Goal: Task Accomplishment & Management: Complete application form

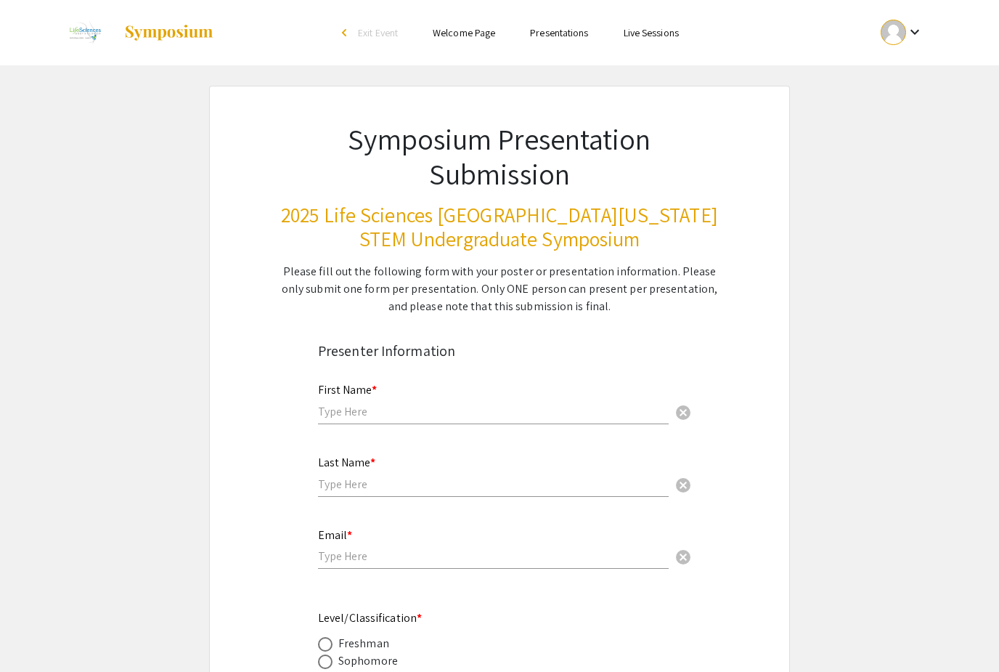
click at [386, 410] on input "text" at bounding box center [493, 411] width 351 height 15
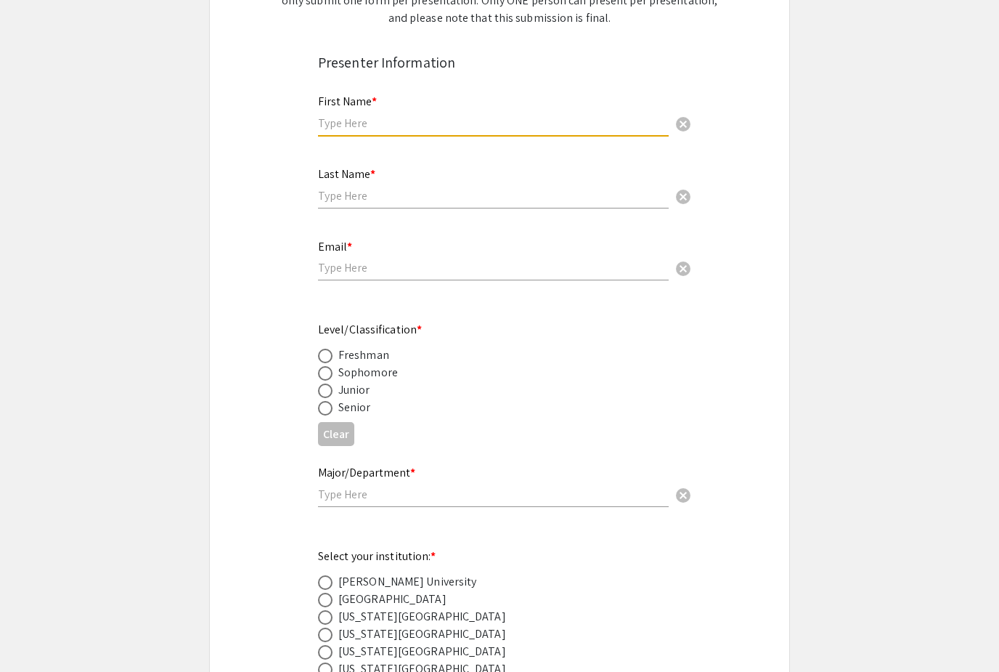
scroll to position [277, 0]
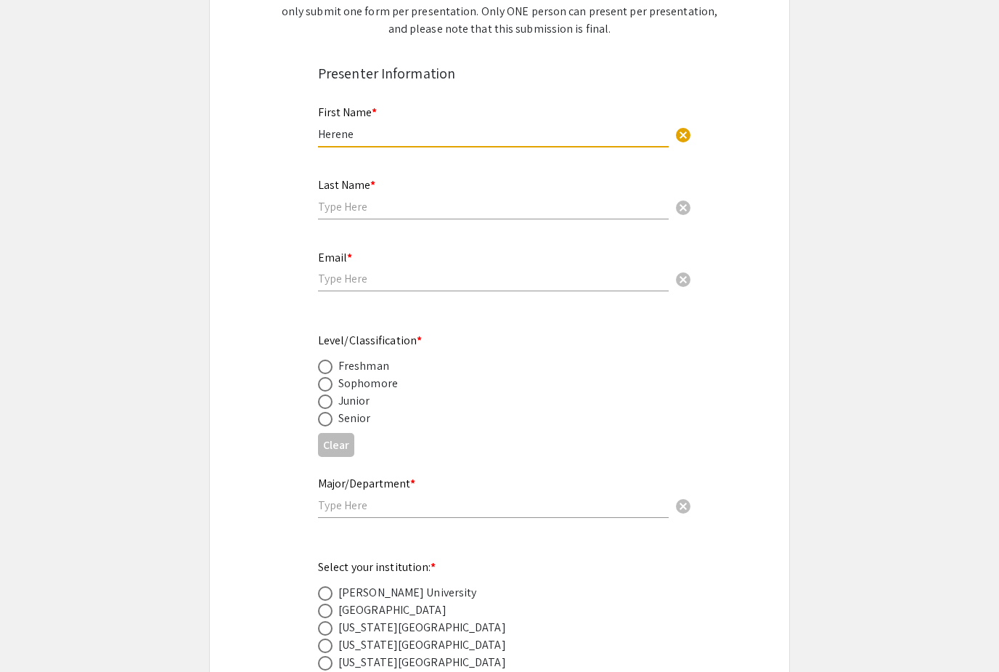
type input "Herene"
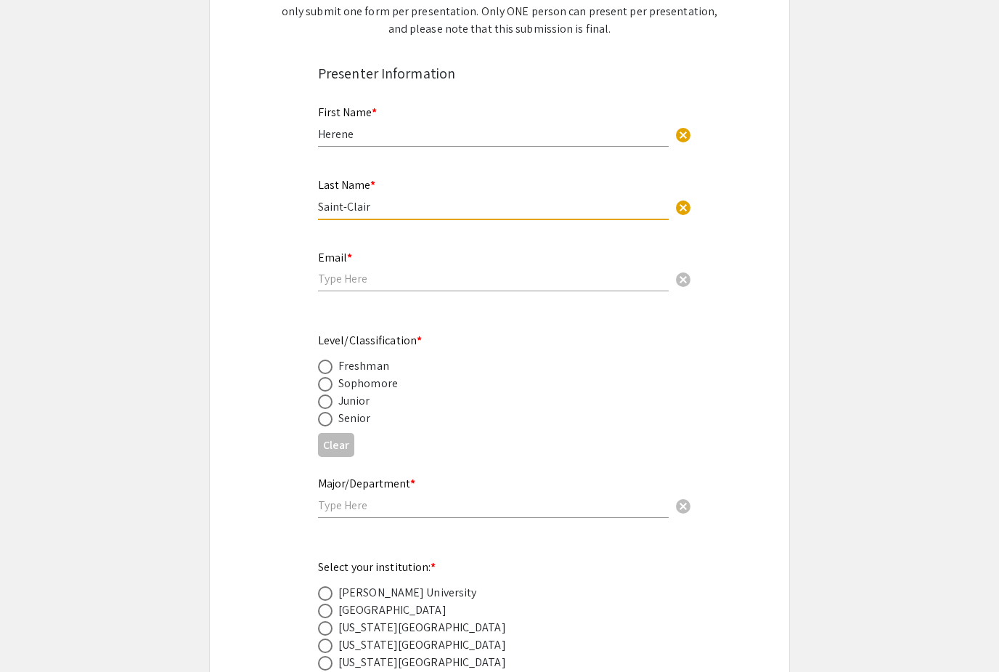
type input "Saint-Clair"
type input "hsai"
type input "[EMAIL_ADDRESS][DOMAIN_NAME]"
click at [340, 427] on div "Senior" at bounding box center [354, 417] width 33 height 17
click at [322, 420] on span at bounding box center [325, 419] width 15 height 15
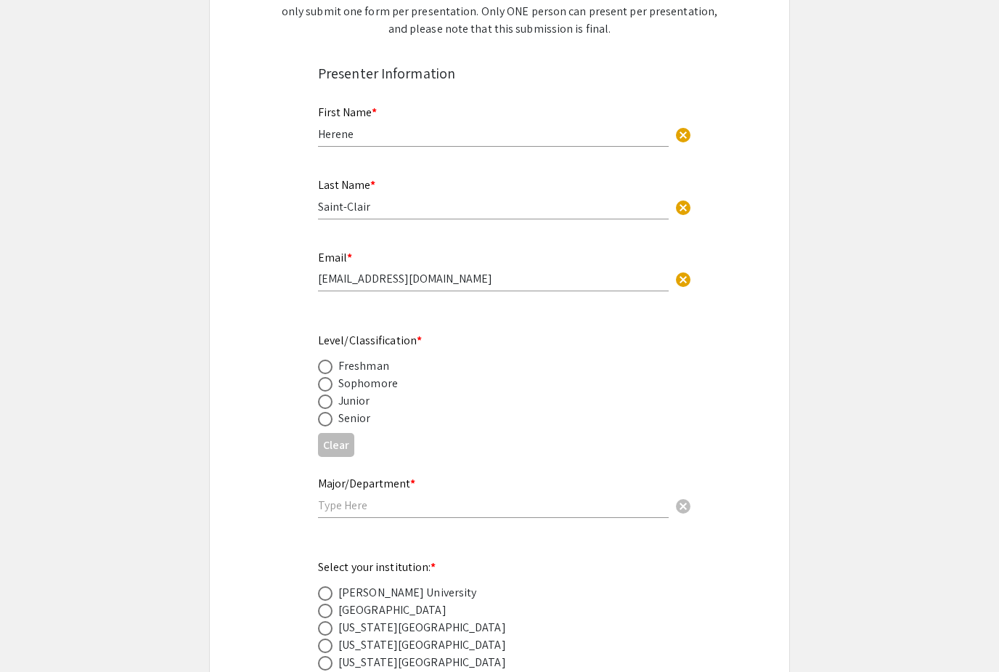
click at [322, 420] on input "radio" at bounding box center [325, 419] width 15 height 15
radio input "true"
click at [381, 513] on input "text" at bounding box center [493, 504] width 351 height 15
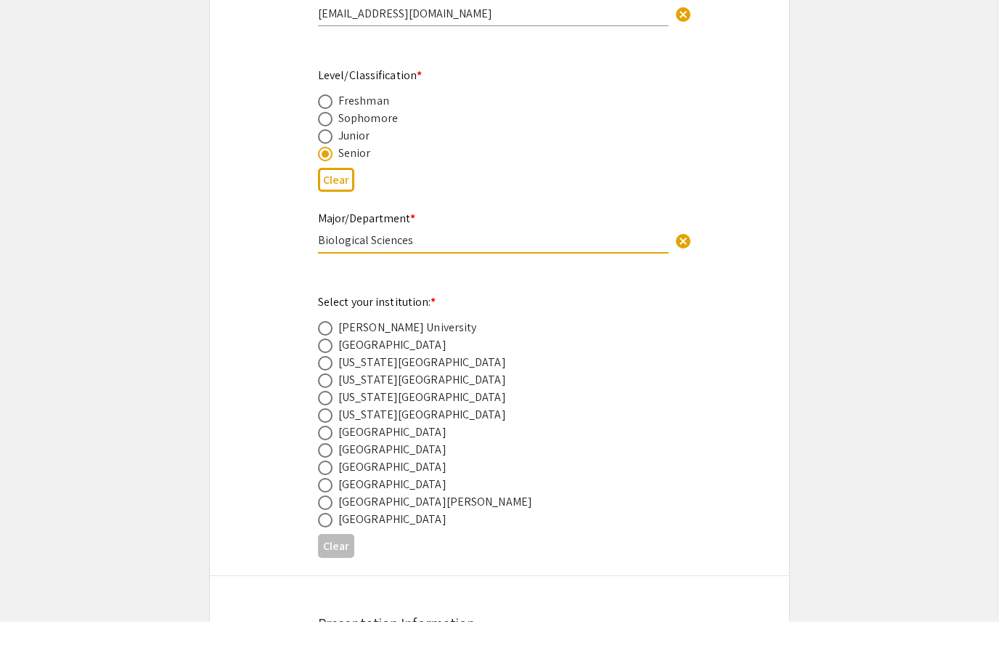
scroll to position [513, 0]
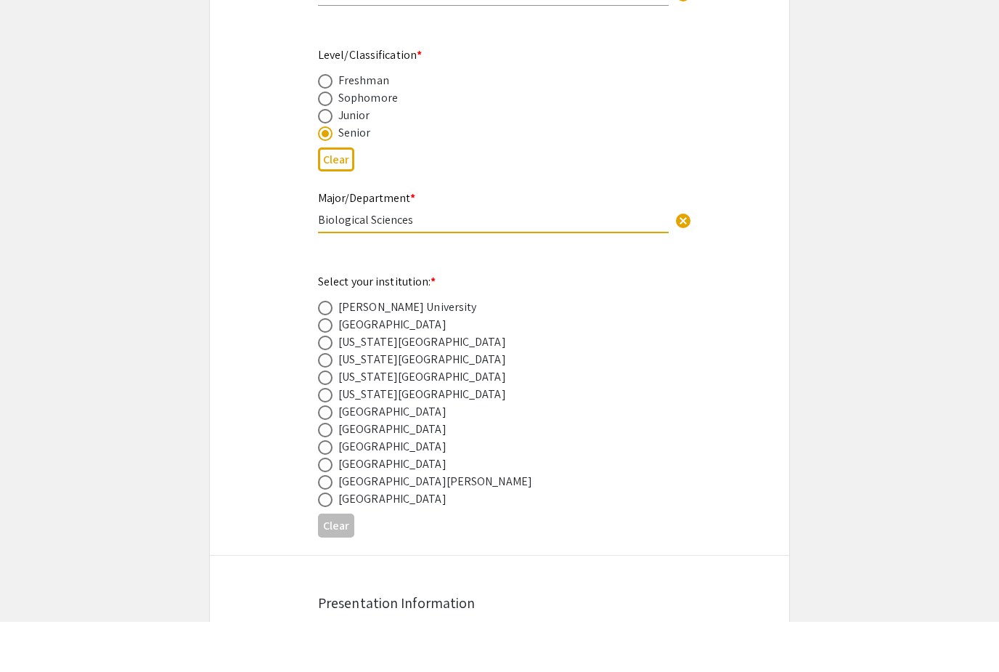
type input "Biological Sciences"
click at [328, 436] on mat-radio-button at bounding box center [328, 444] width 20 height 17
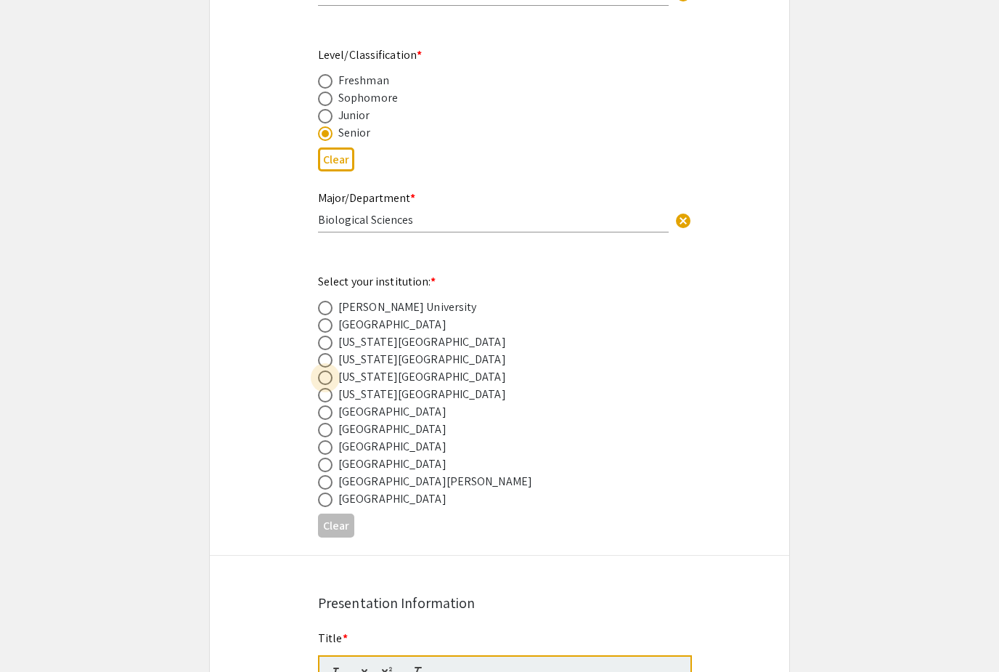
click at [325, 380] on span at bounding box center [325, 377] width 15 height 15
click at [325, 380] on input "radio" at bounding box center [325, 377] width 15 height 15
radio input "true"
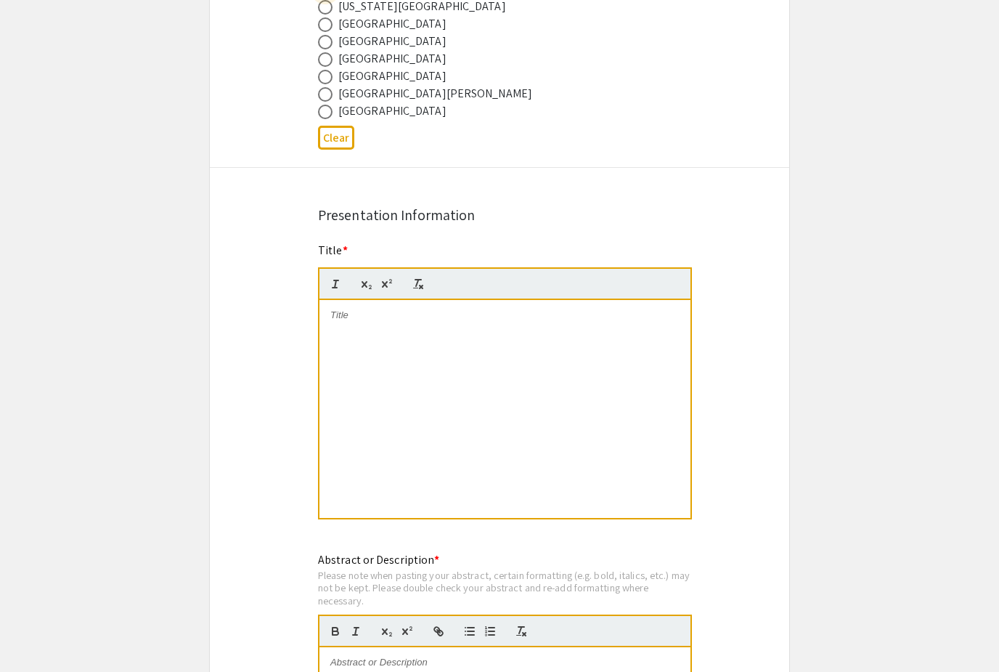
scroll to position [949, 0]
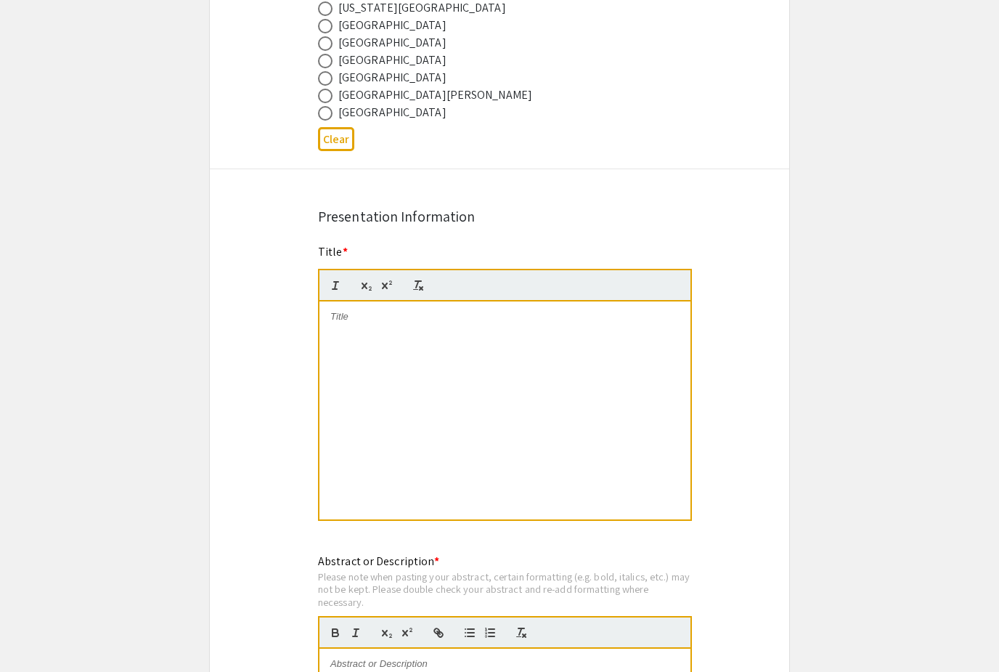
click at [492, 334] on div at bounding box center [504, 410] width 371 height 218
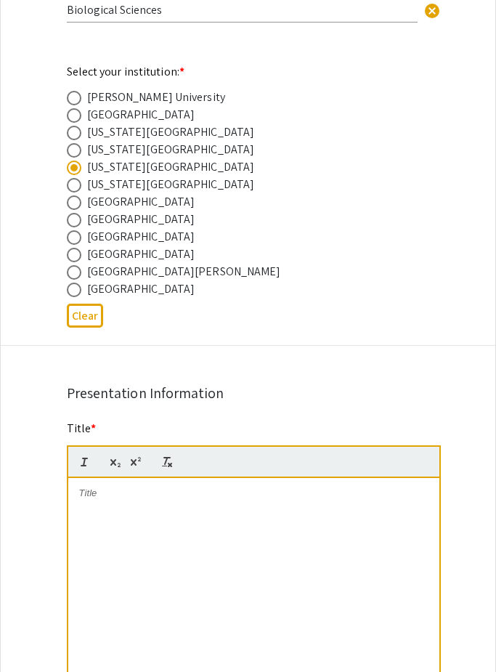
scroll to position [772, 0]
click at [273, 531] on div at bounding box center [253, 587] width 371 height 218
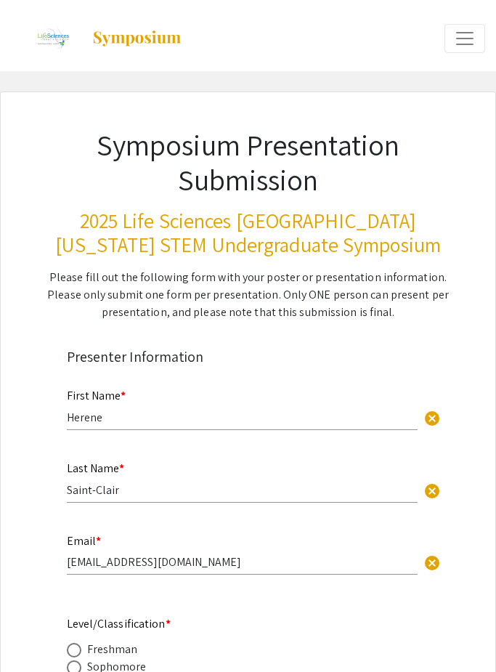
scroll to position [1005, 0]
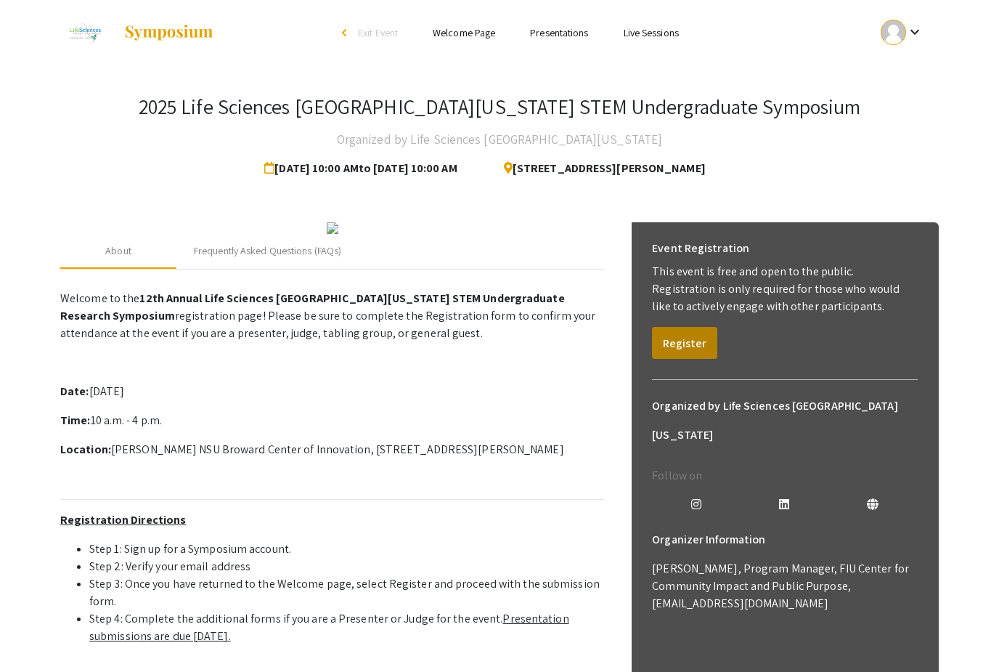
click at [680, 342] on button "Register" at bounding box center [684, 343] width 65 height 32
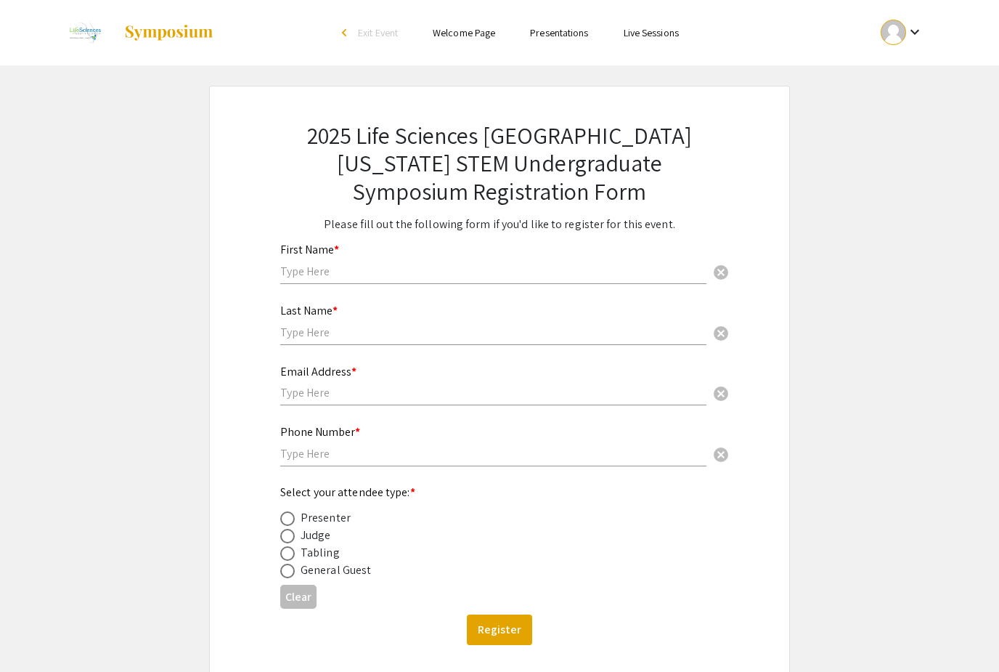
click at [428, 274] on input "text" at bounding box center [493, 271] width 426 height 15
type input "Herene"
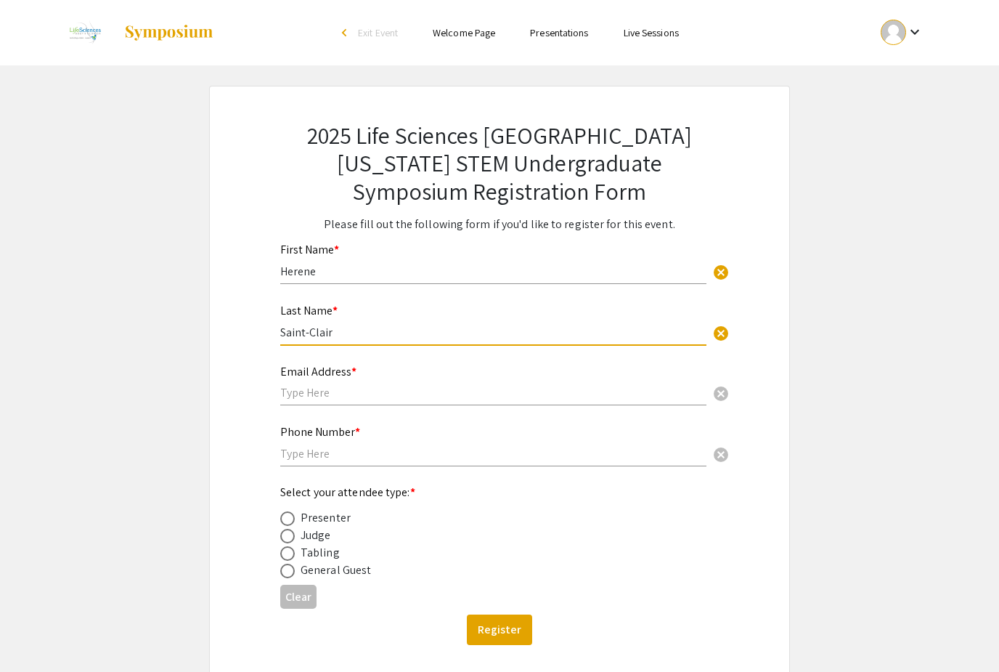
type input "Saint-Clair"
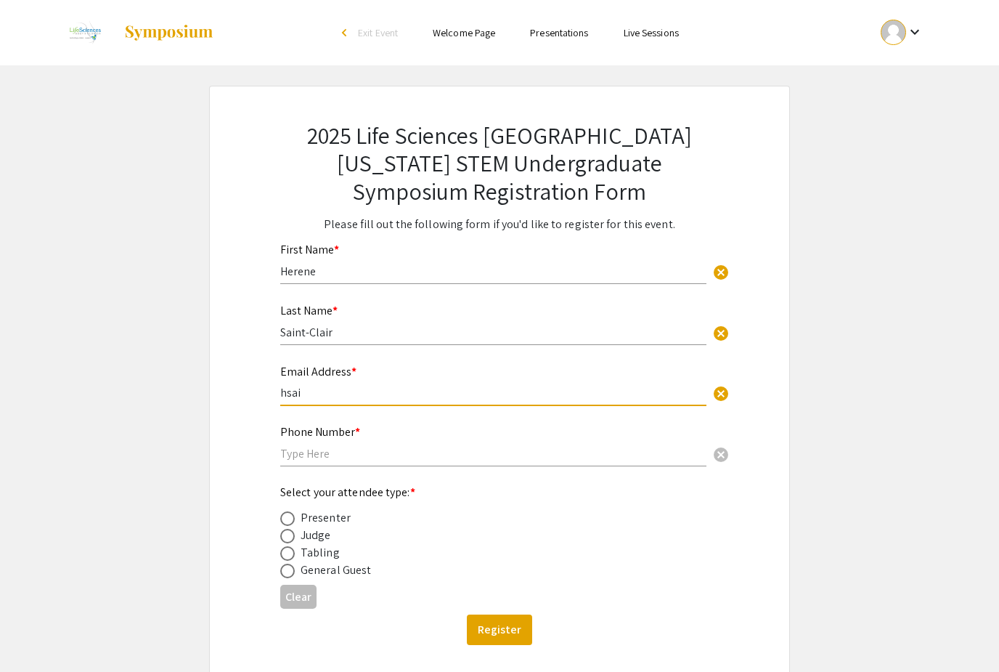
type input "hsain"
type input "hsain019@fiu.edu"
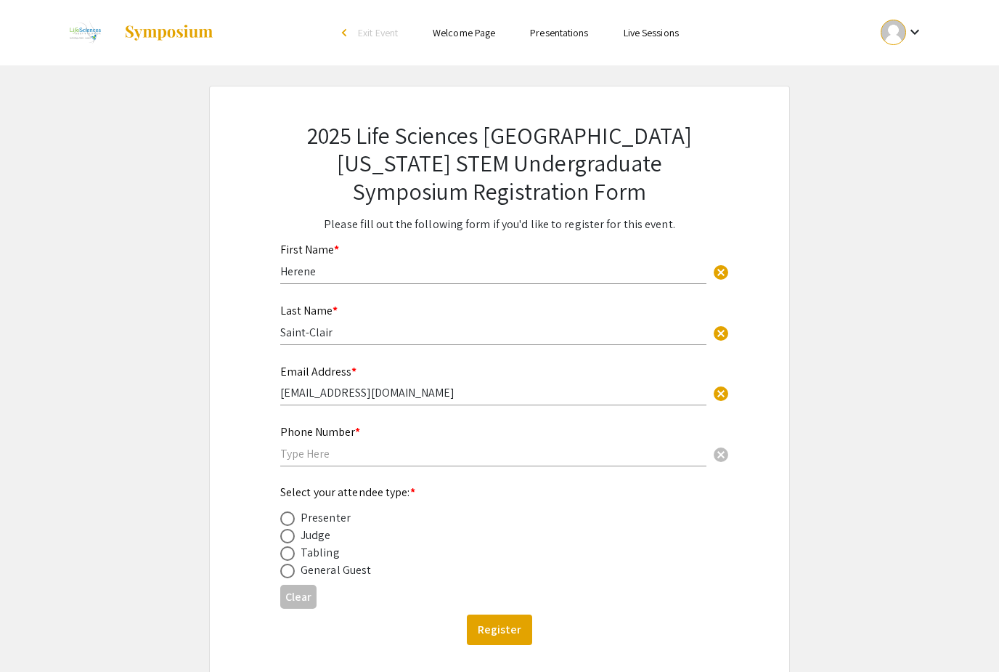
click at [409, 466] on div "Phone Number * cancel" at bounding box center [493, 438] width 426 height 55
type input "3052009515"
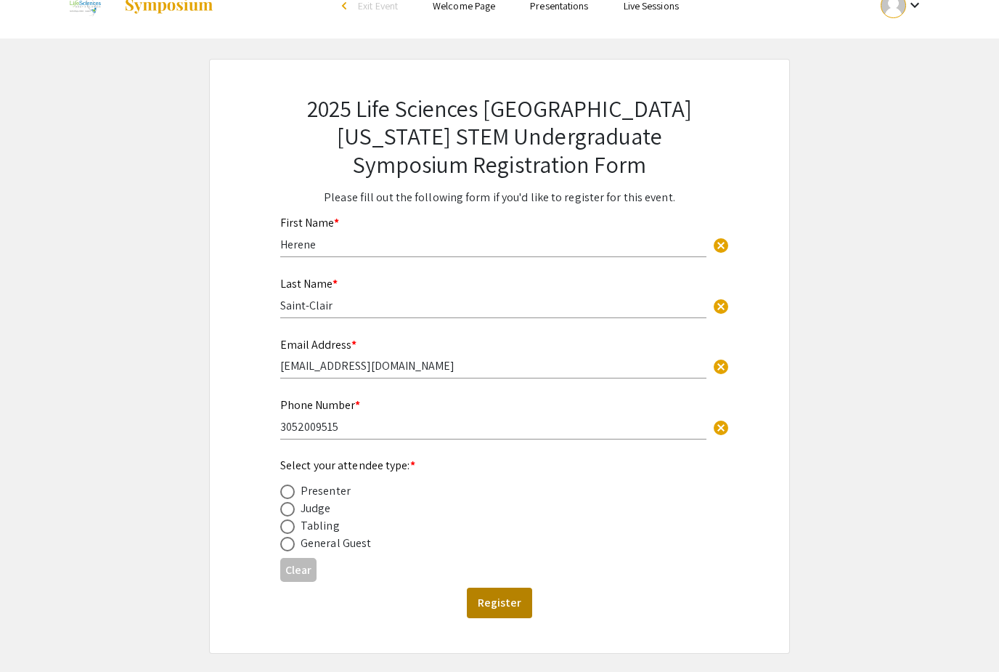
scroll to position [47, 0]
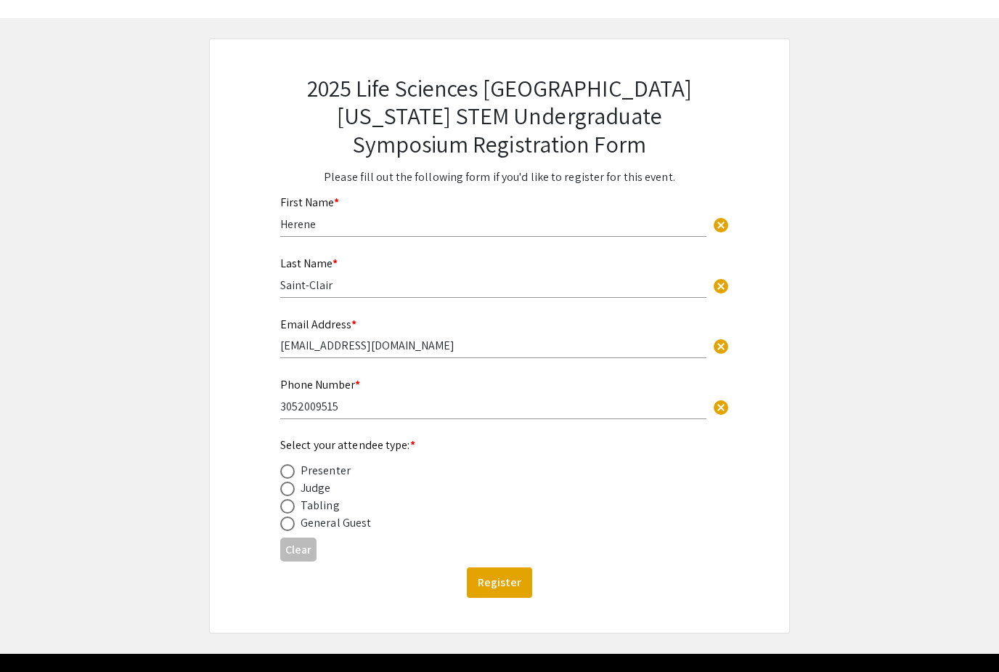
click at [321, 474] on div "Presenter" at bounding box center [326, 470] width 50 height 17
click at [290, 474] on span at bounding box center [287, 471] width 15 height 15
click at [290, 474] on input "radio" at bounding box center [287, 471] width 15 height 15
radio input "true"
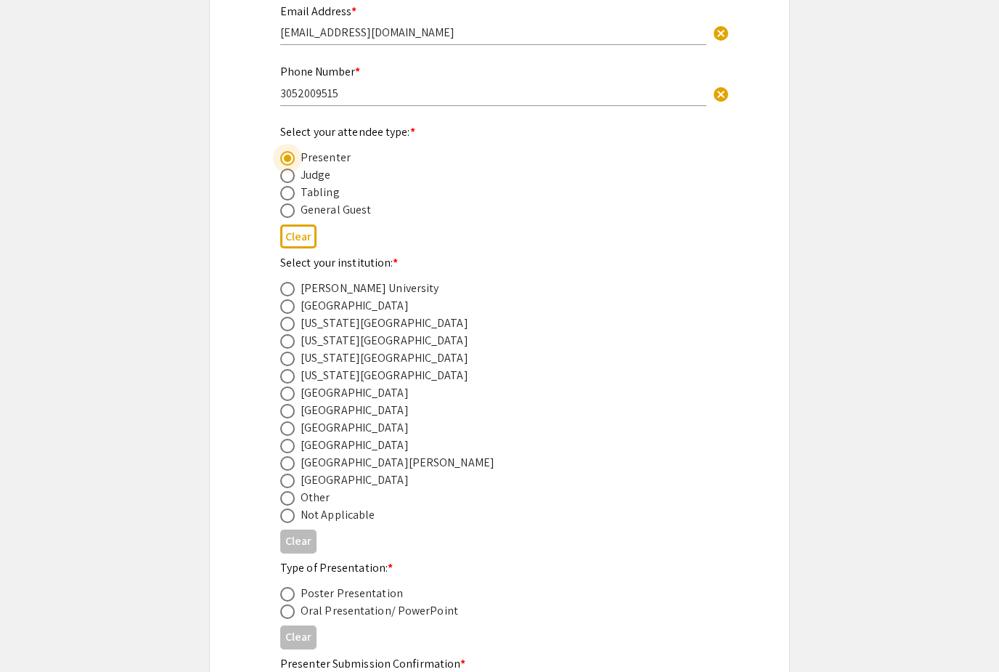
scroll to position [360, 0]
click at [348, 365] on div "[US_STATE][GEOGRAPHIC_DATA]" at bounding box center [385, 357] width 168 height 17
click at [291, 362] on span at bounding box center [287, 358] width 15 height 15
click at [291, 362] on input "radio" at bounding box center [287, 358] width 15 height 15
radio input "true"
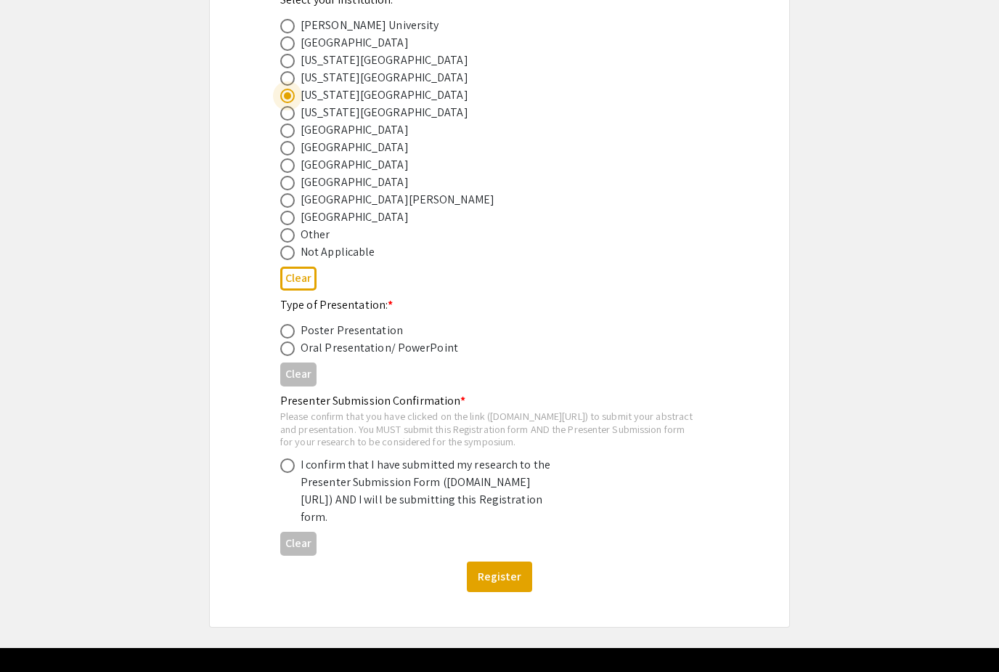
scroll to position [623, 0]
click at [287, 338] on span at bounding box center [287, 331] width 15 height 15
click at [287, 338] on input "radio" at bounding box center [287, 331] width 15 height 15
radio input "true"
click at [287, 473] on span at bounding box center [287, 465] width 15 height 15
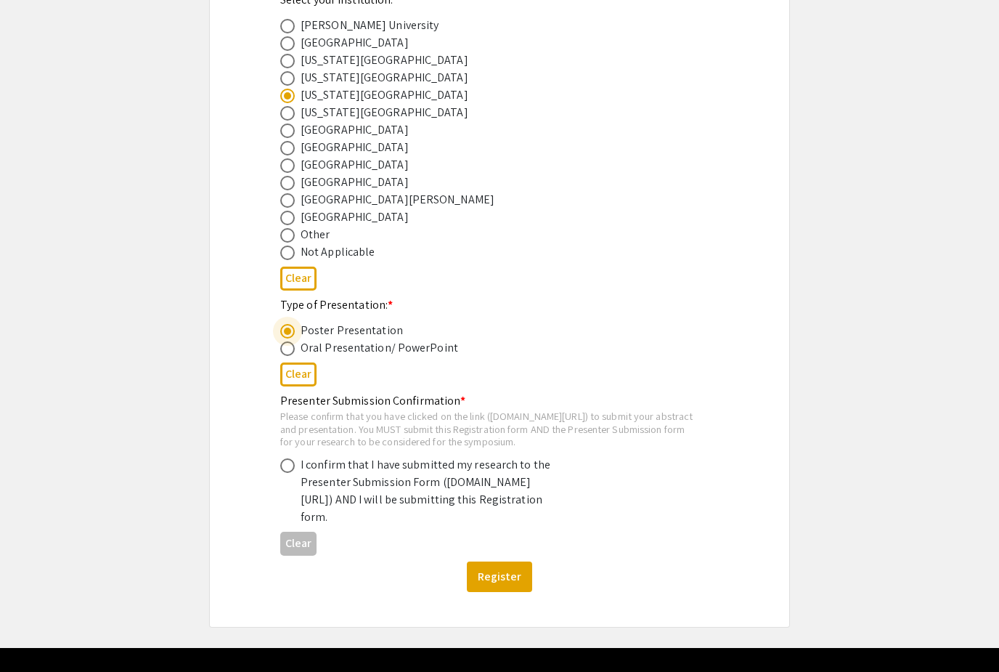
click at [287, 473] on input "radio" at bounding box center [287, 465] width 15 height 15
radio input "true"
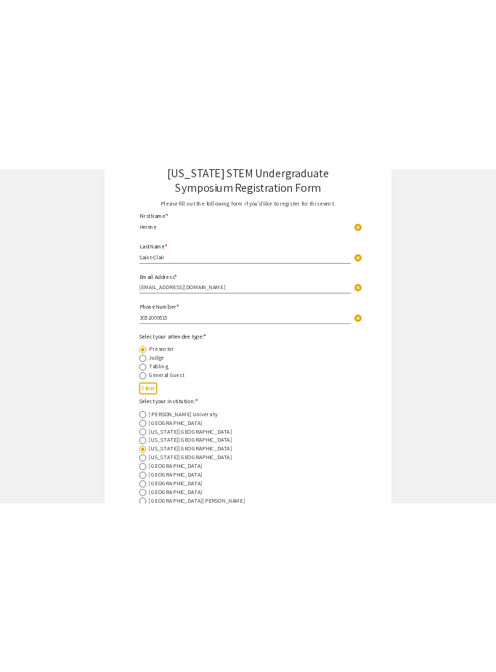
scroll to position [0, 0]
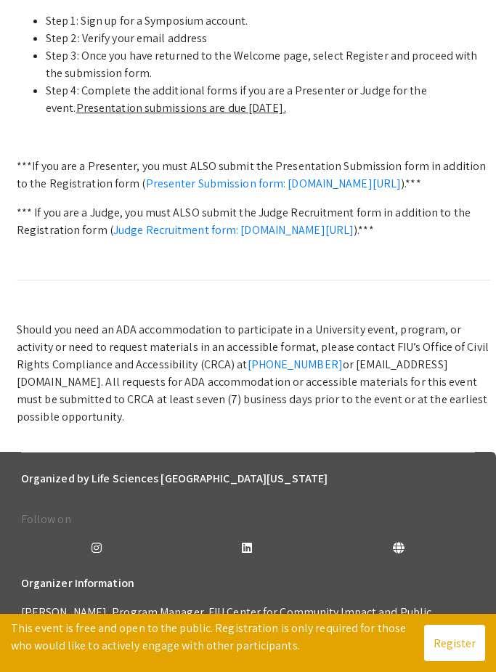
scroll to position [570, 0]
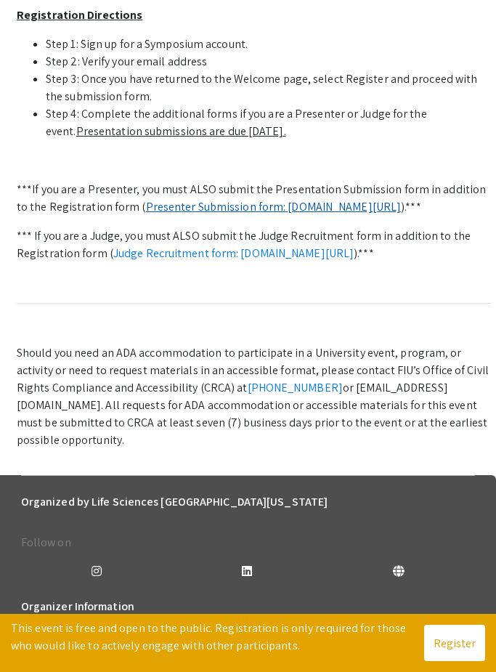
click at [224, 214] on link "Presenter Submission form: [DOMAIN_NAME][URL]" at bounding box center [274, 206] width 256 height 15
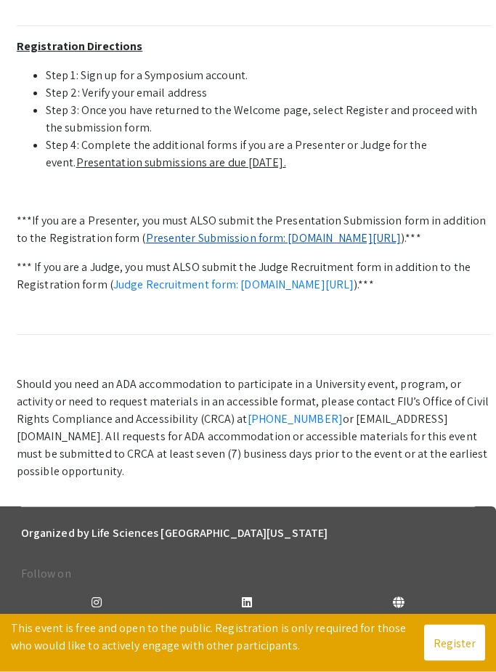
scroll to position [525, 0]
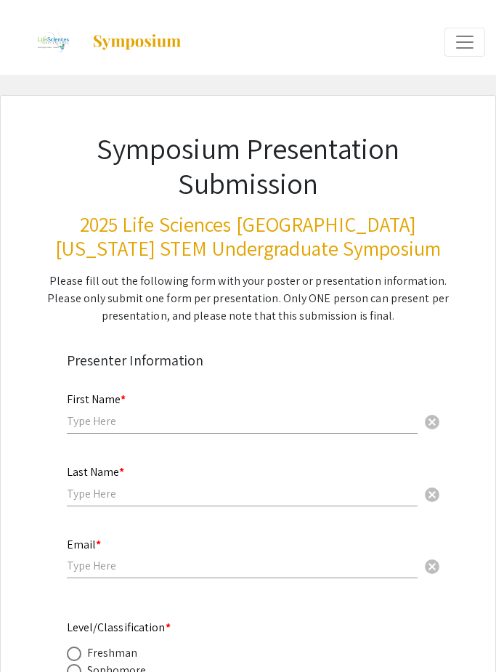
scroll to position [16, 0]
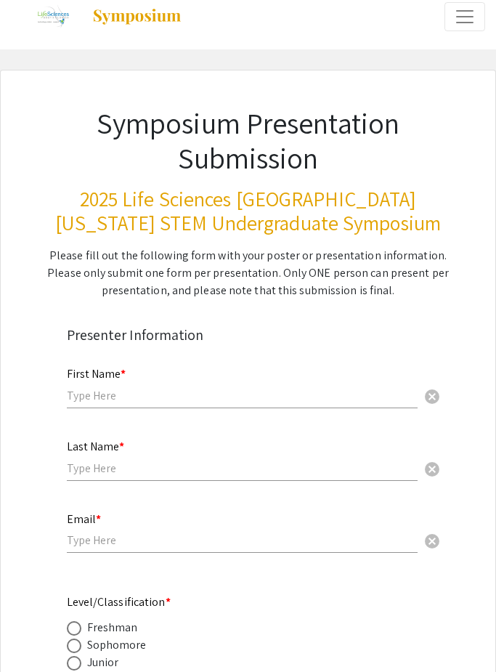
click at [184, 402] on input "text" at bounding box center [242, 395] width 351 height 15
type input "Herene"
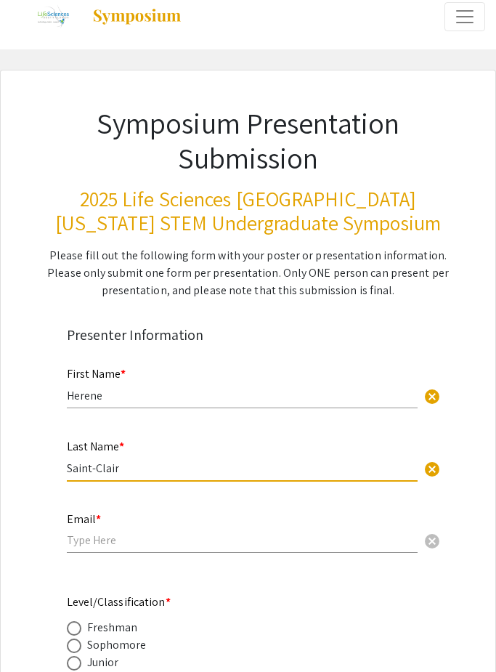
type input "Saint-Clair"
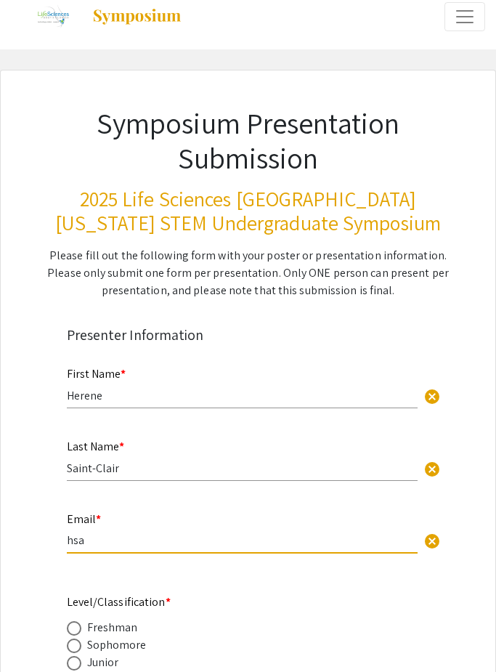
type input "hsai"
type input "[EMAIL_ADDRESS][DOMAIN_NAME]"
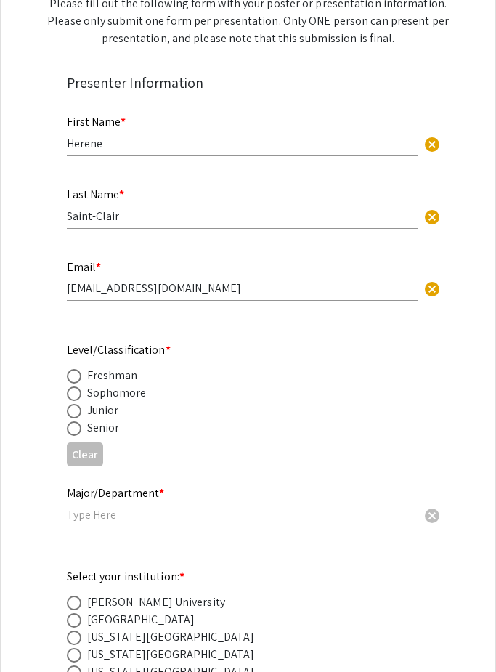
scroll to position [268, 0]
click at [87, 436] on div "Senior" at bounding box center [103, 427] width 33 height 17
click at [72, 436] on span at bounding box center [74, 428] width 15 height 15
click at [72, 436] on input "radio" at bounding box center [74, 428] width 15 height 15
radio input "true"
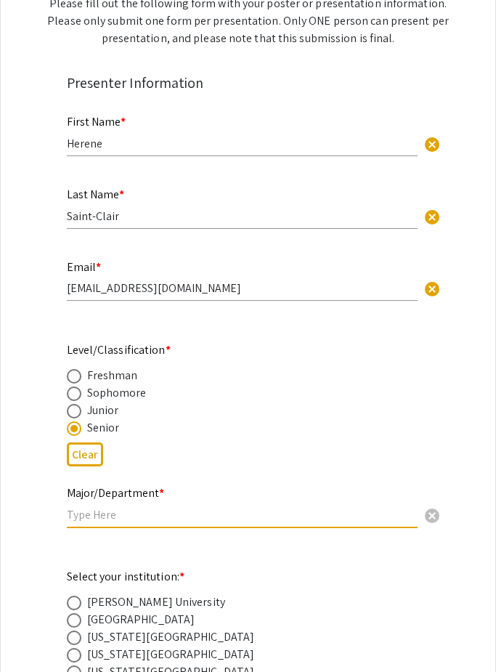
click at [107, 515] on input "text" at bounding box center [242, 514] width 351 height 15
type input "B"
type input "Chemistry and Biochemistry"
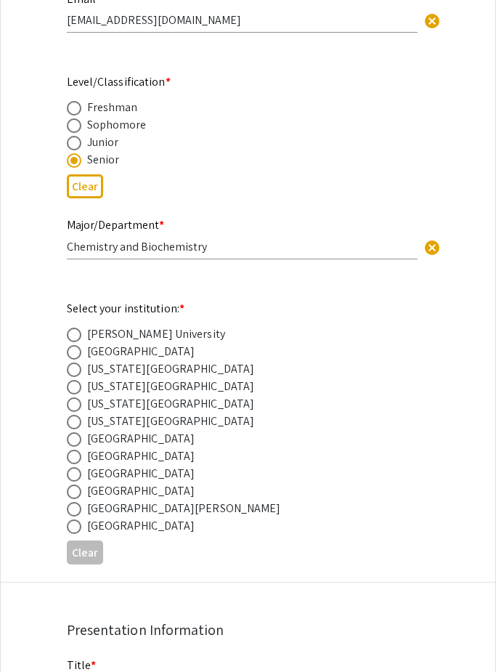
scroll to position [581, 0]
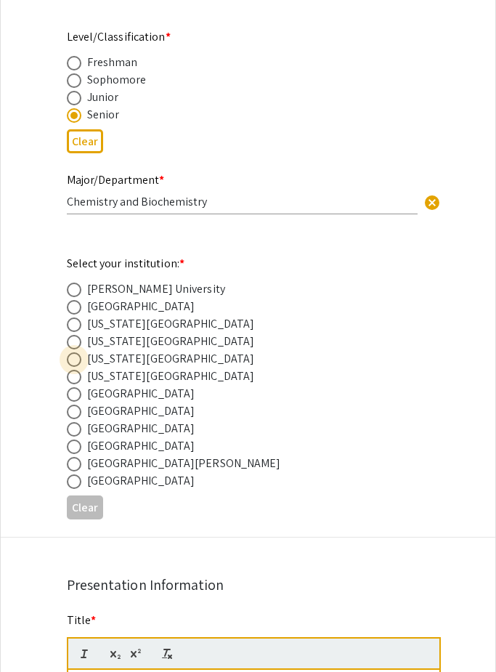
click at [73, 367] on span at bounding box center [74, 359] width 15 height 15
click at [73, 367] on input "radio" at bounding box center [74, 359] width 15 height 15
radio input "true"
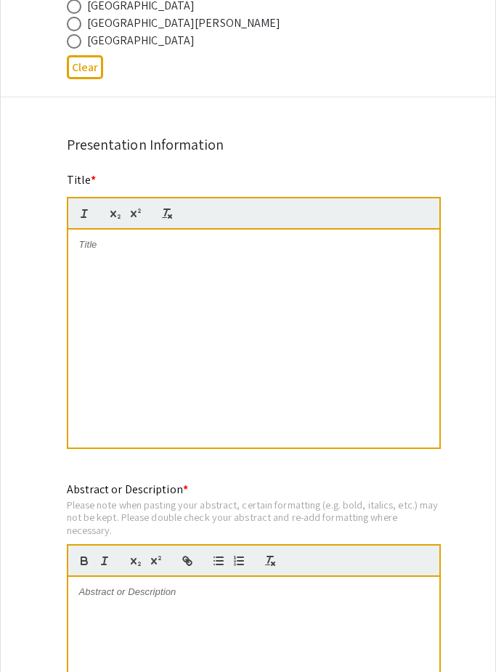
scroll to position [1025, 0]
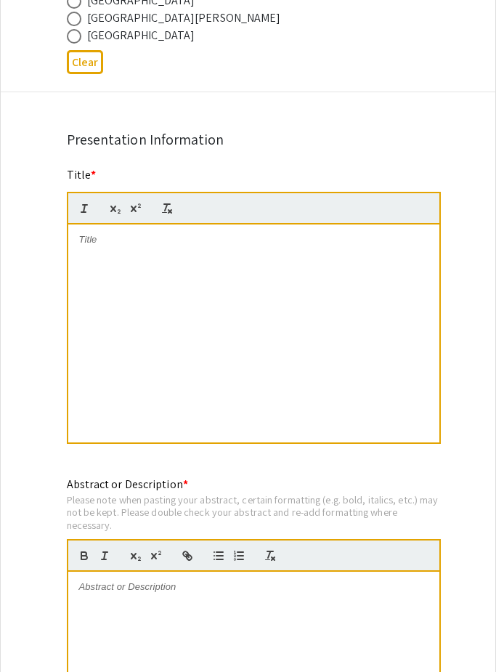
click at [133, 282] on div at bounding box center [253, 334] width 371 height 218
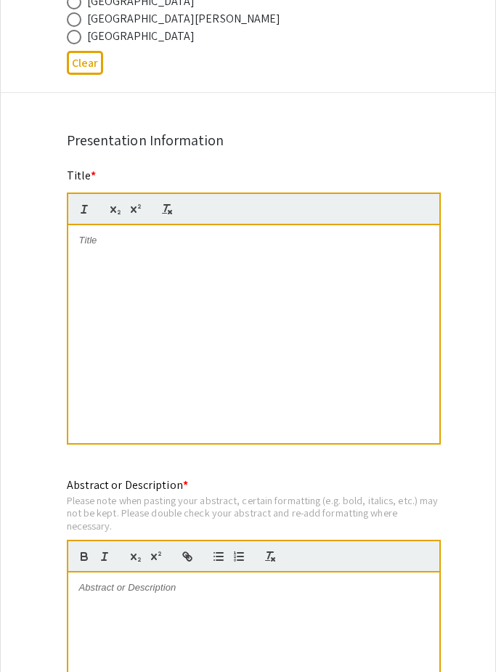
click at [273, 269] on div at bounding box center [253, 334] width 371 height 218
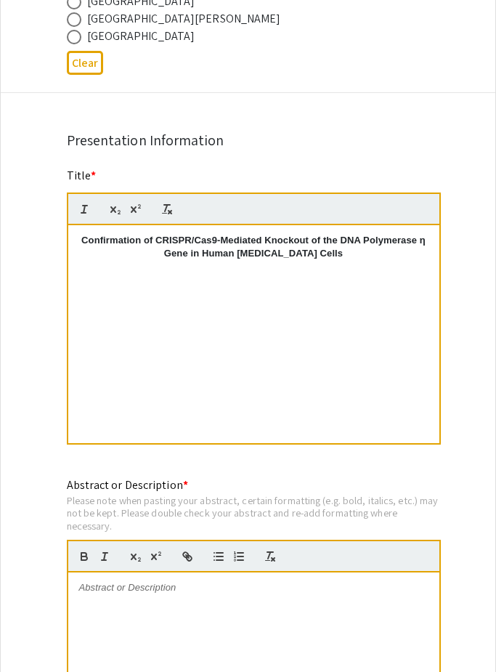
scroll to position [14, 0]
click at [187, 255] on p "Confirmation of CRISPR/Cas9-Mediated Knockout of the DNA Polymerase η Gene in H…" at bounding box center [253, 247] width 349 height 27
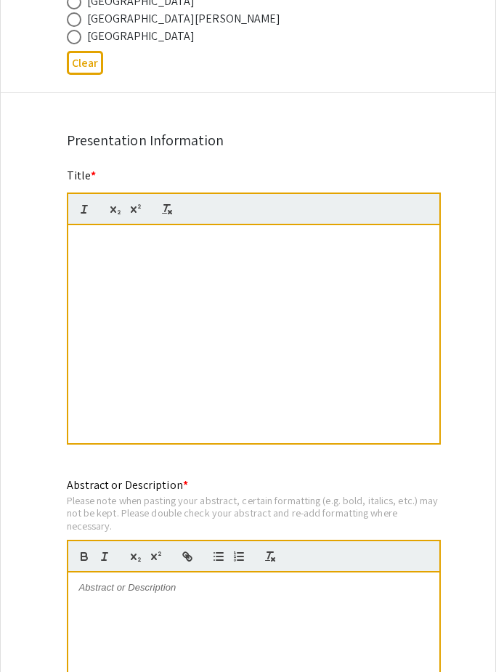
click at [409, 151] on div "Presentation Information" at bounding box center [248, 140] width 363 height 22
click at [315, 247] on p at bounding box center [253, 240] width 349 height 13
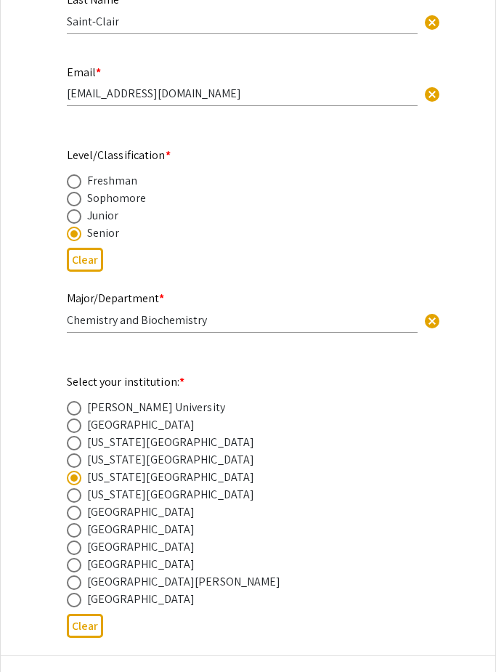
scroll to position [459, 0]
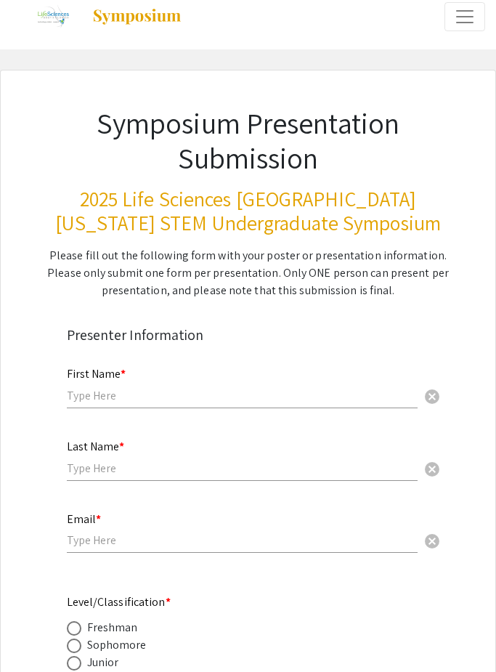
click at [219, 393] on input "text" at bounding box center [242, 395] width 351 height 15
type input "Herene"
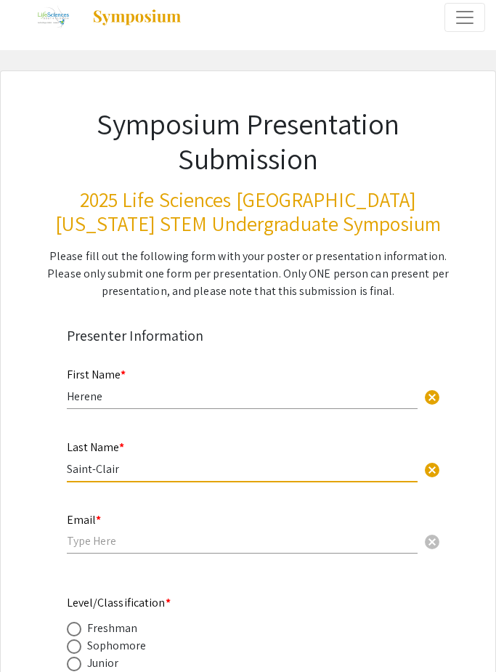
type input "Saint-Clair"
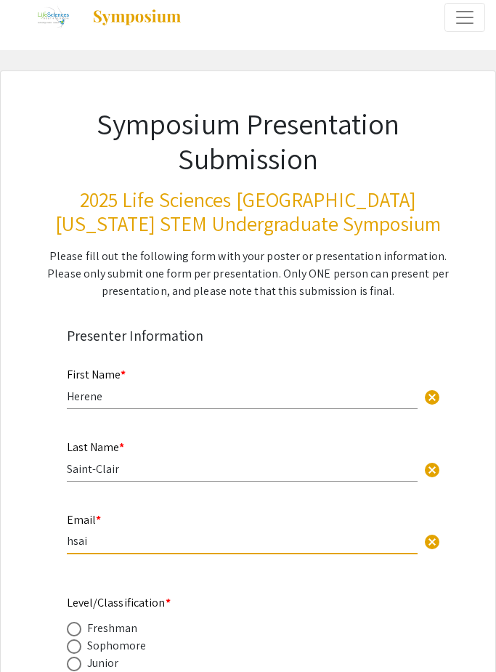
type input "hsain"
type input "[EMAIL_ADDRESS][DOMAIN_NAME]"
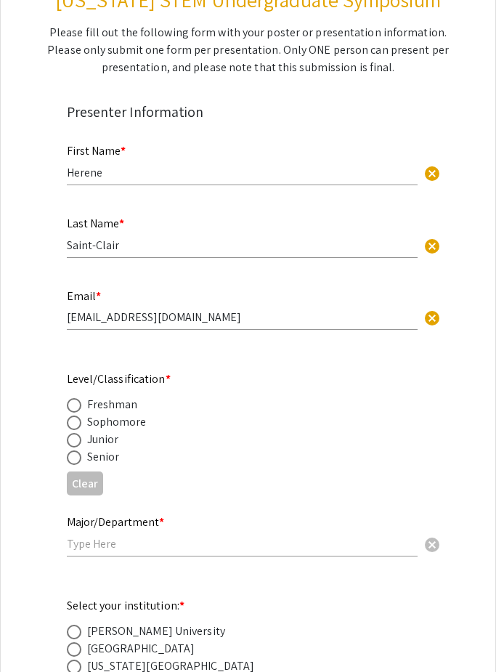
scroll to position [258, 0]
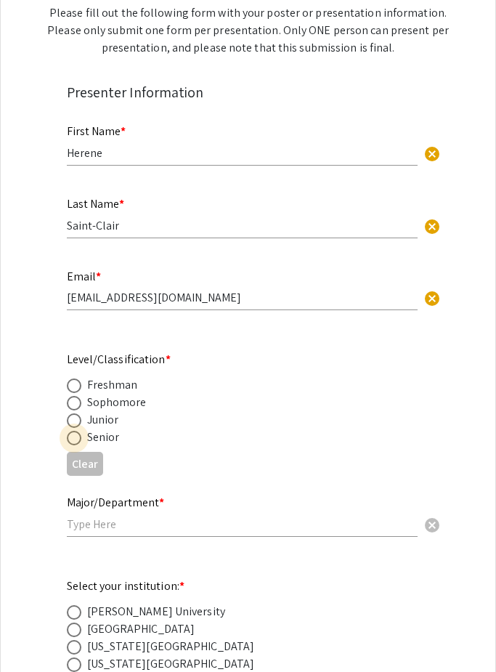
click at [80, 441] on span at bounding box center [74, 438] width 15 height 15
click at [80, 441] on input "radio" at bounding box center [74, 438] width 15 height 15
radio input "true"
click at [179, 531] on input "text" at bounding box center [242, 523] width 351 height 15
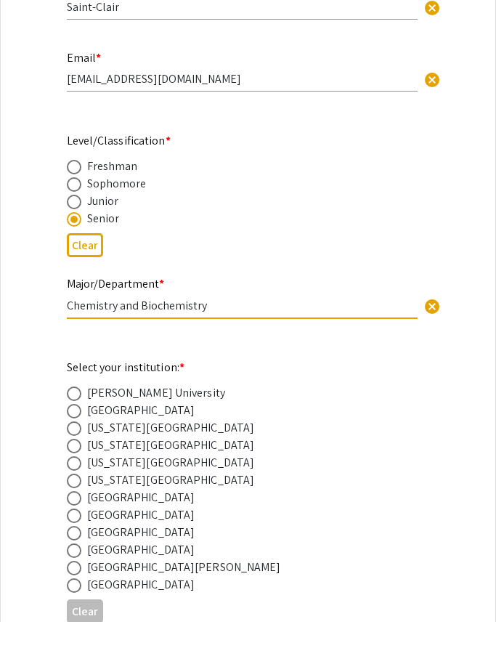
scroll to position [477, 0]
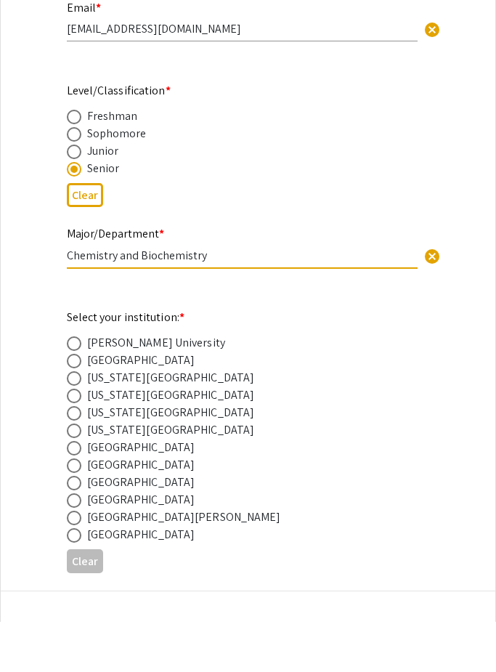
type input "Chemistry and Biochemistry"
click at [70, 456] on span at bounding box center [74, 463] width 15 height 15
click at [70, 456] on input "radio" at bounding box center [74, 463] width 15 height 15
radio input "true"
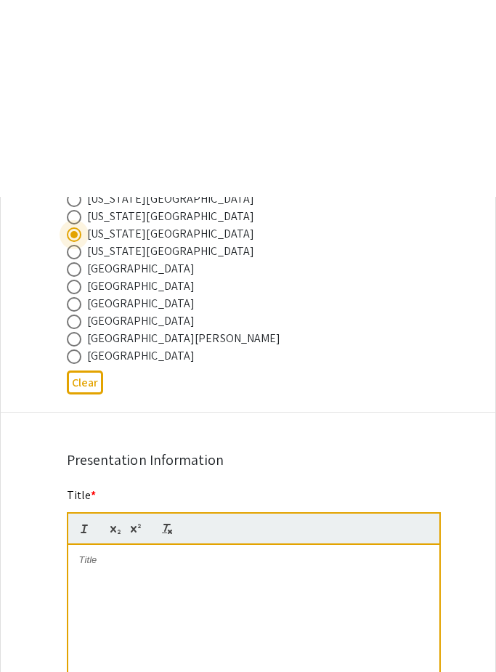
scroll to position [913, 0]
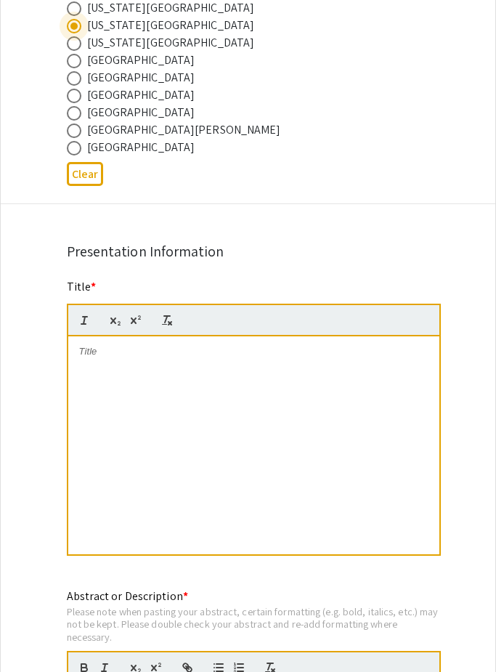
click at [110, 359] on p at bounding box center [253, 352] width 349 height 13
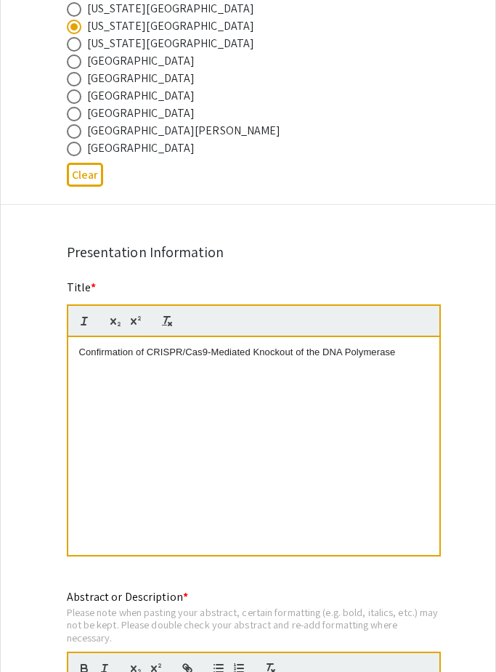
scroll to position [925, 0]
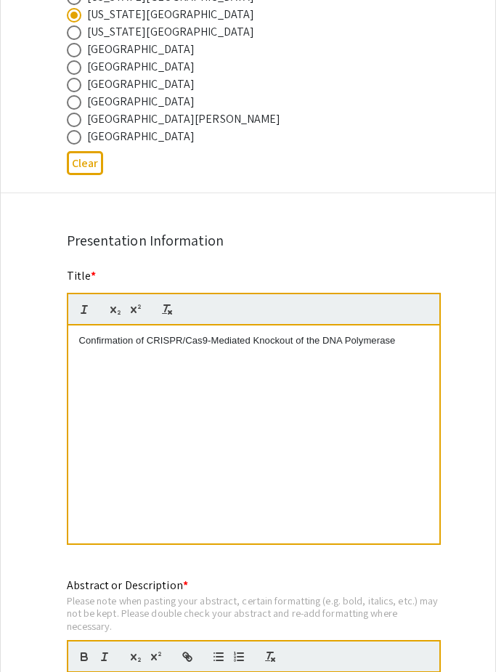
click at [403, 347] on p "Confirmation of CRISPR/Cas9-Mediated Knockout of the DNA Polymerase" at bounding box center [253, 340] width 349 height 13
click at [401, 362] on div "Confirmation of CRISPR/Cas9-Mediated Knockout of the DNA Polymerase" at bounding box center [253, 434] width 371 height 218
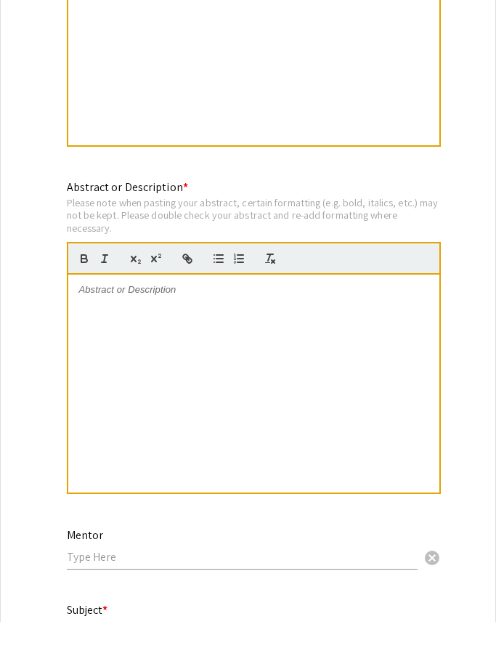
scroll to position [1283, 0]
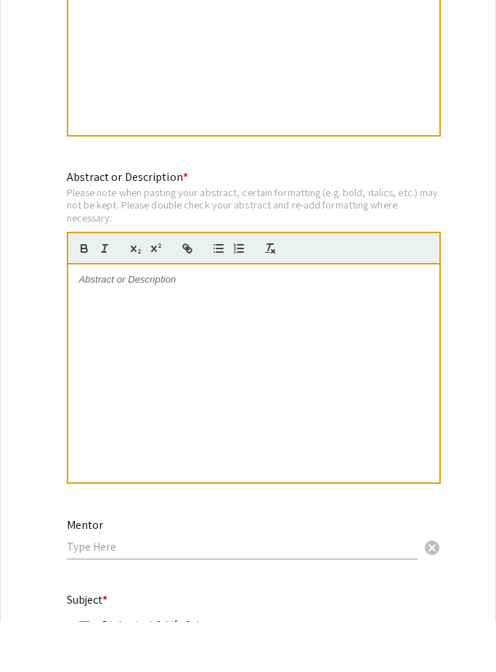
click at [264, 314] on div at bounding box center [253, 423] width 371 height 218
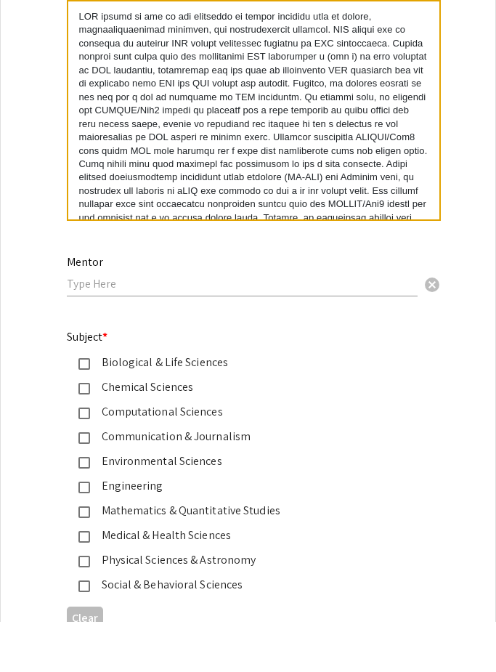
scroll to position [1581, 0]
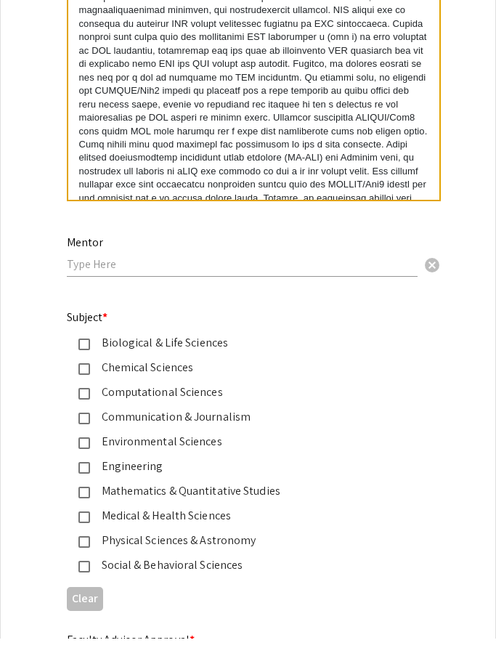
click at [166, 280] on div "Mentor cancel" at bounding box center [242, 283] width 351 height 55
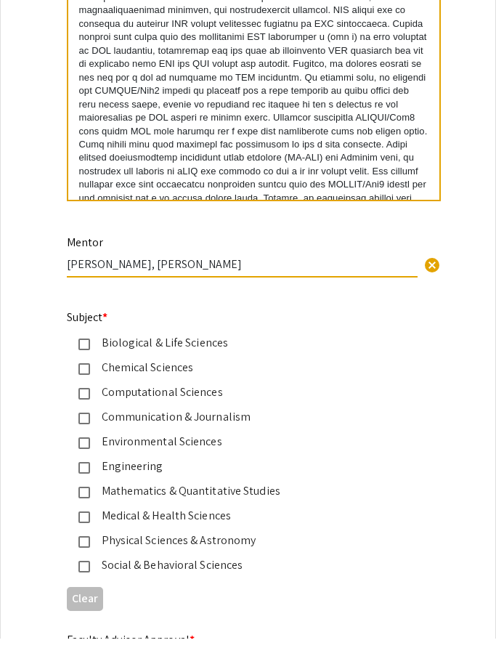
type input "[PERSON_NAME], [PERSON_NAME]"
click at [83, 397] on mat-pseudo-checkbox at bounding box center [84, 403] width 12 height 12
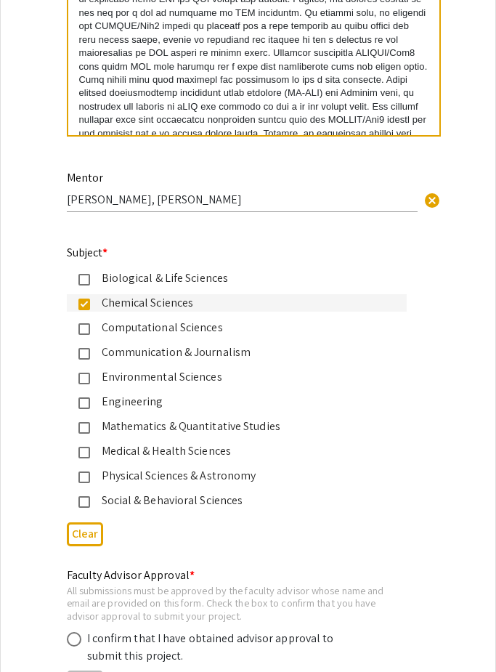
scroll to position [1692, 0]
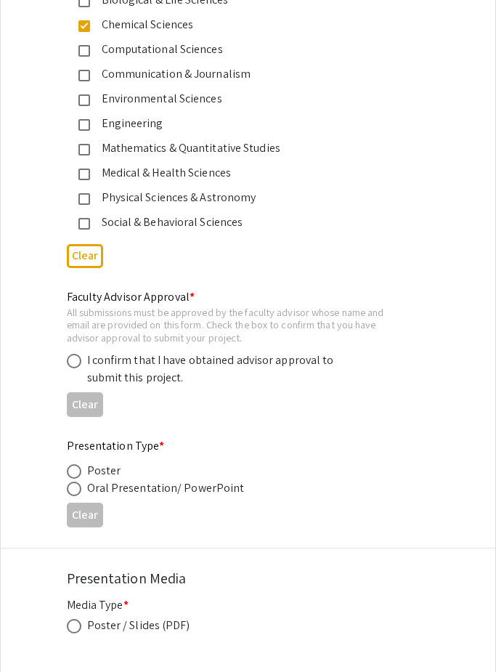
scroll to position [1962, 0]
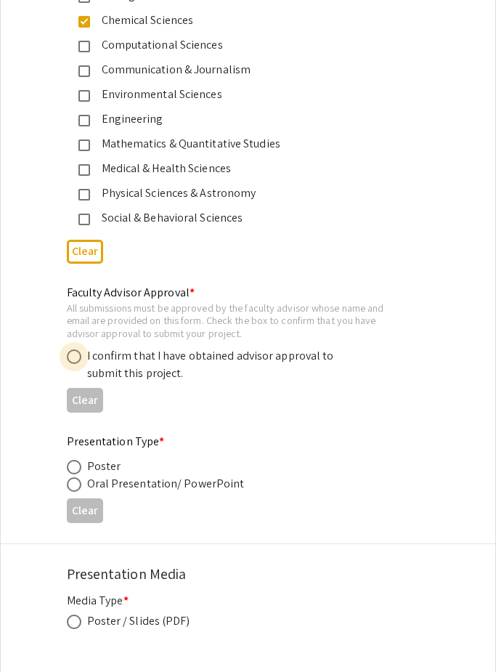
click at [79, 360] on span at bounding box center [74, 356] width 15 height 15
click at [79, 360] on input "radio" at bounding box center [74, 356] width 15 height 15
radio input "true"
click at [68, 474] on span at bounding box center [74, 467] width 15 height 15
click at [68, 474] on input "radio" at bounding box center [74, 467] width 15 height 15
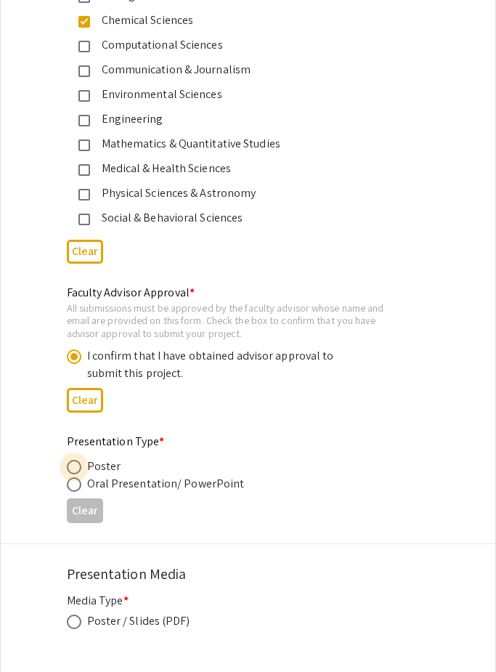
radio input "true"
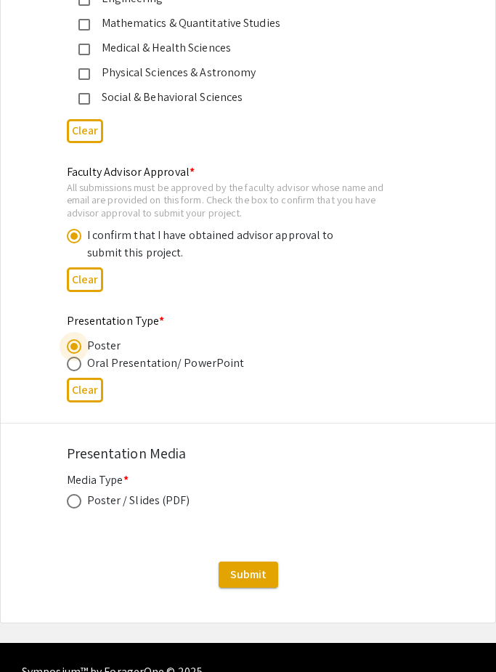
scroll to position [2131, 0]
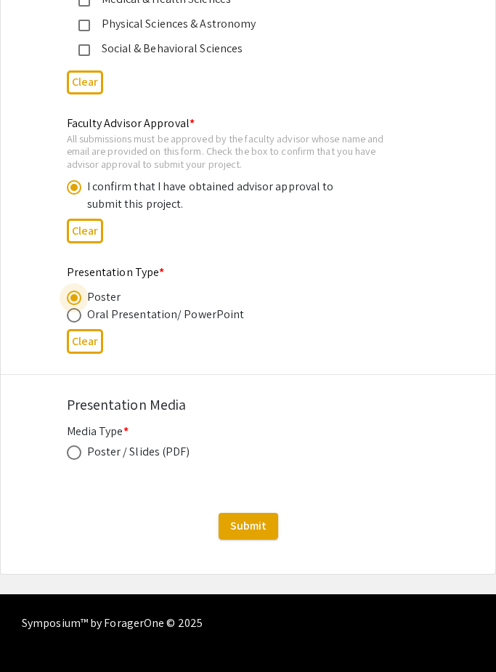
click at [79, 460] on span at bounding box center [74, 452] width 15 height 15
click at [79, 460] on input "radio" at bounding box center [74, 452] width 15 height 15
radio input "true"
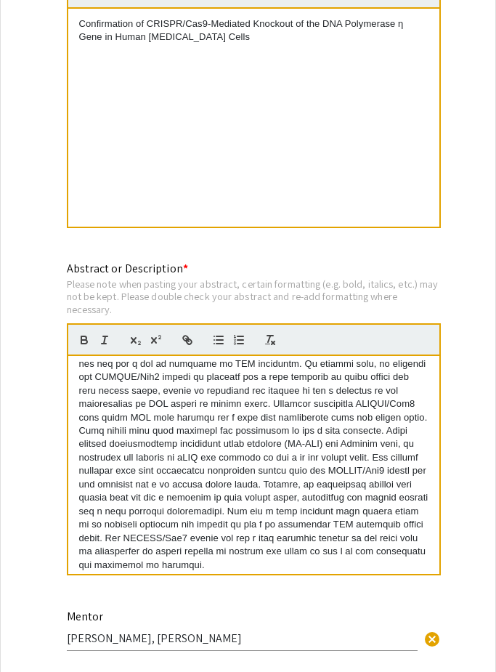
scroll to position [87, 0]
click at [436, 278] on div "Abstract or Description * Please note when pasting your abstract, certain forma…" at bounding box center [254, 427] width 374 height 333
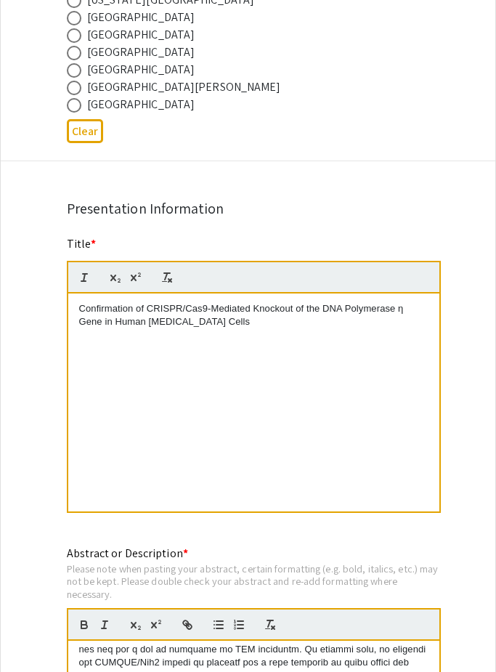
scroll to position [957, 0]
click at [76, 309] on div "Confirmation of CRISPR/Cas9-Mediated Knockout of the DNA Polymerase η Gene in H…" at bounding box center [253, 402] width 371 height 218
click at [324, 306] on div "Confirmation of CRISPR/Cas9-Mediated Knockout of the DNA Polymerase η Gene in H…" at bounding box center [253, 402] width 371 height 218
click at [325, 319] on p "Confirmation of CRISPR/Cas9-Mediated Knockout of the DNA Polymerase η Gene in H…" at bounding box center [253, 315] width 349 height 27
click at [163, 311] on p "DNA Polymerase η Gene in Human Cancer Cells" at bounding box center [253, 308] width 349 height 13
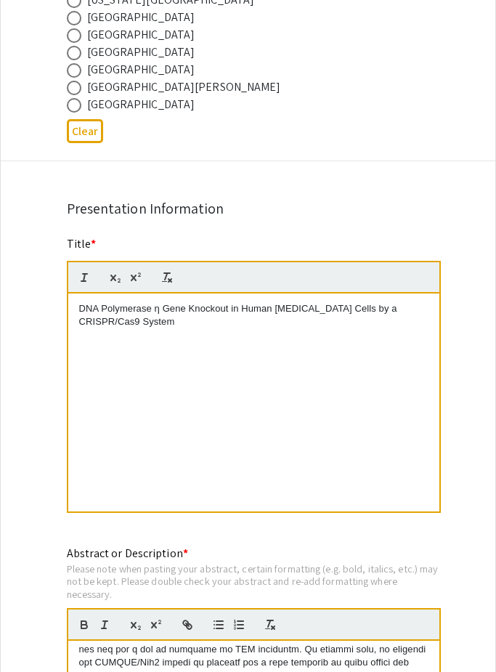
click at [221, 226] on div "Symposium Presentation Submission 2025 Life Sciences South Florida STEM Undergr…" at bounding box center [248, 512] width 496 height 2766
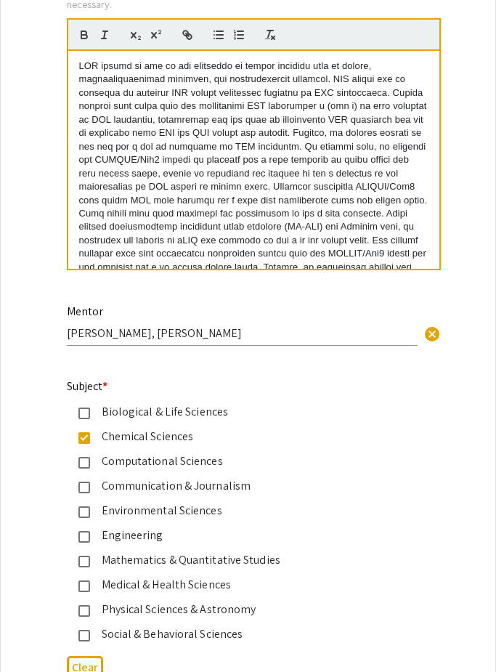
scroll to position [1546, 0]
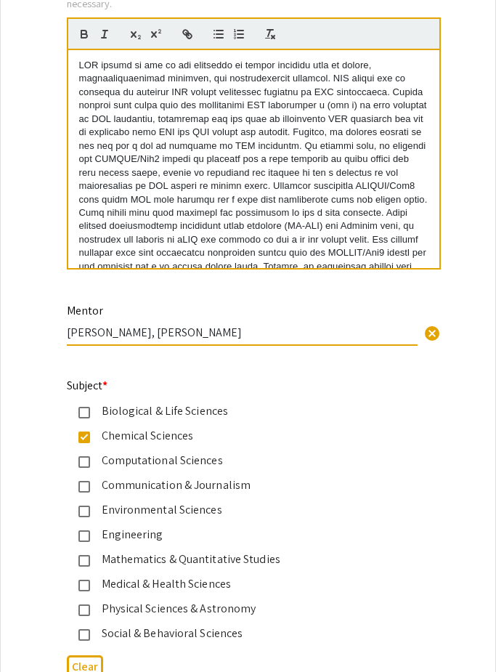
click at [230, 340] on input "[PERSON_NAME], [PERSON_NAME]" at bounding box center [242, 332] width 351 height 15
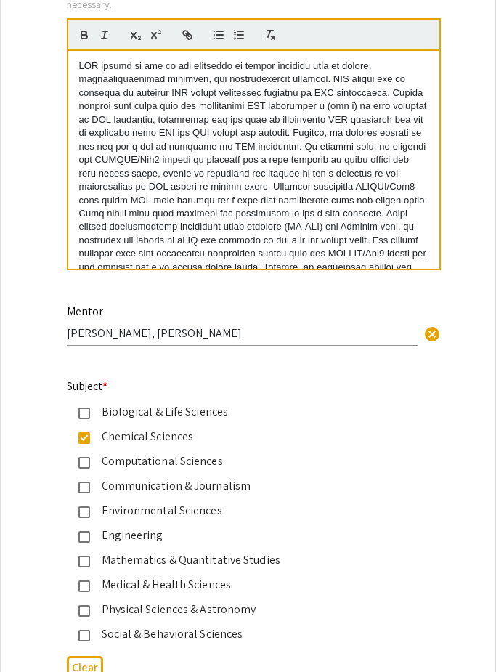
click at [224, 285] on div "Abstract or Description * Please note when pasting your abstract, certain forma…" at bounding box center [254, 121] width 374 height 333
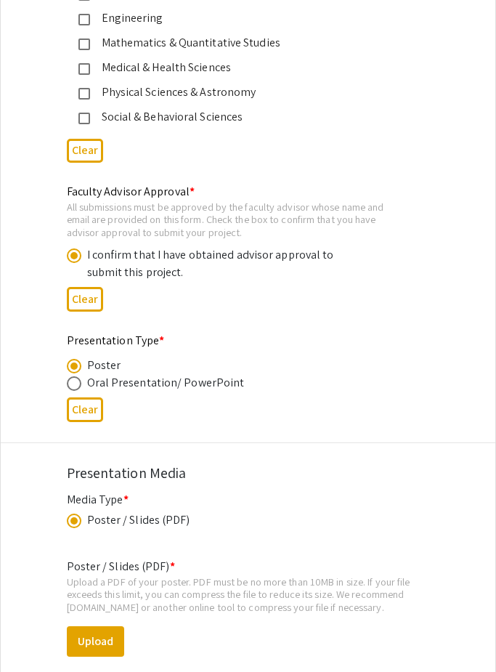
scroll to position [2276, 0]
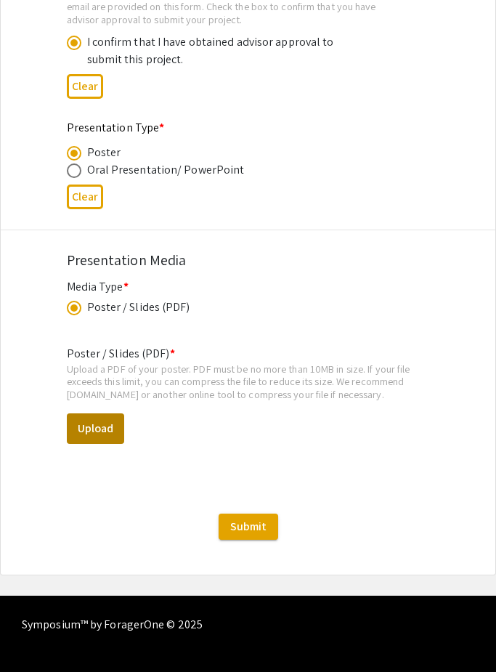
click at [98, 440] on button "Upload" at bounding box center [95, 428] width 57 height 30
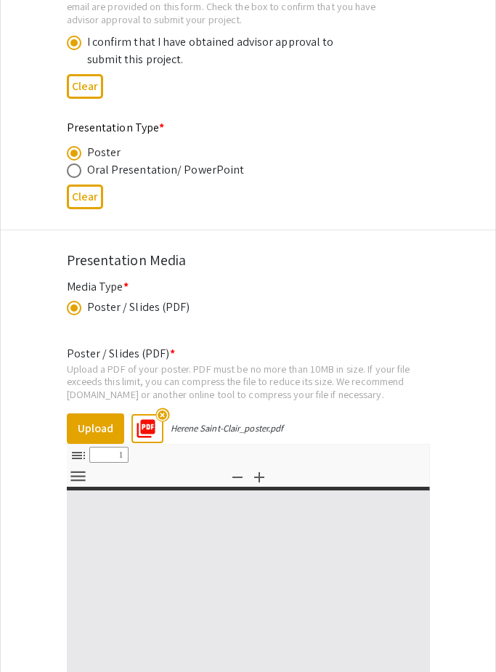
select select "custom"
type input "0"
select select "custom"
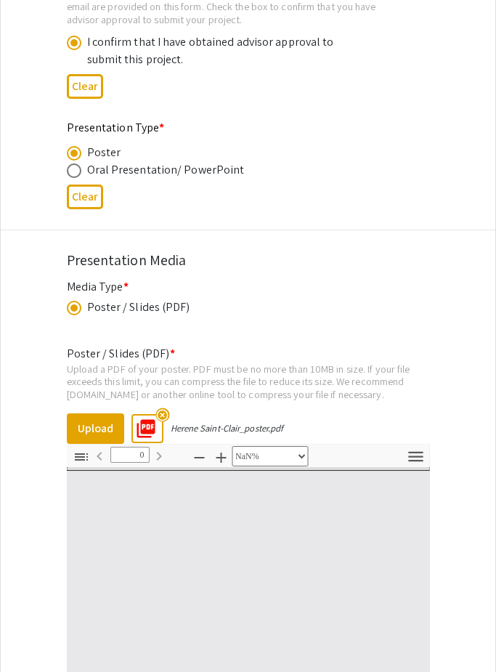
type input "1"
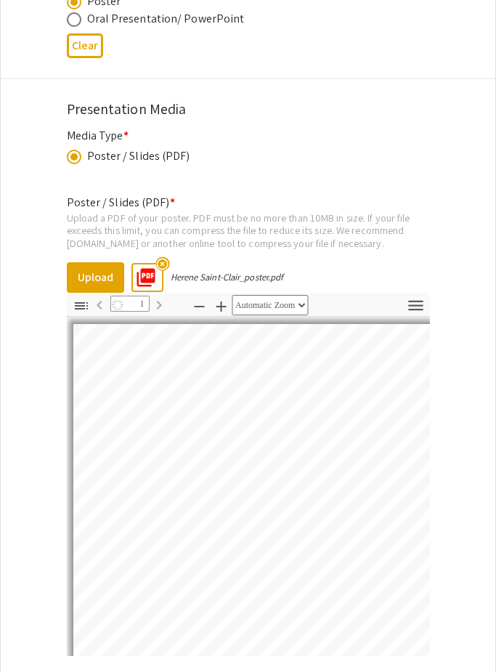
scroll to position [2435, 0]
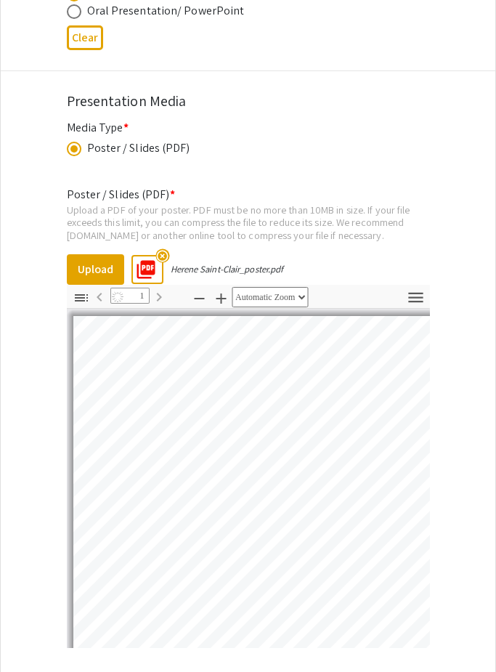
select select "auto"
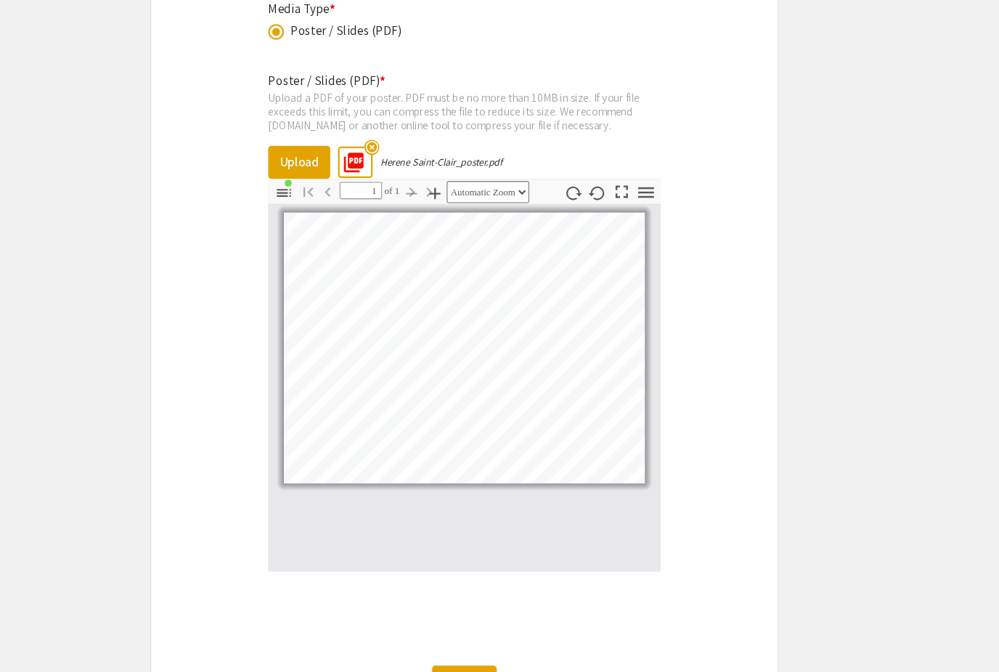
scroll to position [2546, 0]
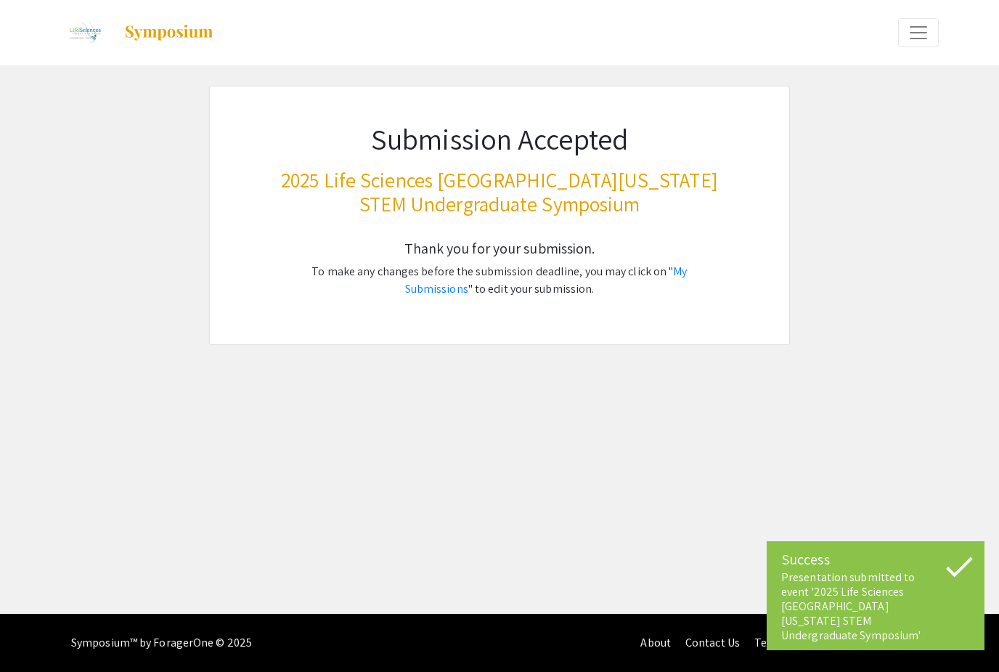
scroll to position [0, 0]
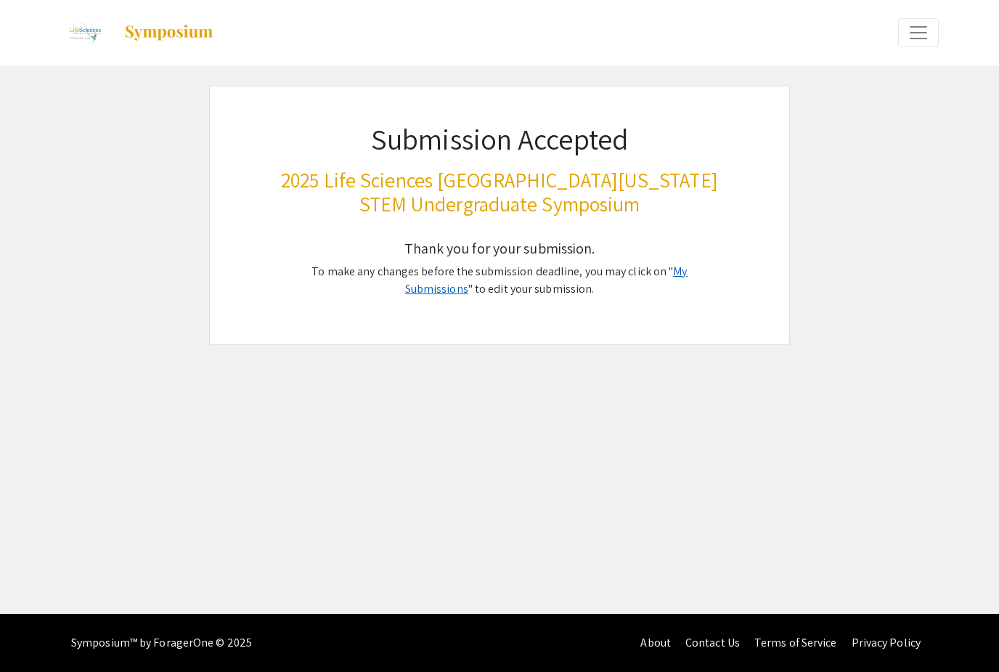
click at [495, 270] on link "My Submissions" at bounding box center [546, 280] width 282 height 33
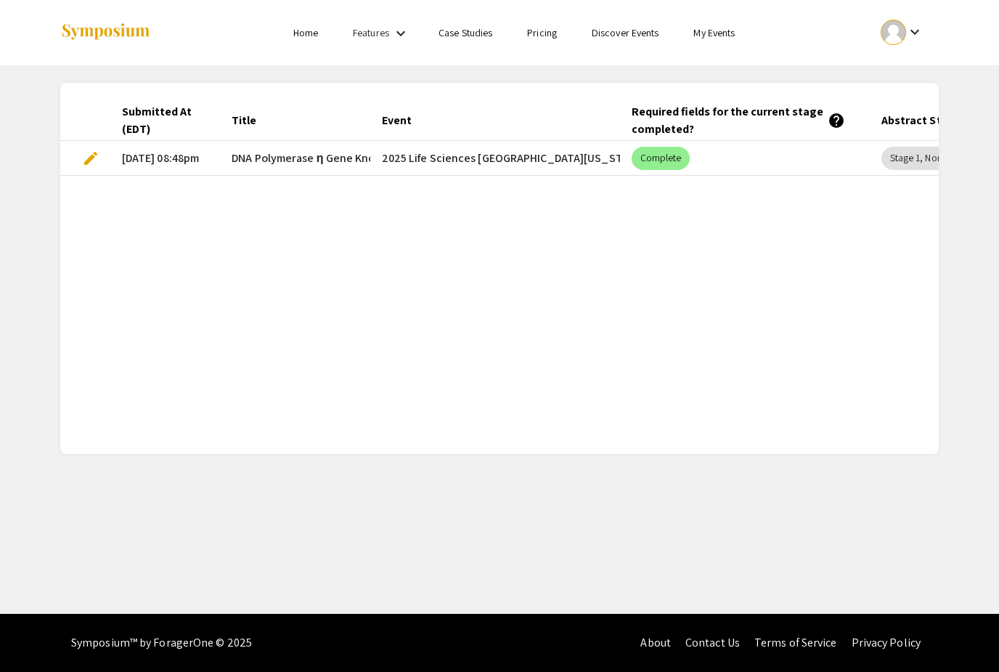
click at [309, 158] on span "DNA Polymerase η Gene Knockout in Human [MEDICAL_DATA] Cells by a CRISPR/Cas9 S…" at bounding box center [464, 158] width 464 height 17
click at [91, 160] on span "edit" at bounding box center [90, 158] width 17 height 17
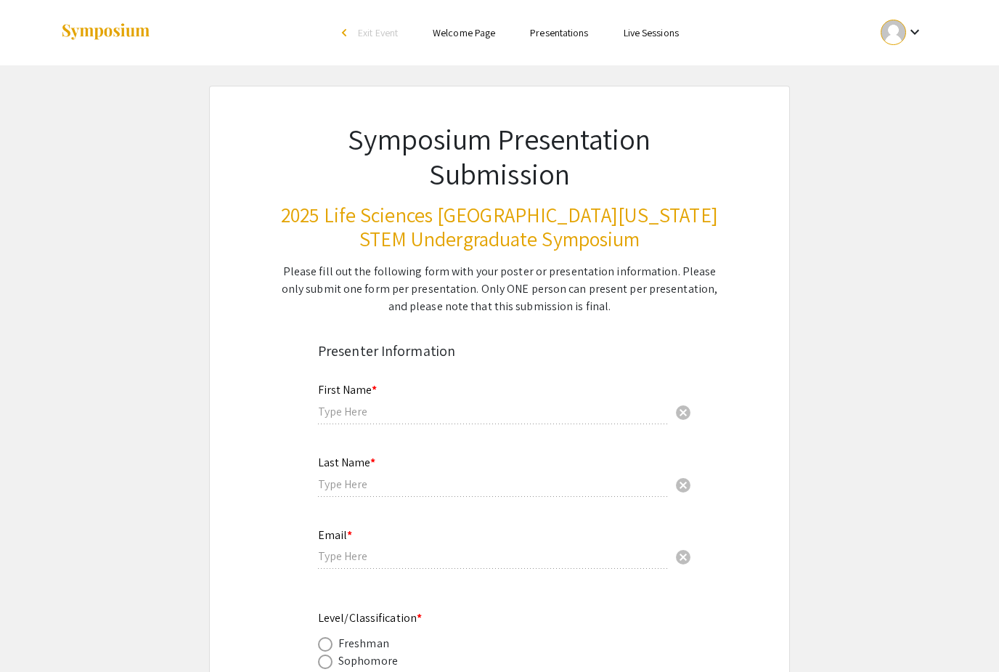
type input "Herene"
type input "Saint-Clair"
type input "[EMAIL_ADDRESS][DOMAIN_NAME]"
radio input "true"
type input "Chemistry and Biochemistry"
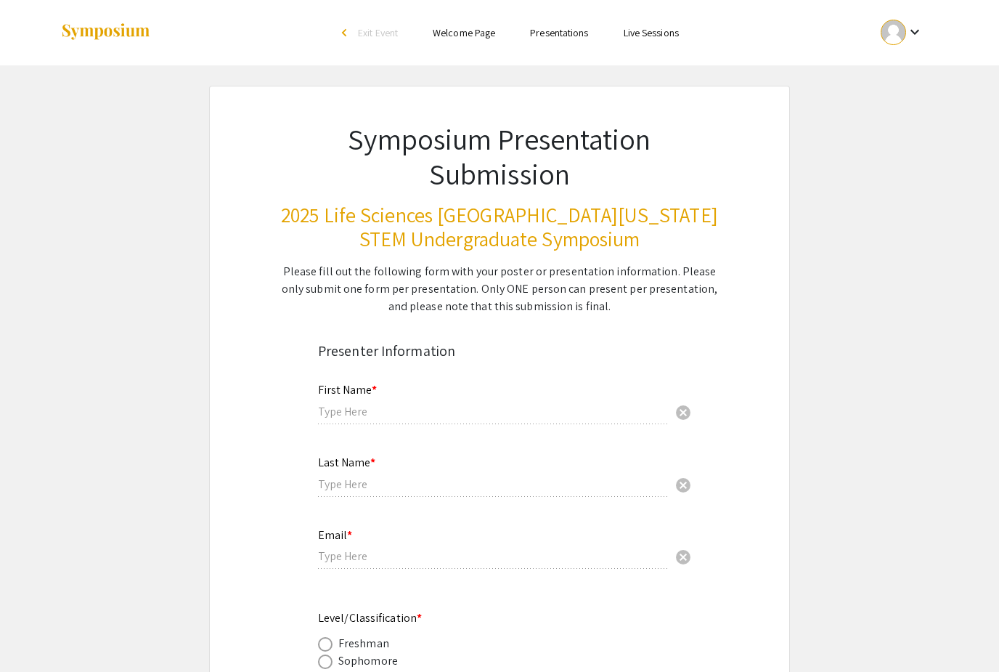
radio input "true"
type input "[PERSON_NAME], [PERSON_NAME]"
radio input "true"
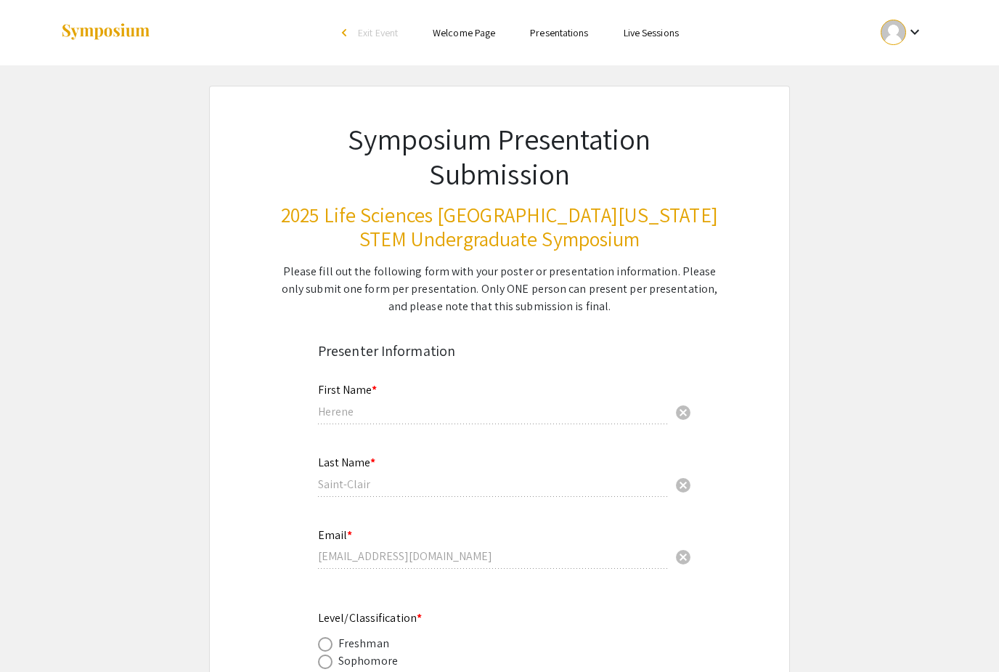
select select "custom"
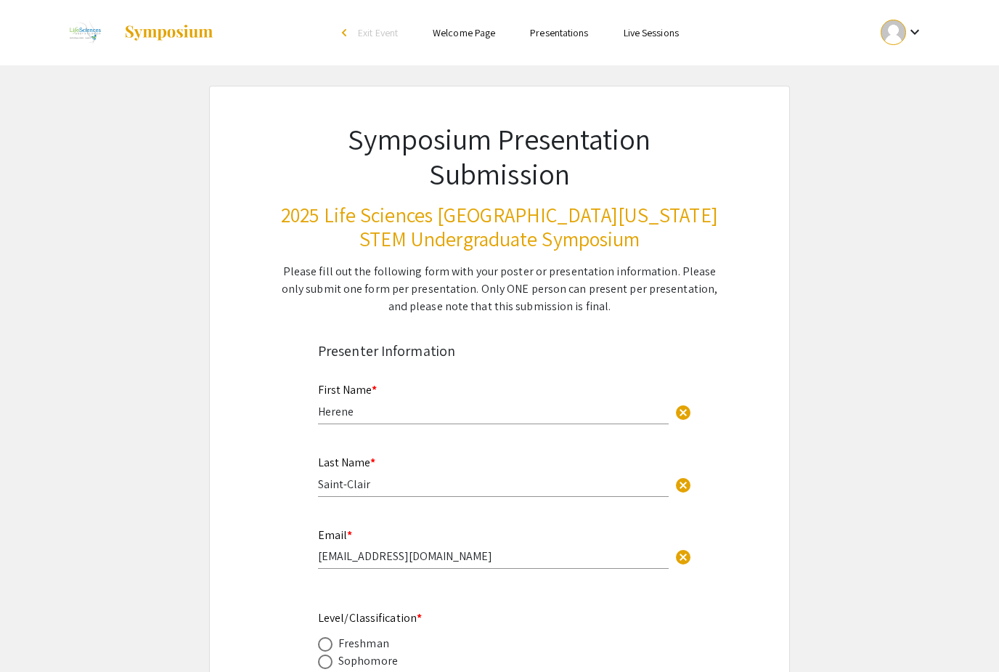
type input "0"
select select "custom"
type input "1"
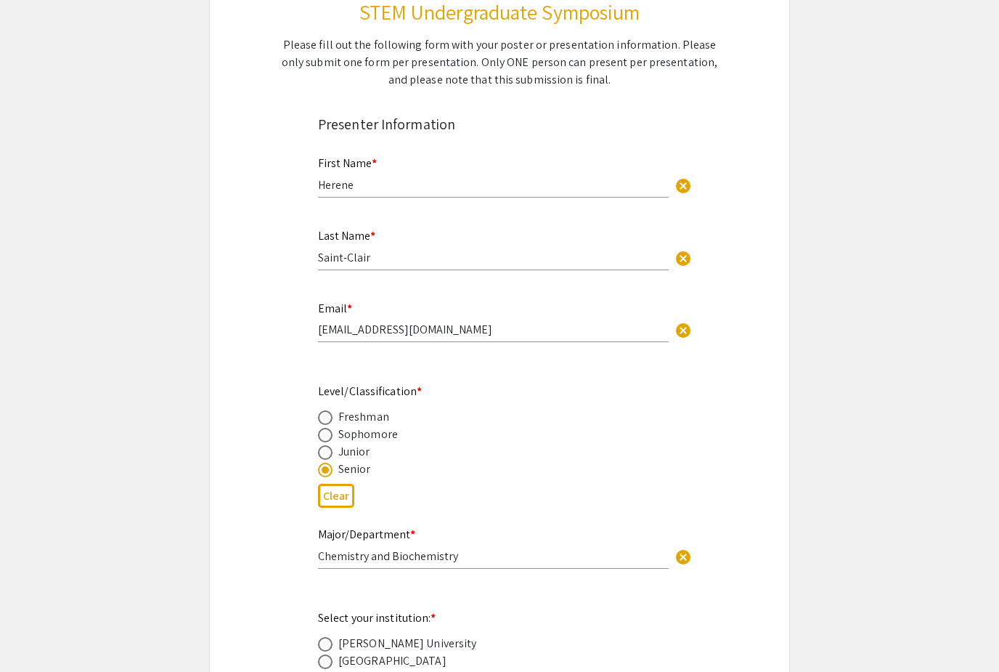
select select "auto"
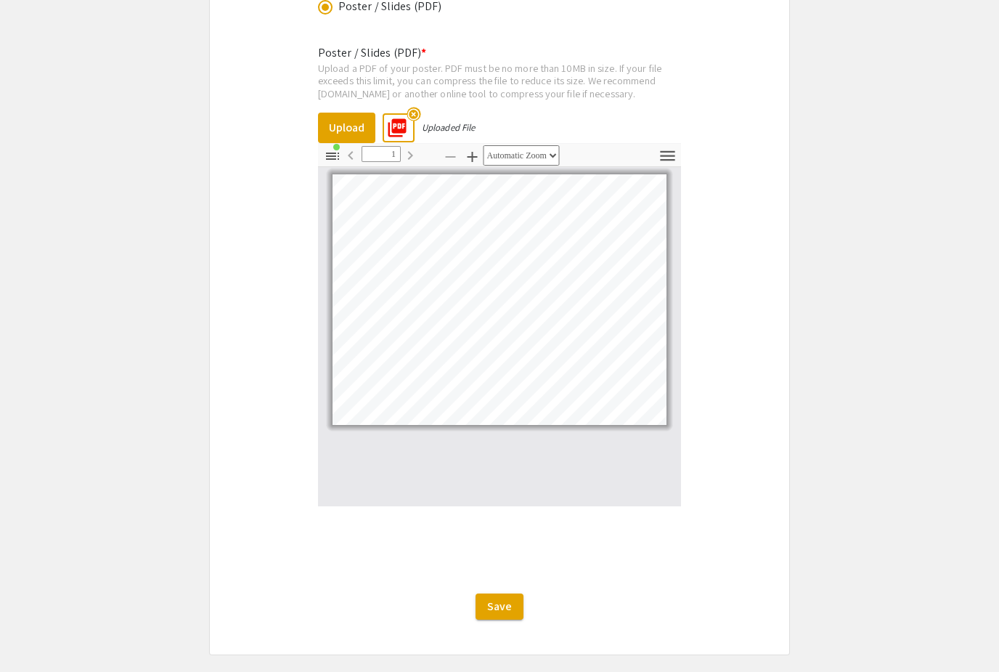
scroll to position [2598, 0]
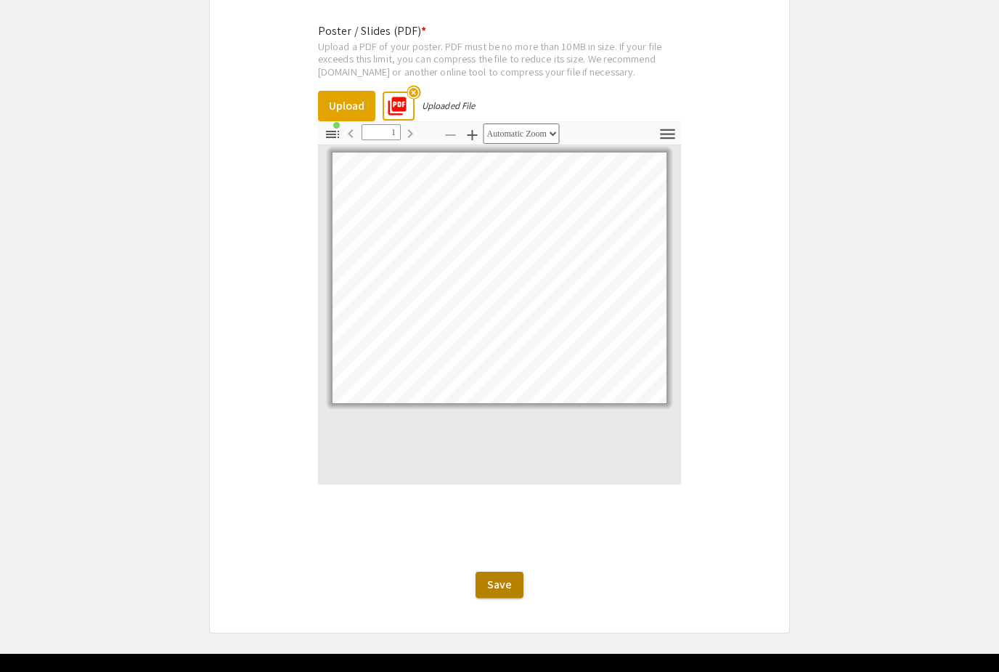
click at [489, 597] on button "Save" at bounding box center [500, 584] width 48 height 26
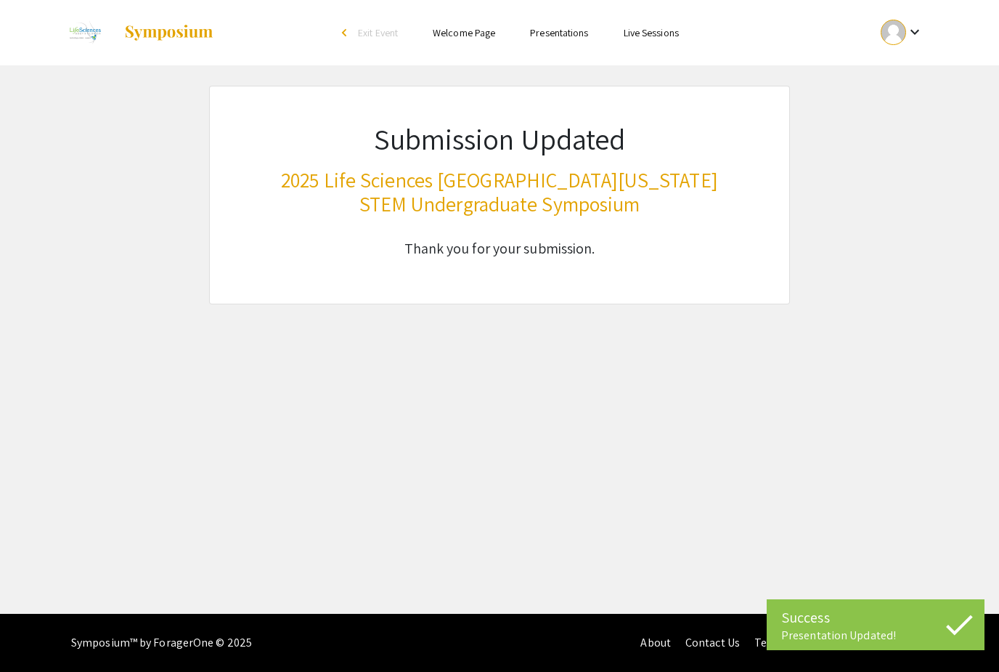
click at [907, 41] on mat-icon "keyboard_arrow_down" at bounding box center [914, 31] width 17 height 17
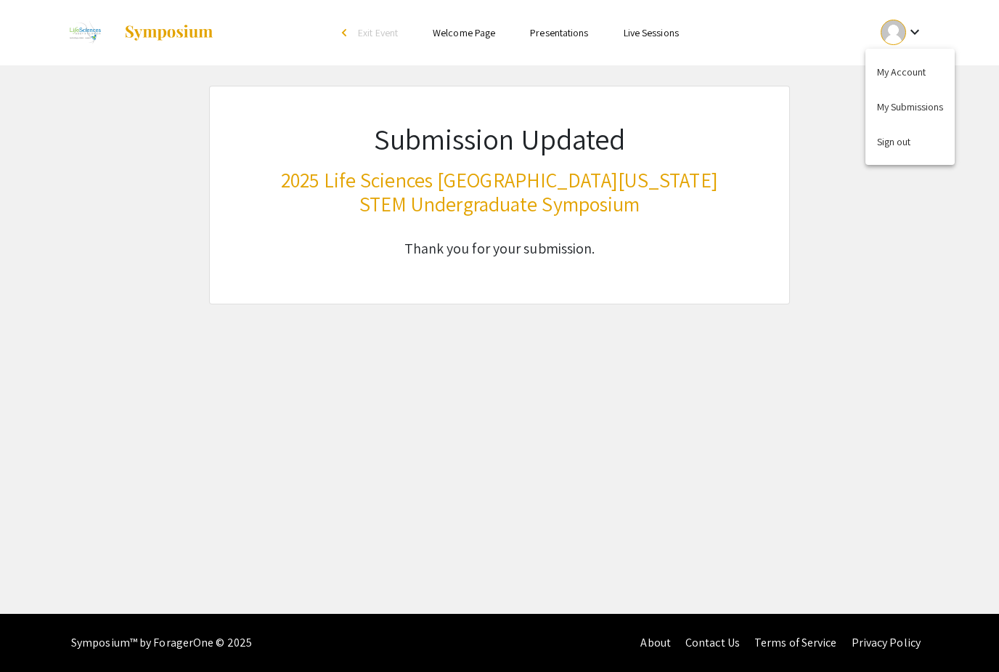
click at [819, 140] on div at bounding box center [499, 336] width 999 height 672
click at [916, 35] on mat-icon "keyboard_arrow_down" at bounding box center [914, 31] width 17 height 17
click at [897, 73] on button "My Account" at bounding box center [909, 71] width 89 height 35
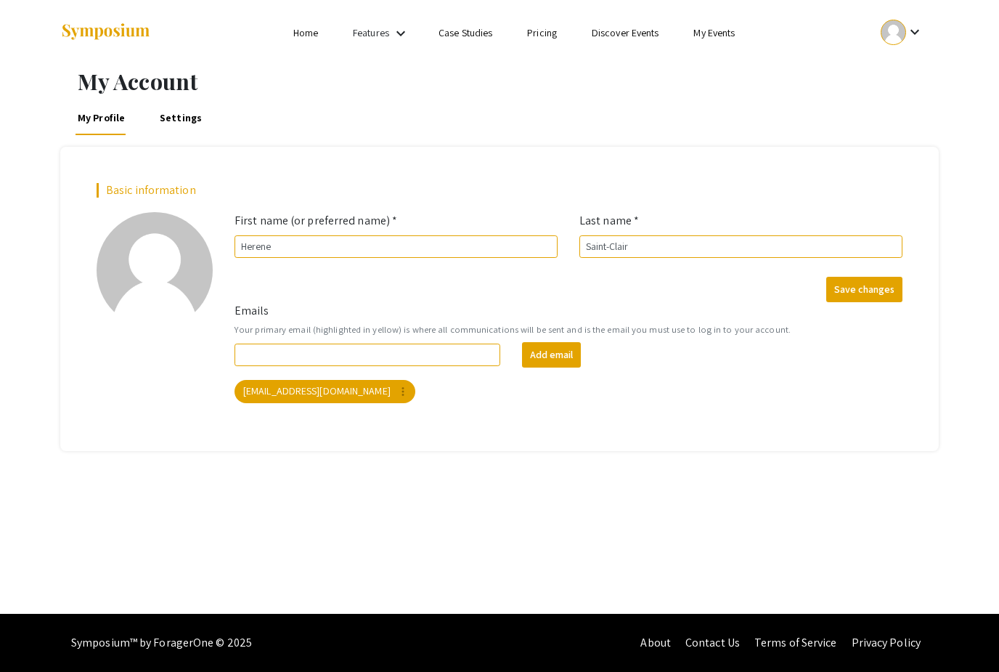
click at [719, 38] on link "My Events" at bounding box center [713, 32] width 41 height 13
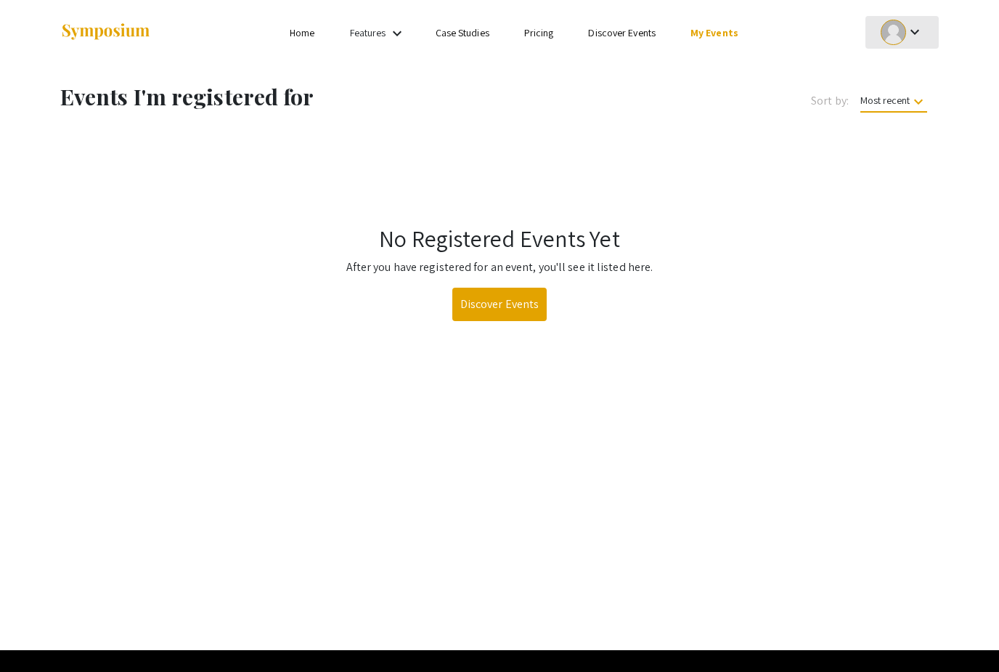
click at [911, 38] on mat-icon "keyboard_arrow_down" at bounding box center [914, 31] width 17 height 17
click at [894, 109] on button "My Submissions" at bounding box center [909, 106] width 89 height 35
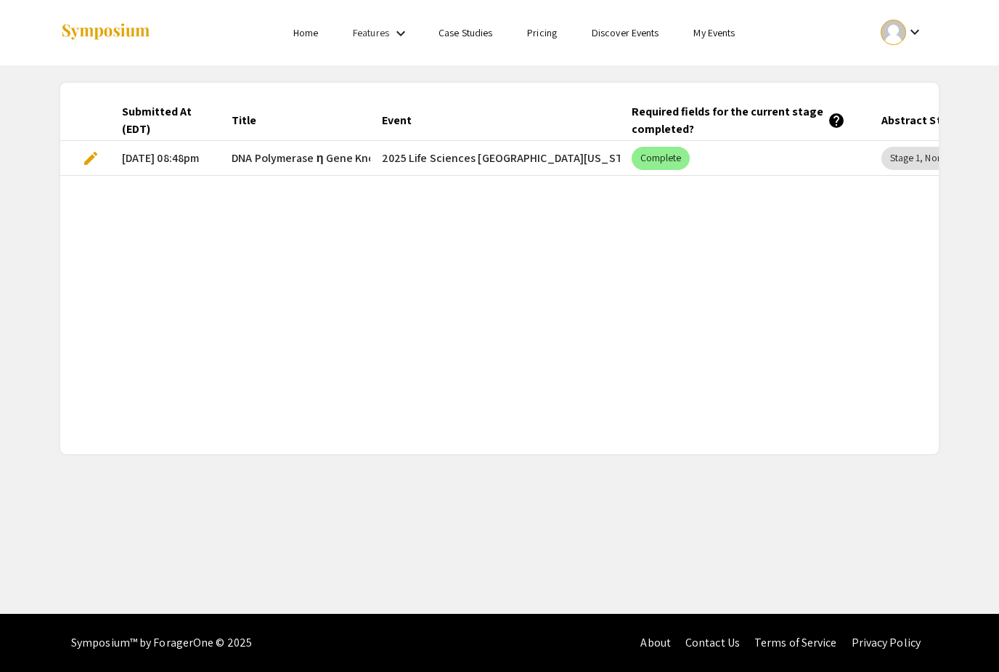
click at [88, 150] on span "edit" at bounding box center [90, 158] width 17 height 17
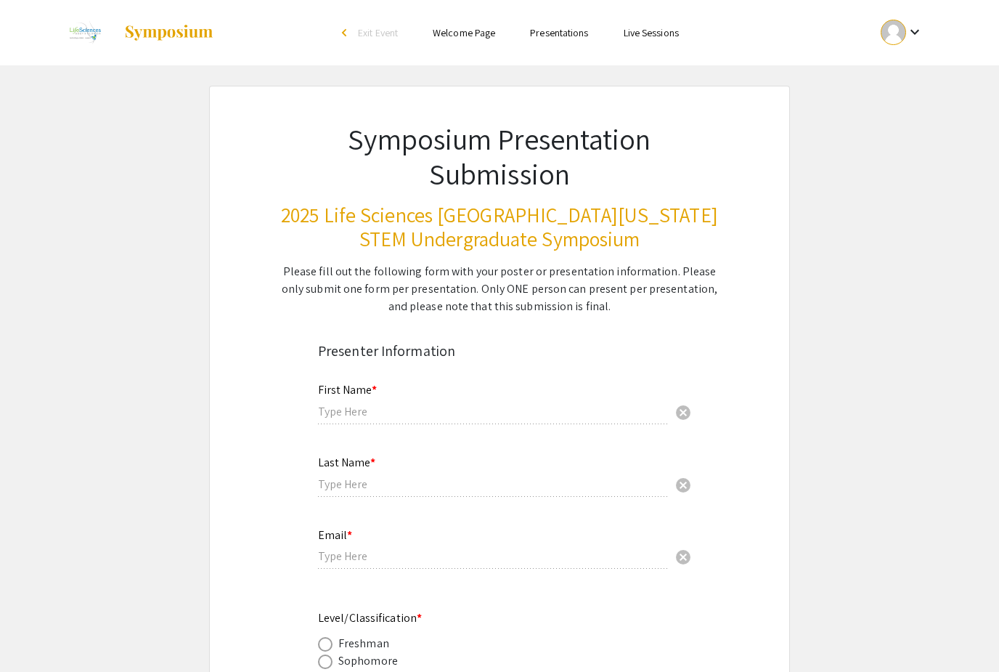
type input "Herene"
type input "Saint-Clair"
type input "[EMAIL_ADDRESS][DOMAIN_NAME]"
radio input "true"
type input "Chemistry and Biochemistry"
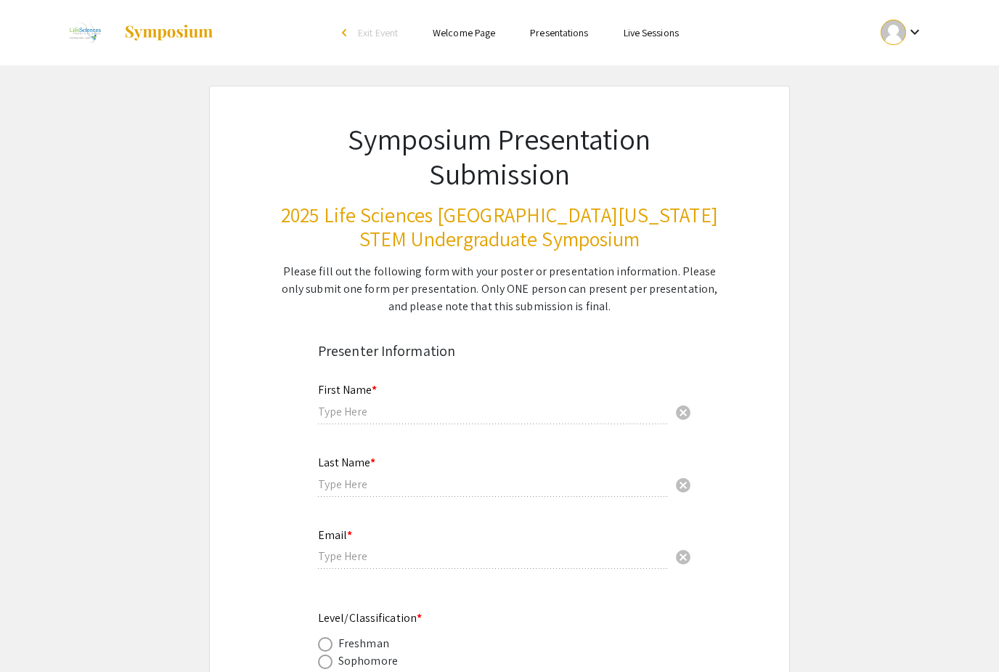
radio input "true"
type input "[PERSON_NAME], [PERSON_NAME]"
radio input "true"
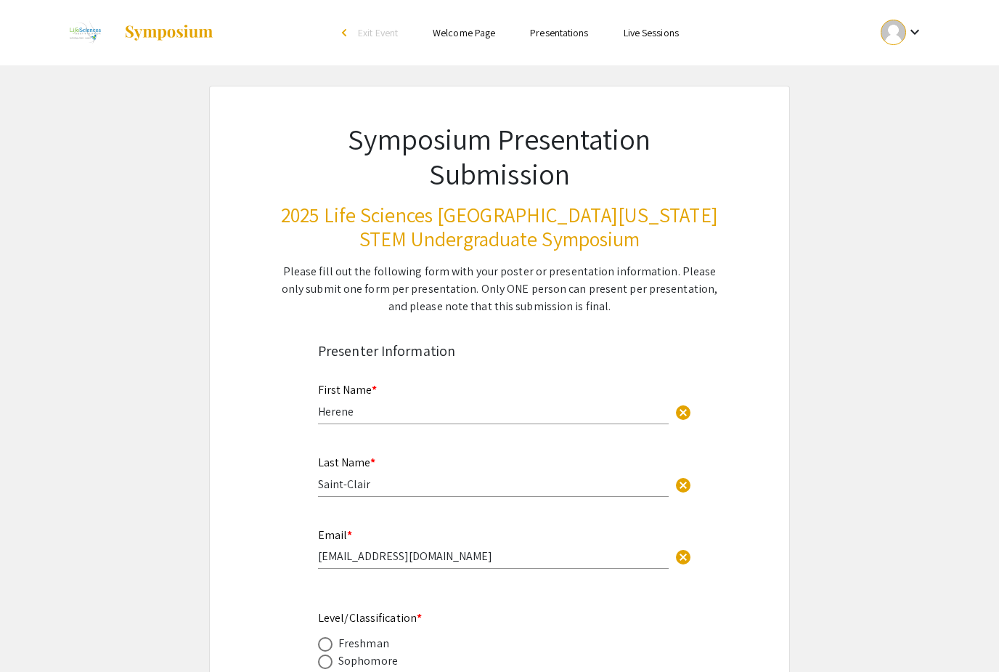
select select "custom"
type input "1"
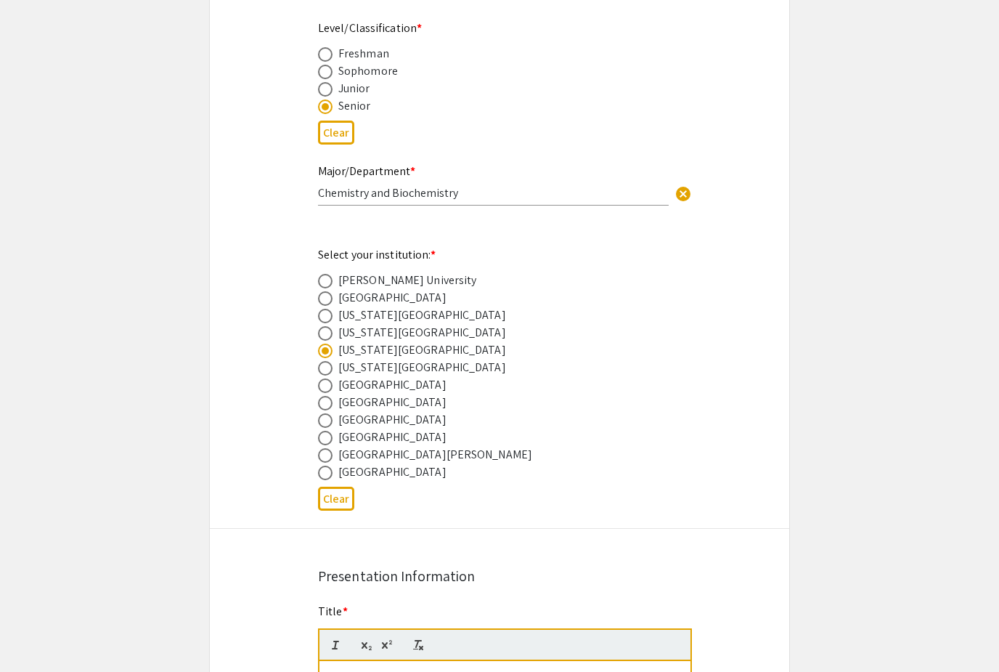
select select "auto"
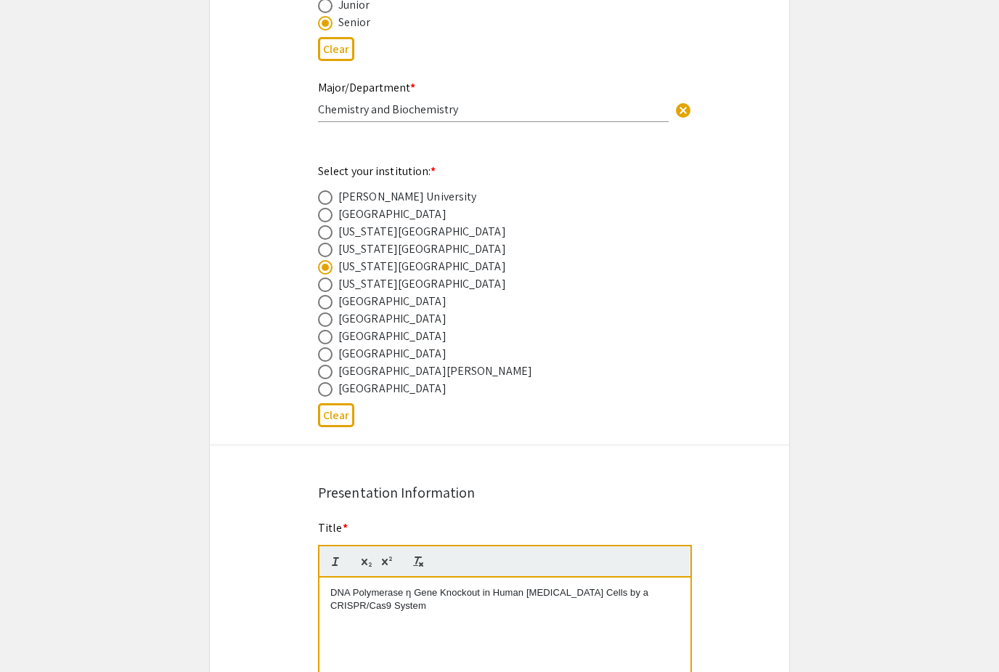
scroll to position [656, 0]
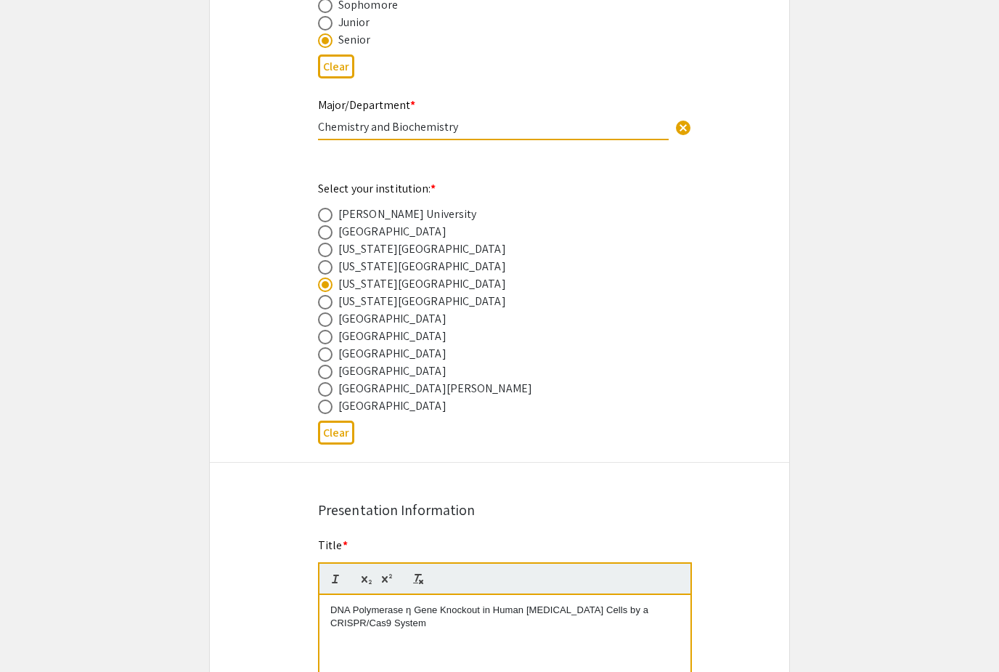
click at [470, 129] on input "Chemistry and Biochemistry" at bounding box center [493, 126] width 351 height 15
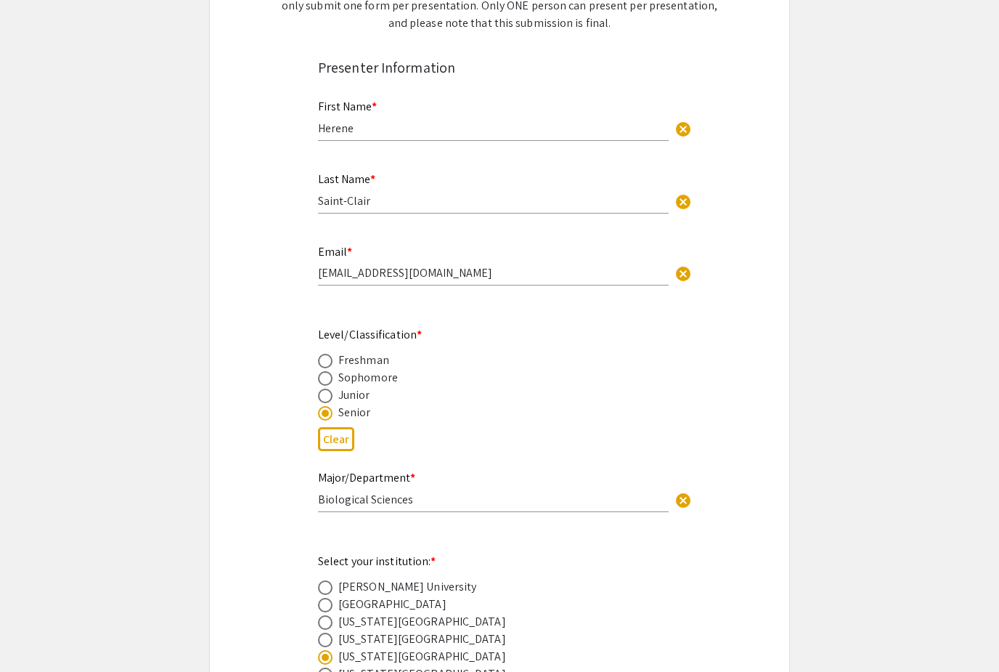
scroll to position [286, 0]
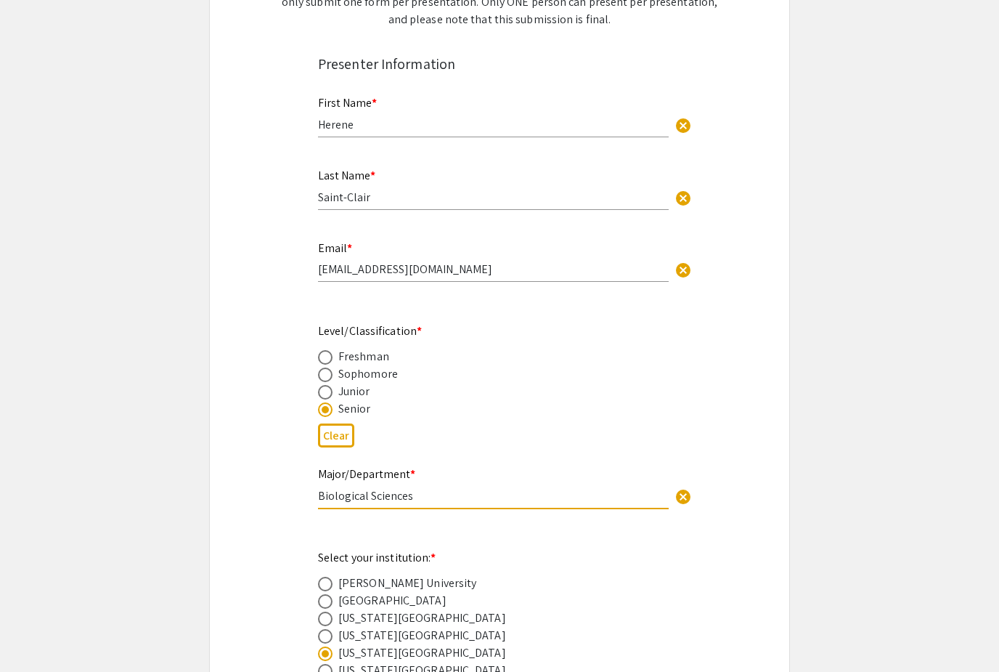
click at [433, 499] on input "Biological Sciences" at bounding box center [493, 496] width 351 height 15
type input "Biological Sciences/Chemistry and Biochemistry"
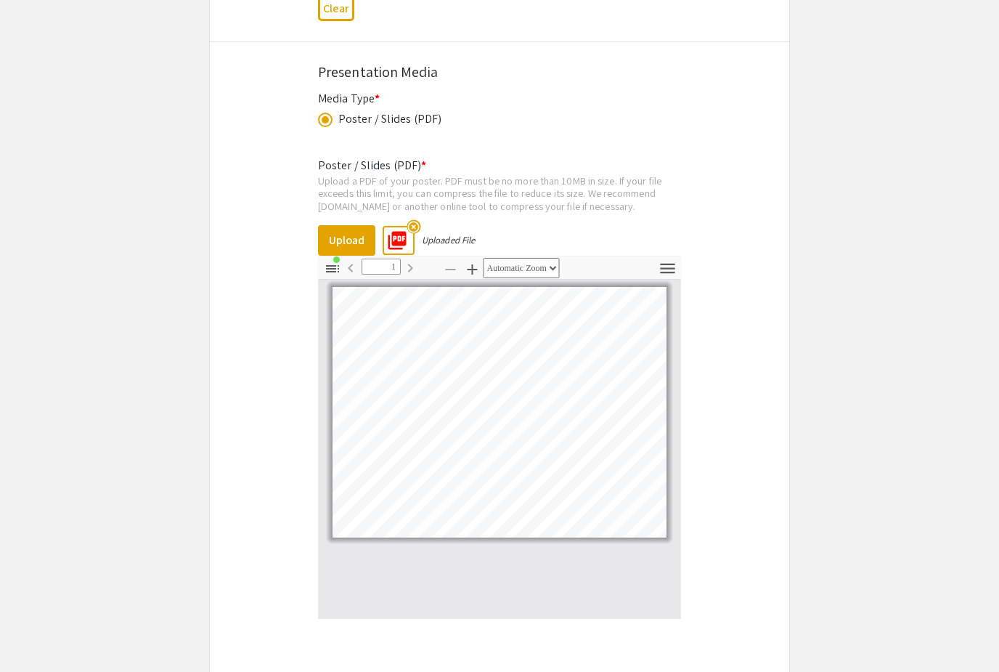
scroll to position [2598, 0]
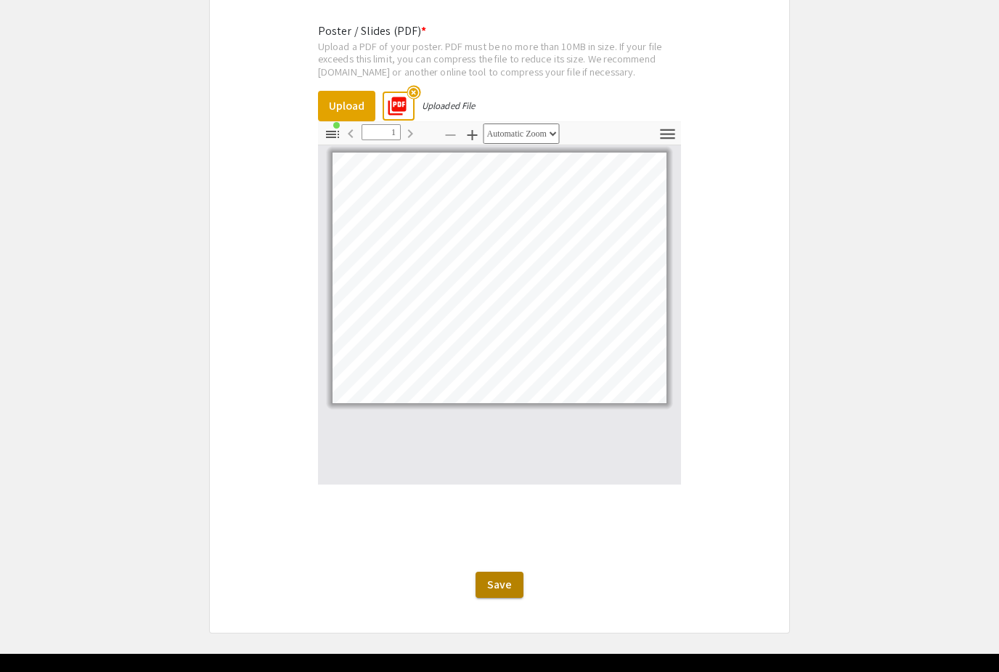
click at [497, 592] on span "Save" at bounding box center [499, 583] width 25 height 15
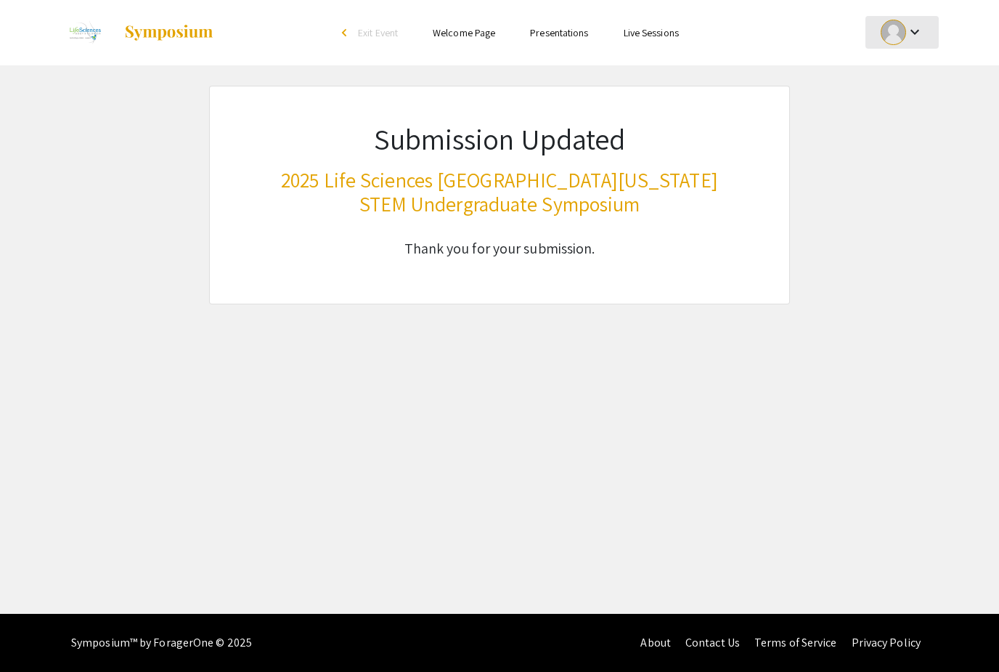
click at [904, 34] on div at bounding box center [893, 32] width 25 height 25
click at [889, 110] on button "My Submissions" at bounding box center [909, 106] width 89 height 35
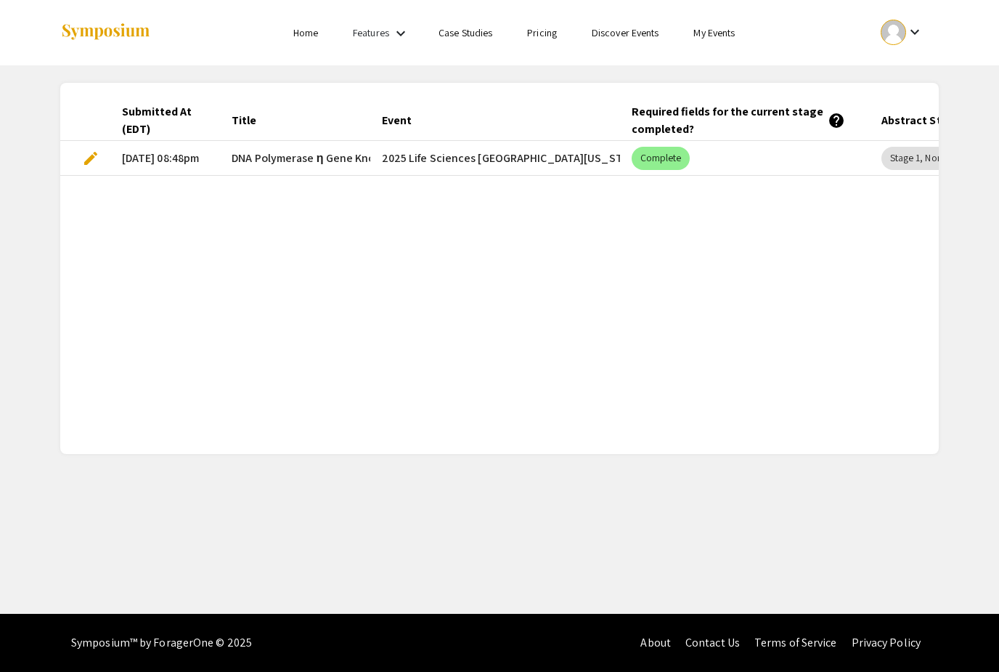
click at [94, 153] on span "edit" at bounding box center [90, 158] width 17 height 17
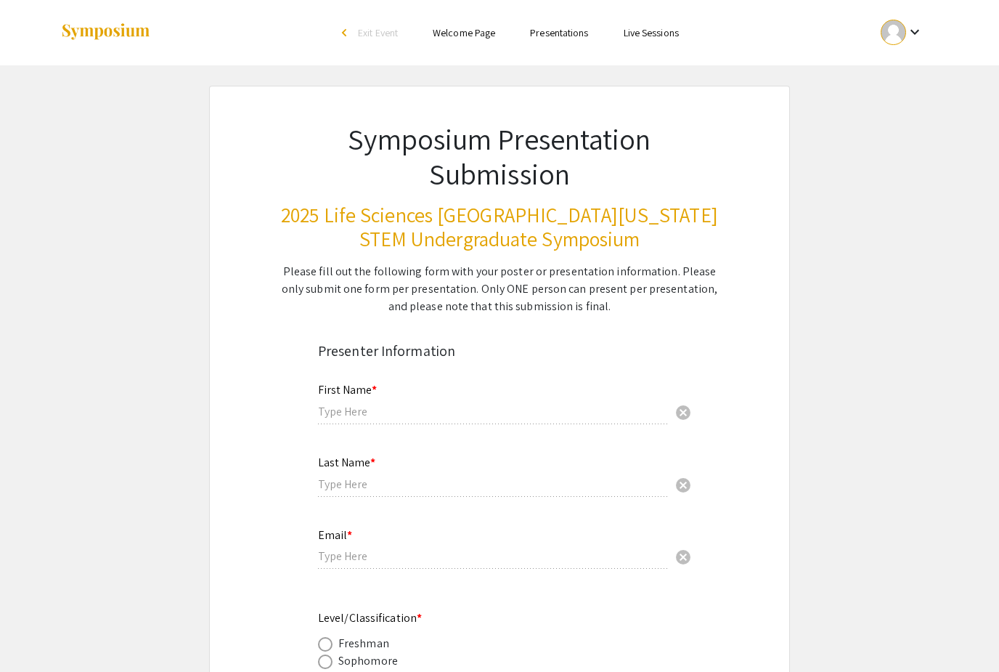
type input "Herene"
type input "Saint-Clair"
type input "[EMAIL_ADDRESS][DOMAIN_NAME]"
radio input "true"
type input "Biological Sciences/Chemistry and Biochemistry"
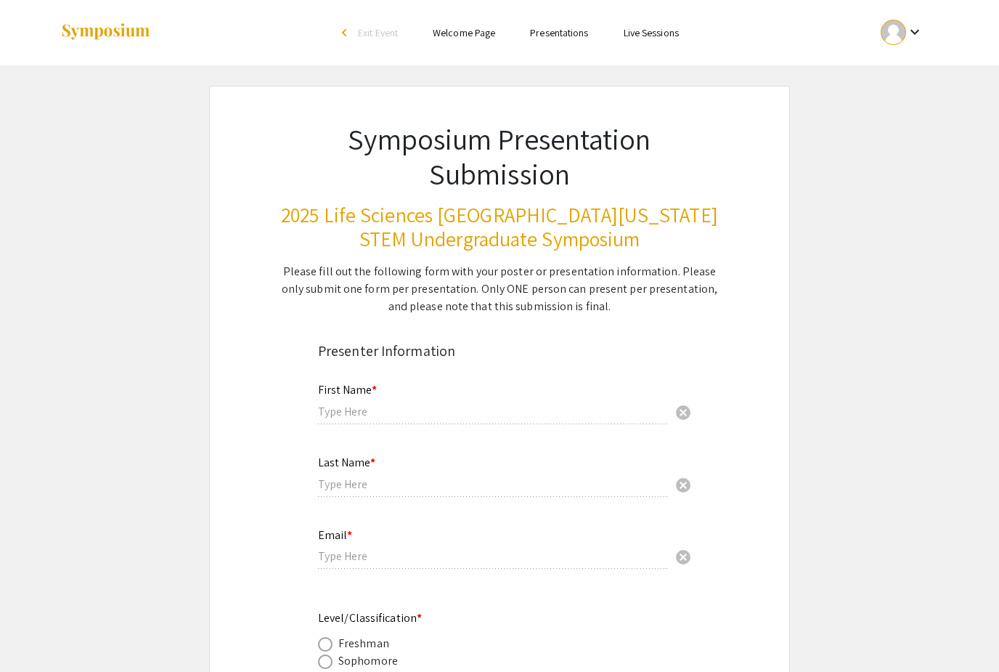
radio input "true"
type input "[PERSON_NAME], [PERSON_NAME]"
radio input "true"
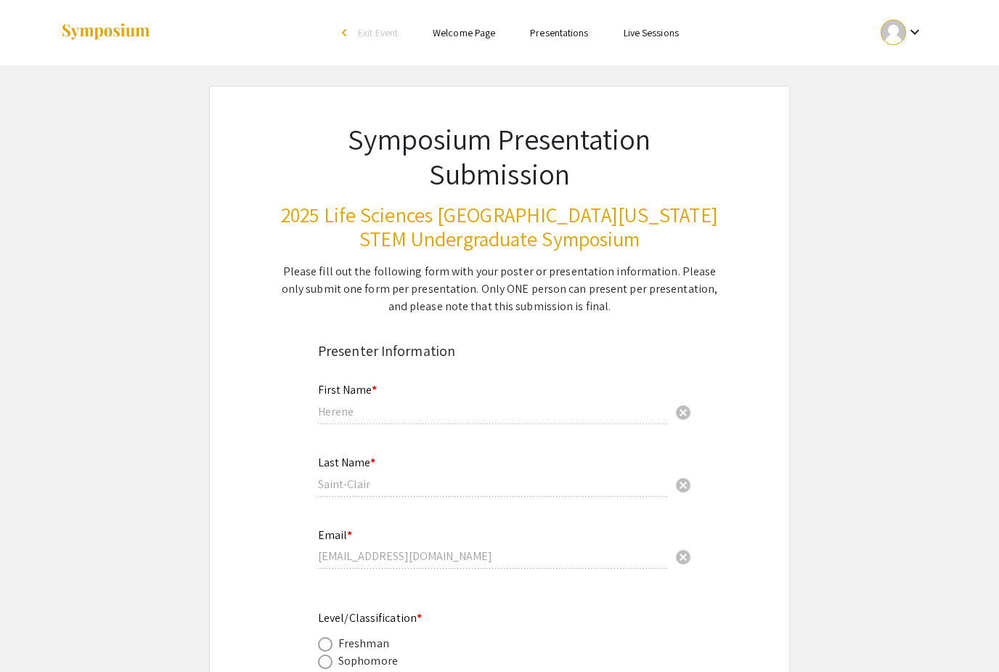
select select "custom"
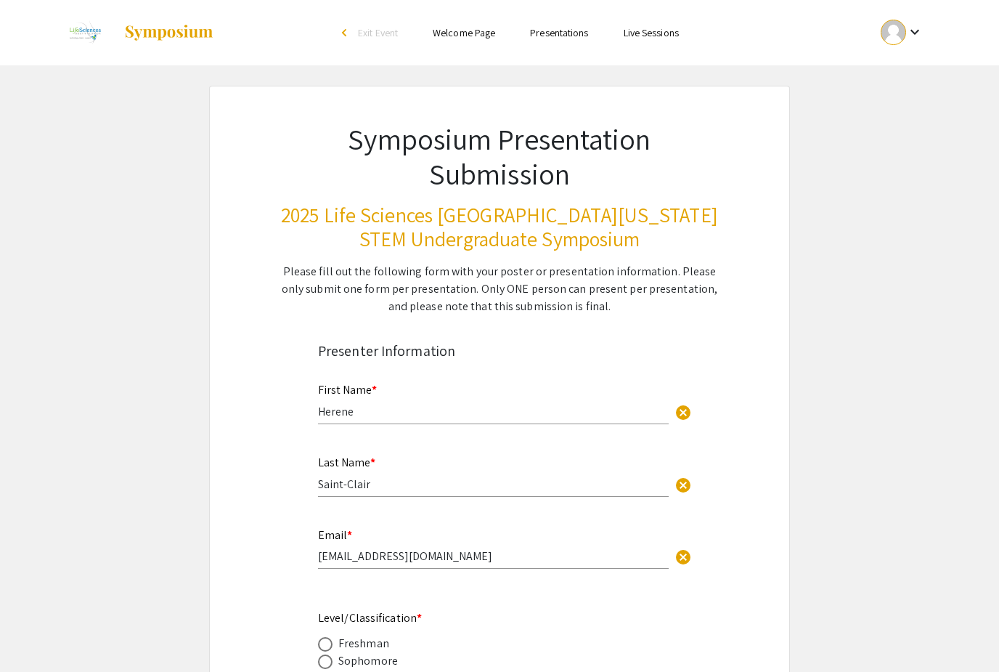
type input "0"
select select "custom"
type input "1"
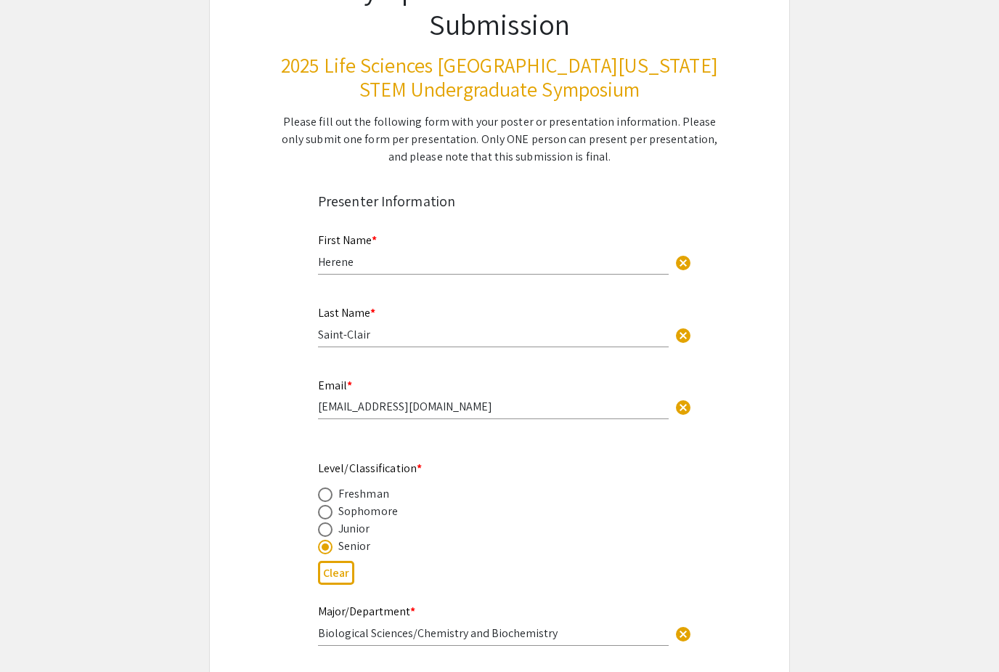
select select "auto"
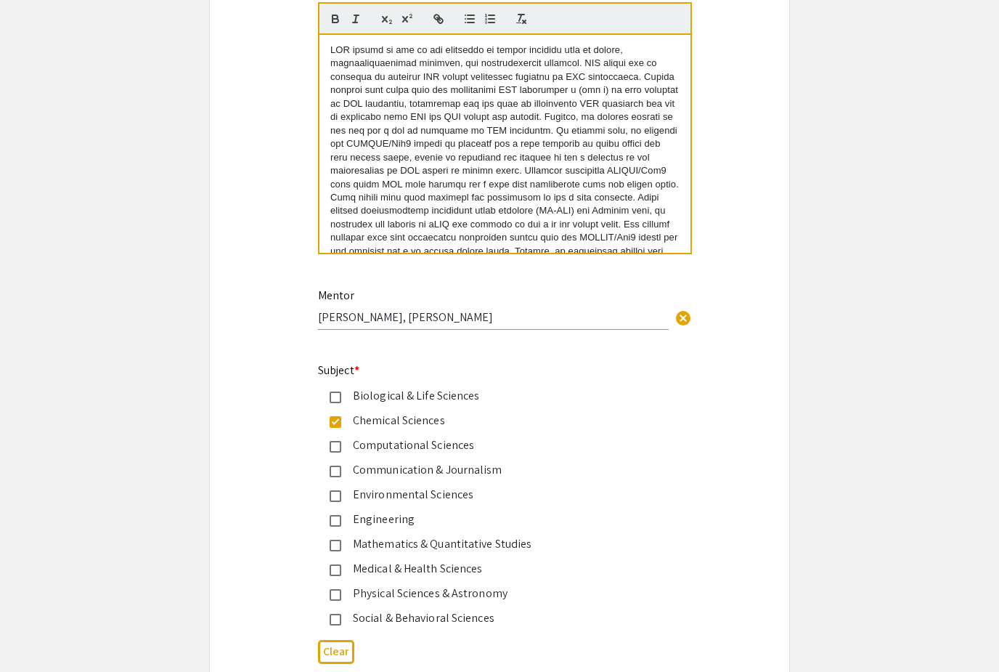
scroll to position [1549, 0]
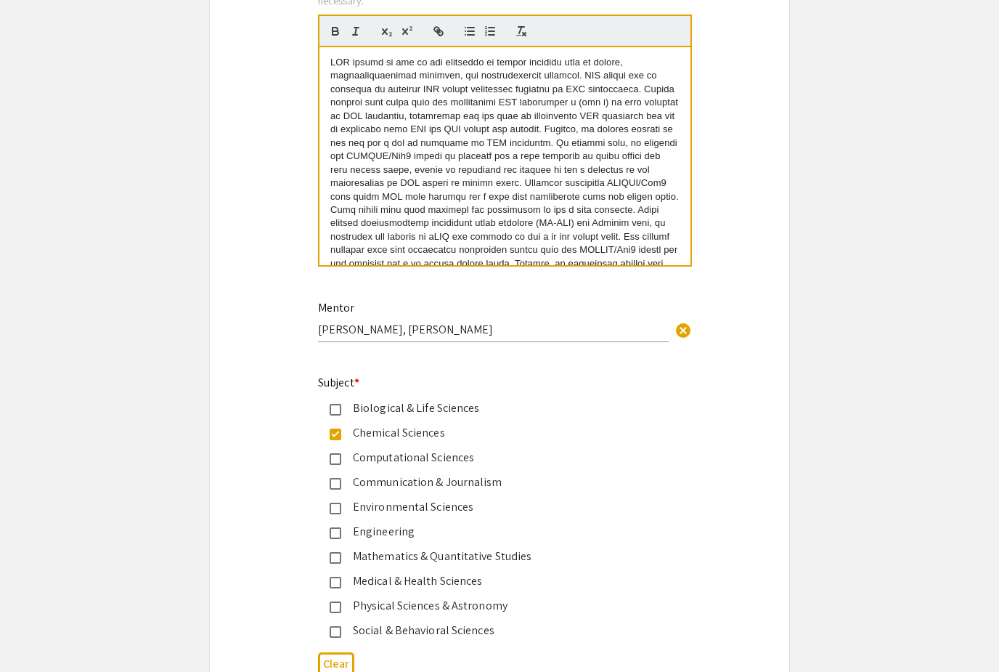
click at [337, 416] on mat-pseudo-checkbox at bounding box center [336, 410] width 12 height 12
click at [287, 425] on div "Symposium Presentation Submission 2025 Life Sciences [GEOGRAPHIC_DATA][US_STATE…" at bounding box center [499, 109] width 581 height 3146
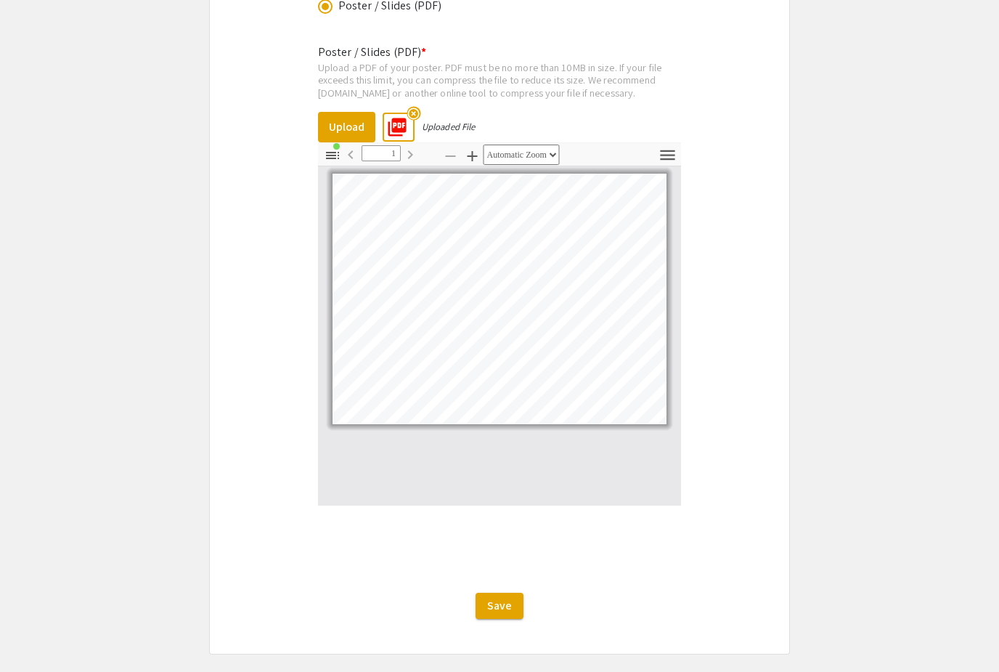
scroll to position [2598, 0]
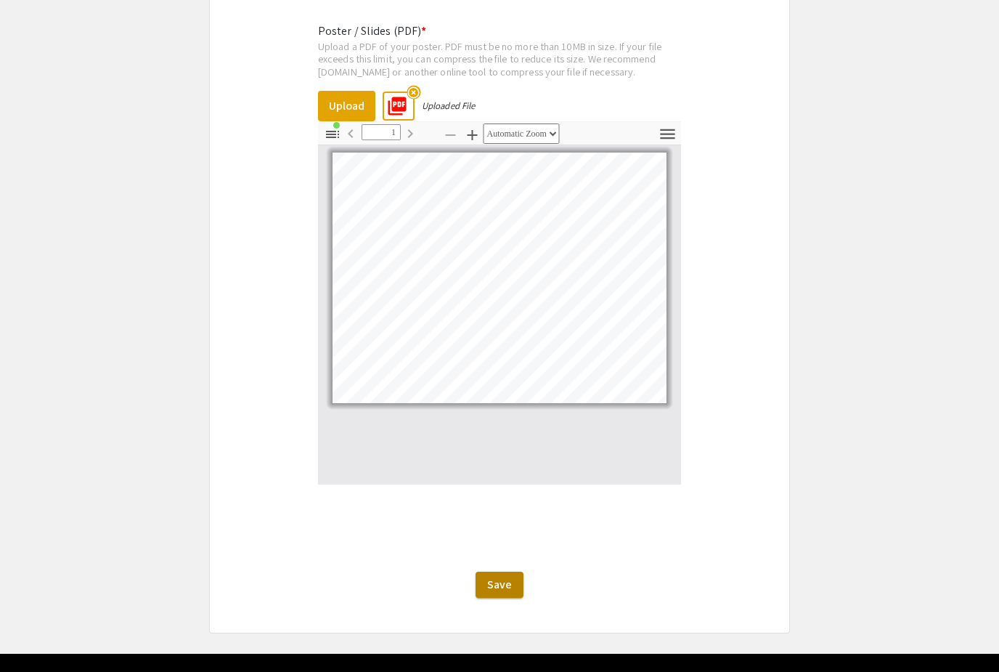
click at [491, 592] on span "Save" at bounding box center [499, 583] width 25 height 15
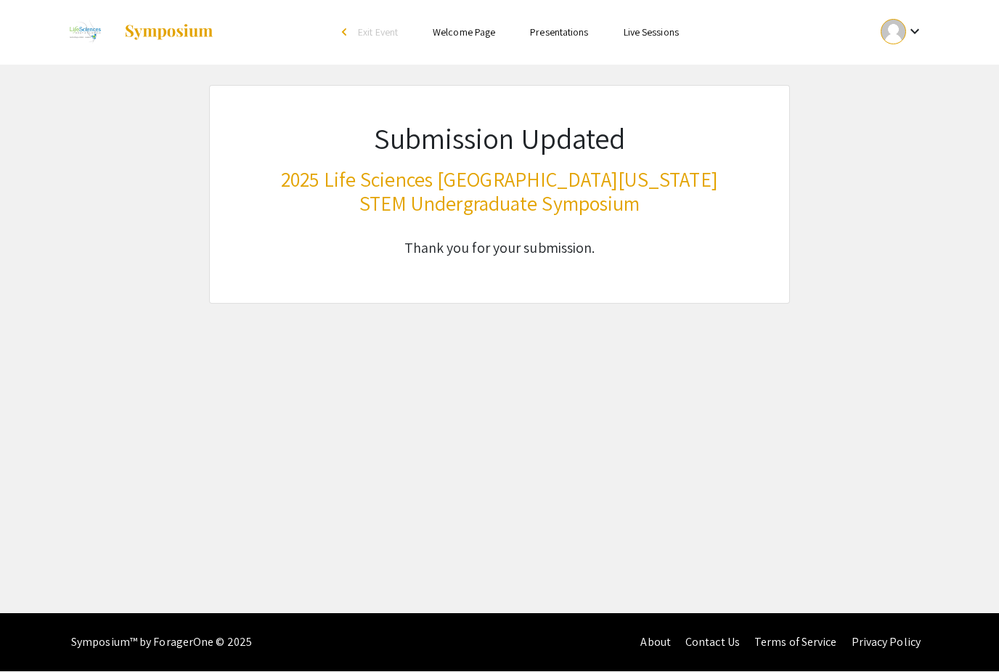
scroll to position [0, 0]
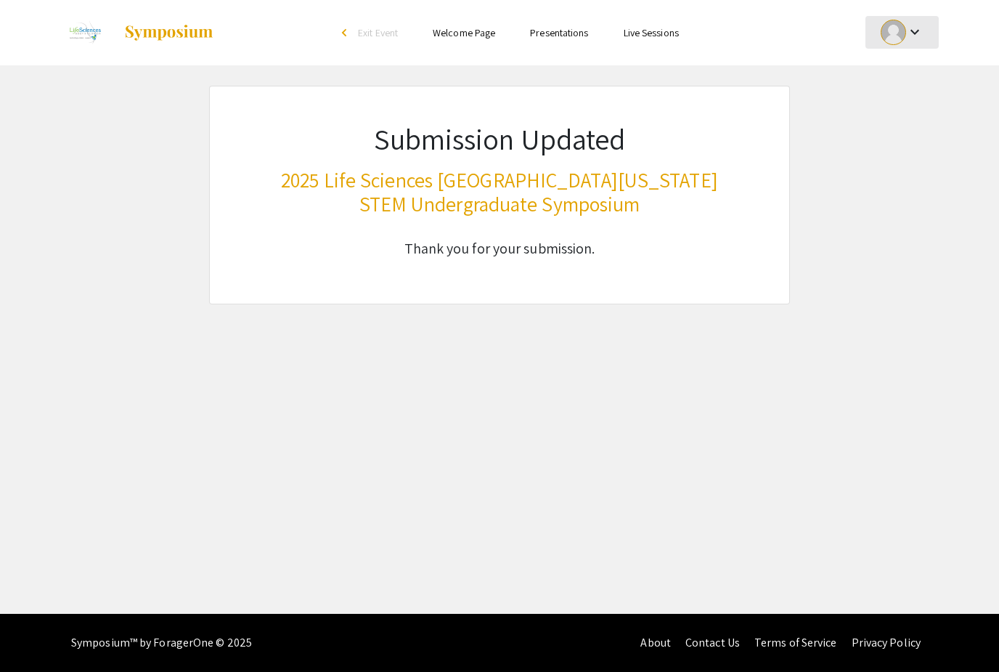
click at [913, 34] on mat-icon "keyboard_arrow_down" at bounding box center [914, 31] width 17 height 17
click at [888, 107] on button "My Submissions" at bounding box center [909, 106] width 89 height 35
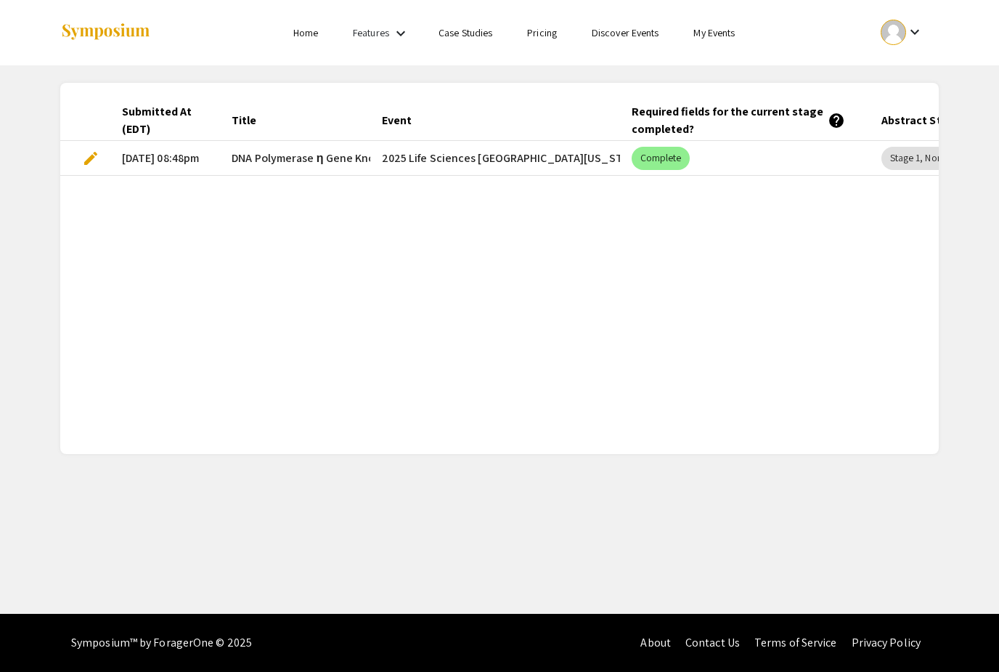
click at [93, 160] on span "edit" at bounding box center [90, 158] width 17 height 17
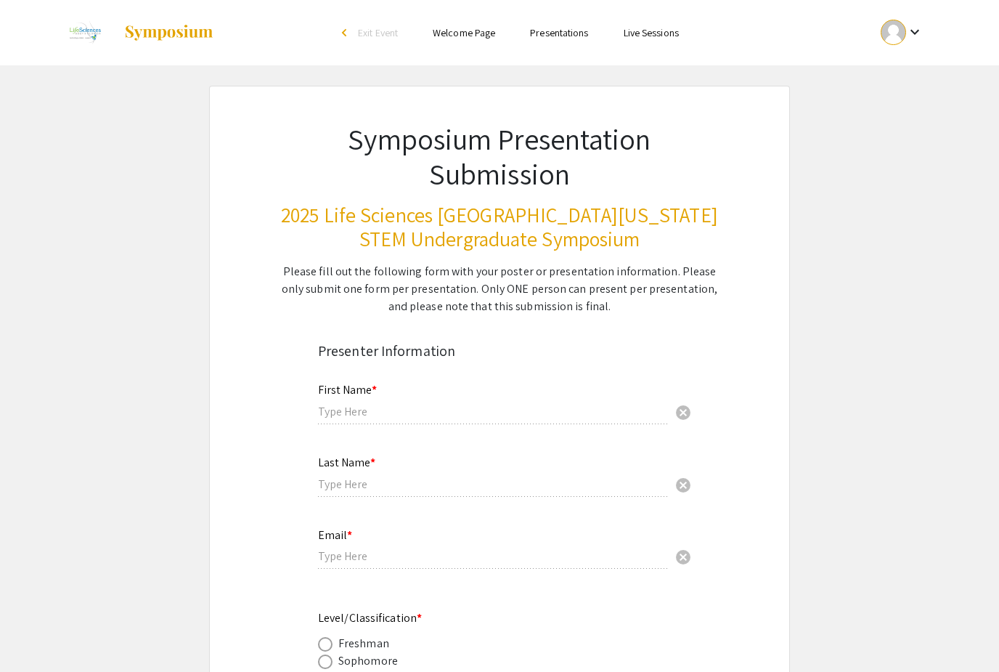
type input "Herene"
type input "Saint-Clair"
type input "[EMAIL_ADDRESS][DOMAIN_NAME]"
radio input "true"
type input "Biological Sciences/Chemistry and Biochemistry"
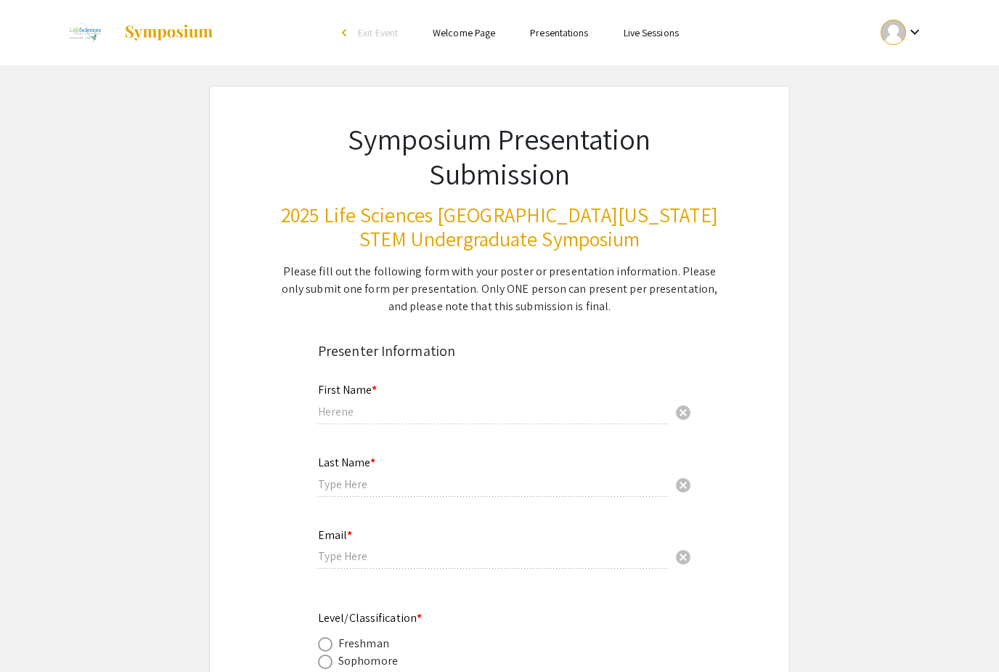
radio input "true"
type input "[PERSON_NAME], [PERSON_NAME]"
radio input "true"
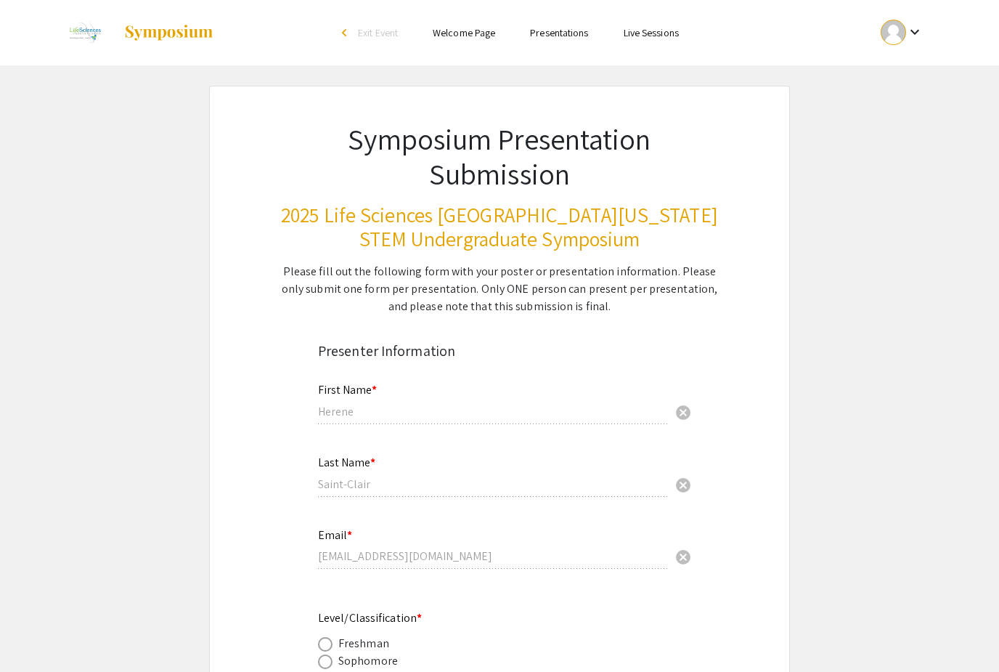
select select "custom"
type input "0"
select select "custom"
type input "1"
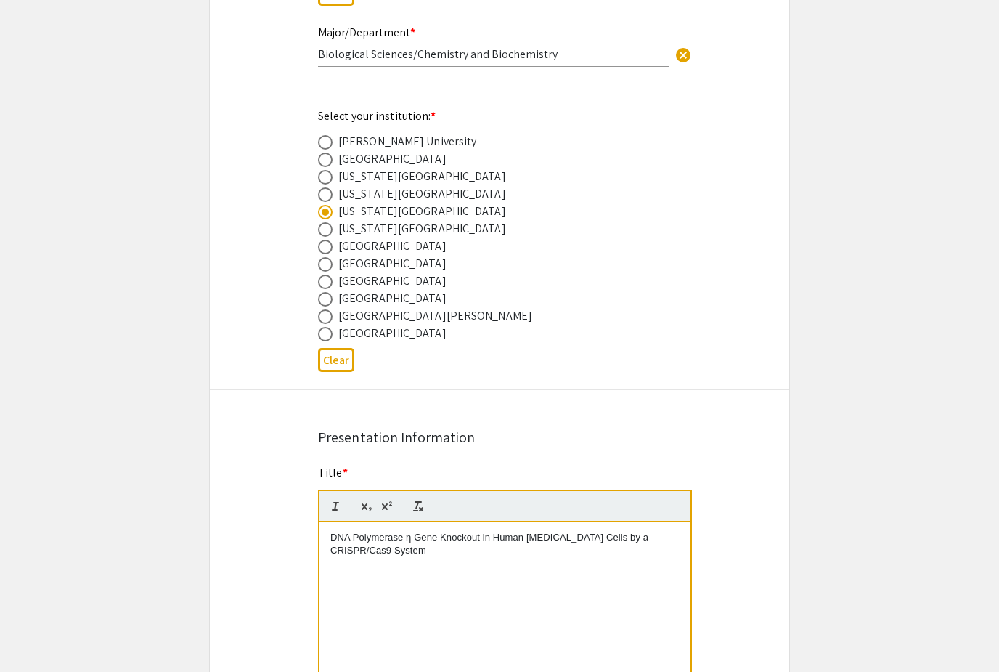
select select "auto"
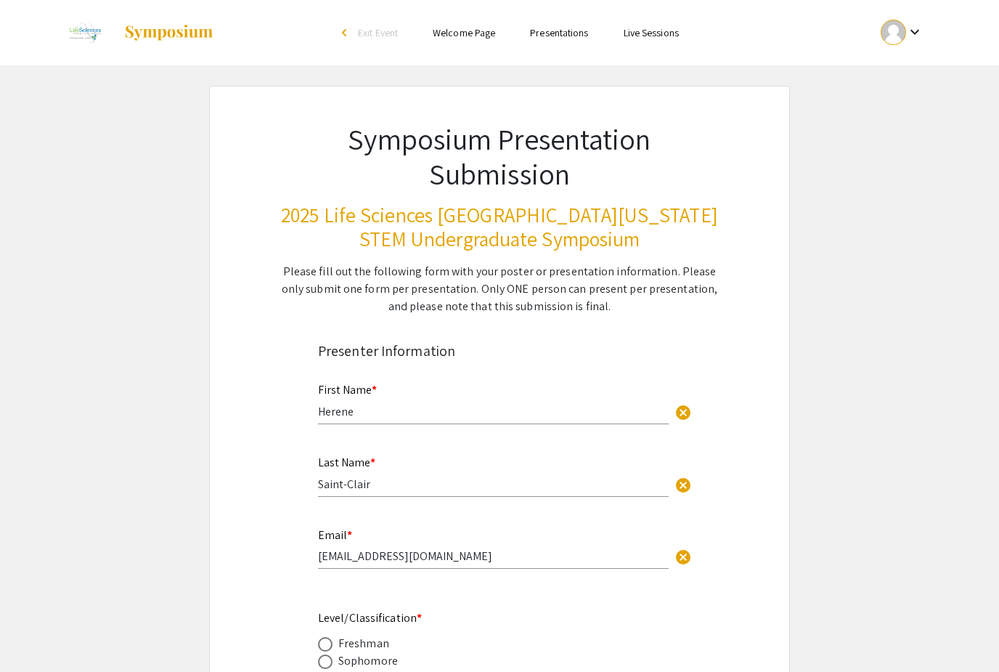
click at [84, 33] on img at bounding box center [84, 33] width 49 height 36
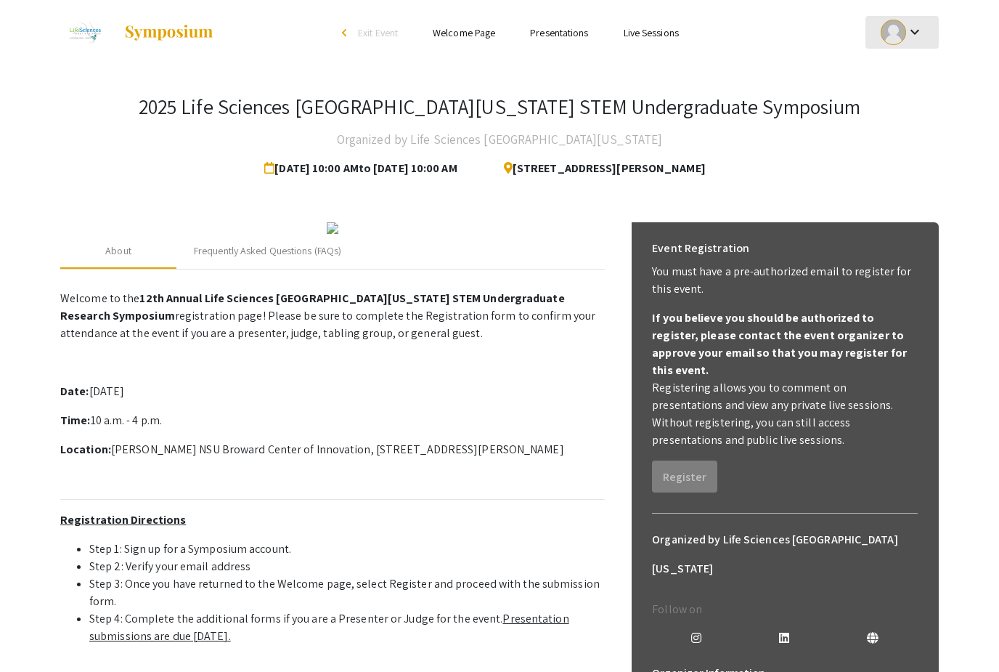
drag, startPoint x: 915, startPoint y: 36, endPoint x: -1, endPoint y: -1, distance: 916.2
click at [915, 36] on html "Skip navigation arrow_back_ios Exit Event Welcome Page Presentations Live Sessi…" at bounding box center [499, 336] width 999 height 672
click at [915, 36] on mat-icon "keyboard_arrow_down" at bounding box center [914, 31] width 17 height 17
click at [661, 83] on div at bounding box center [499, 336] width 999 height 672
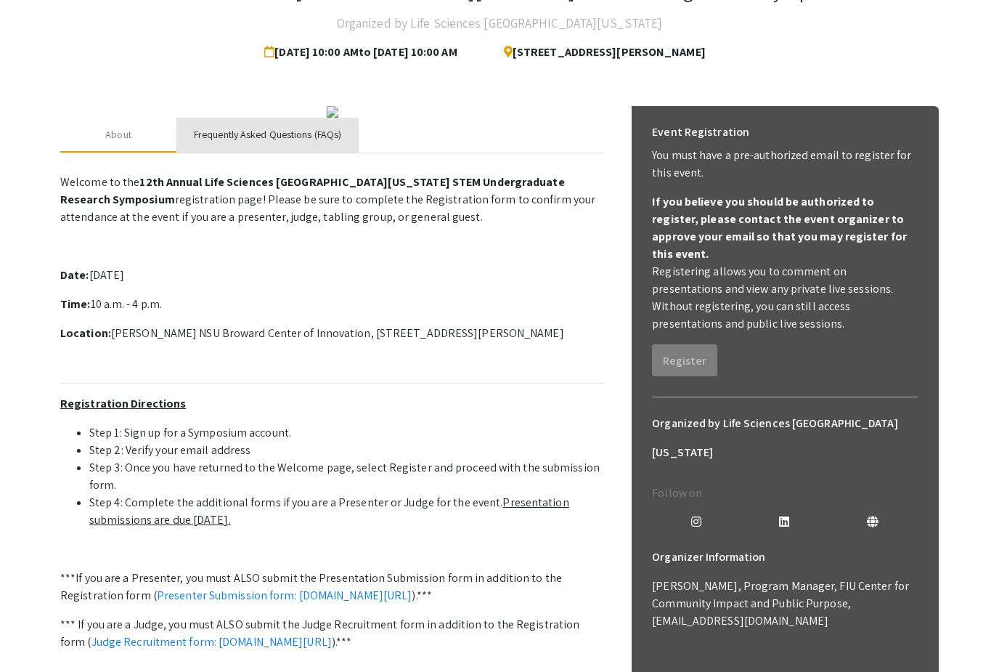
scroll to position [116, 0]
click at [216, 152] on div "Frequently Asked Questions (FAQs)" at bounding box center [267, 135] width 182 height 35
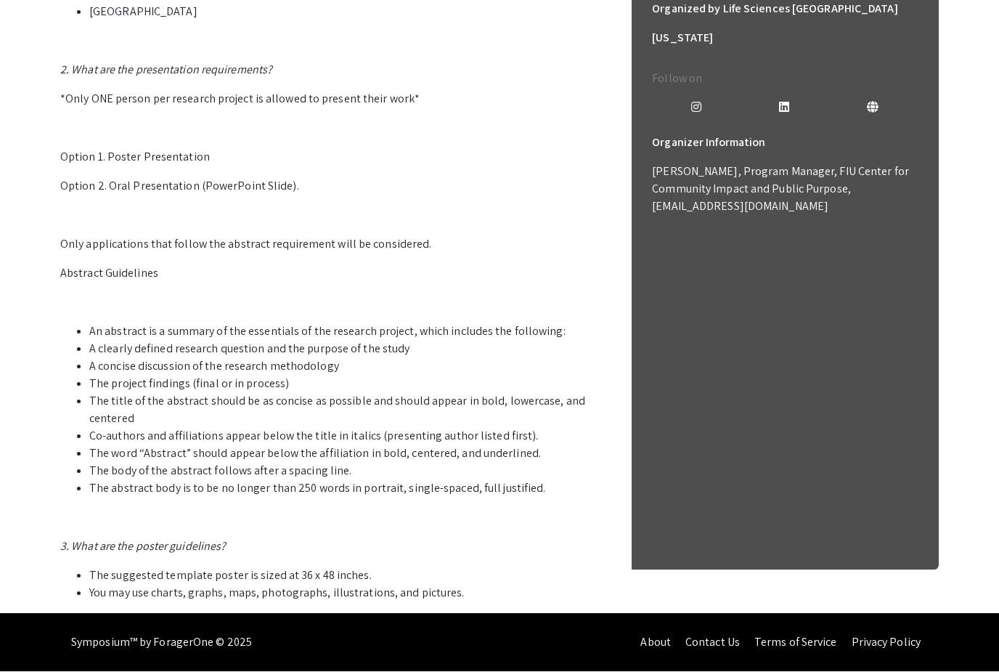
scroll to position [616, 0]
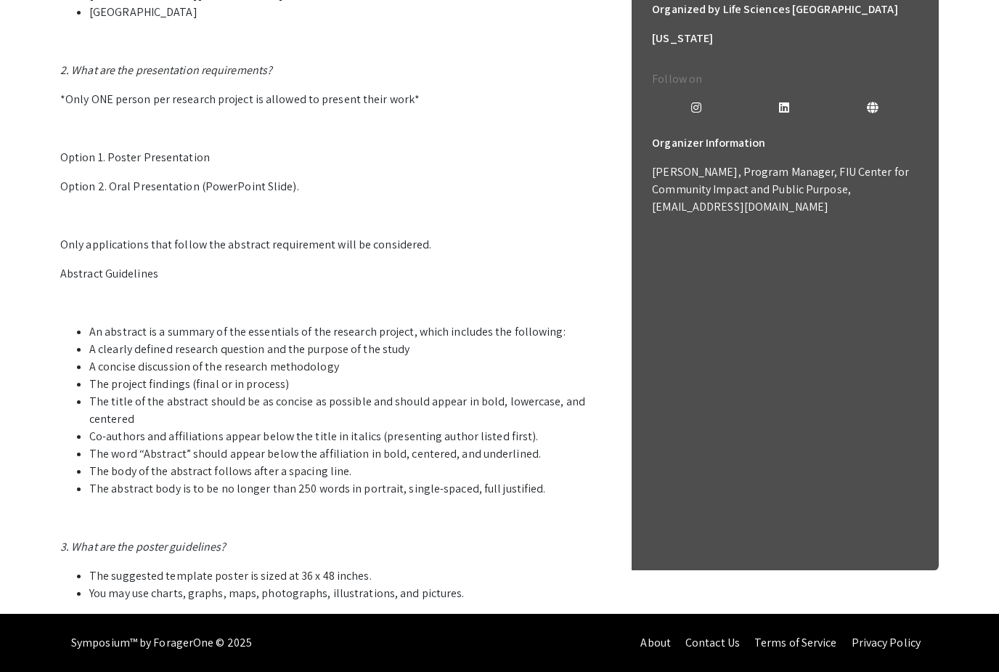
click at [128, 166] on p "Option 1. Poster Presentation" at bounding box center [332, 157] width 544 height 17
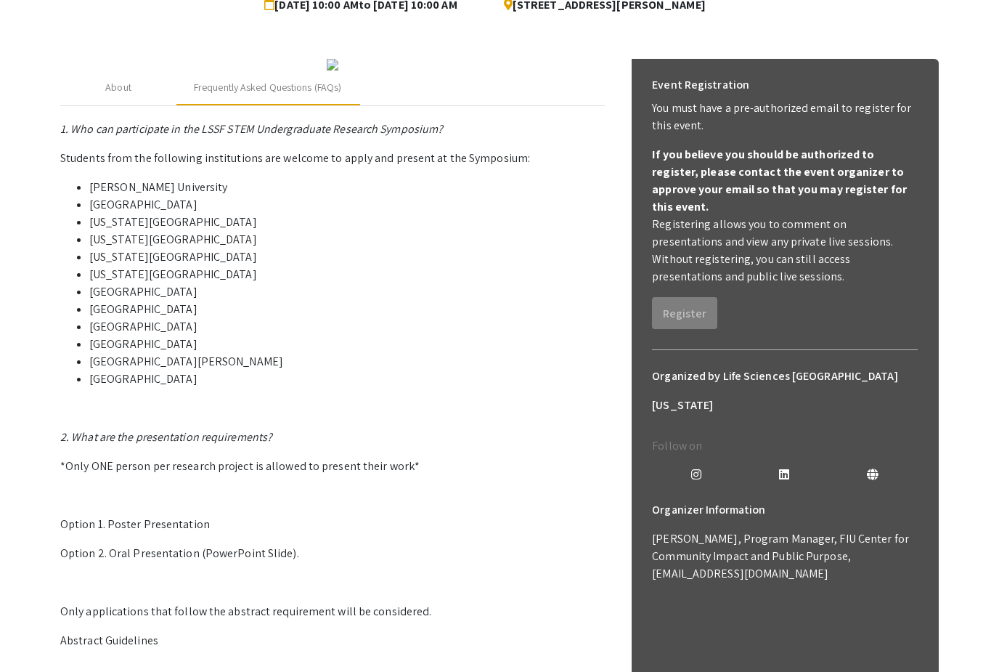
scroll to position [0, 0]
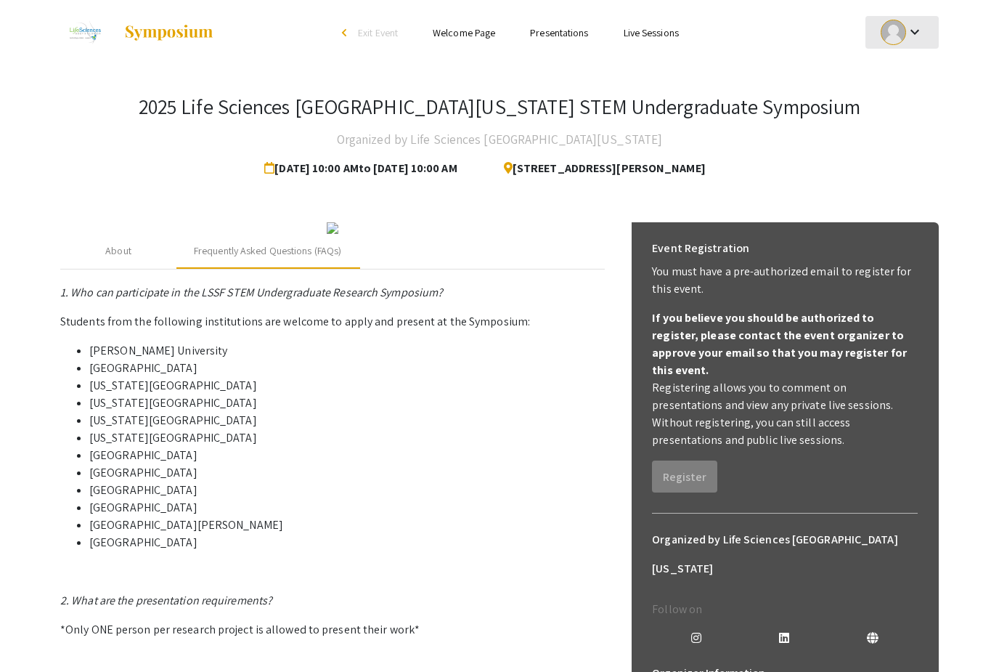
click at [918, 31] on mat-icon "keyboard_arrow_down" at bounding box center [914, 31] width 17 height 17
click at [897, 99] on button "My Submissions" at bounding box center [909, 106] width 89 height 35
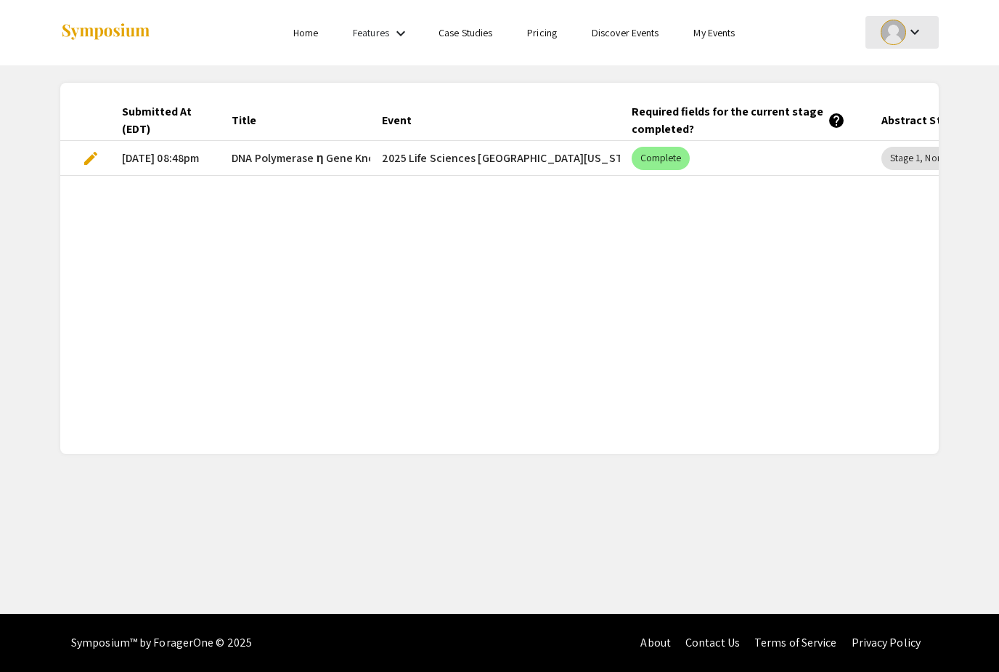
click at [94, 164] on span "edit" at bounding box center [90, 158] width 17 height 17
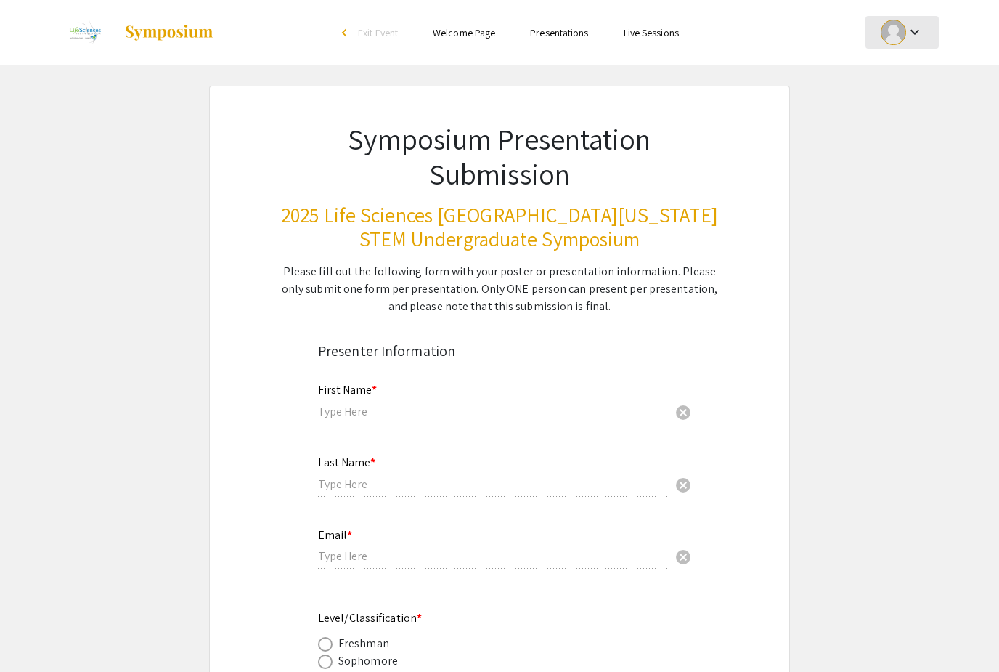
type input "Herene"
type input "Saint-Clair"
type input "[EMAIL_ADDRESS][DOMAIN_NAME]"
radio input "true"
type input "Biological Sciences/Chemistry and Biochemistry"
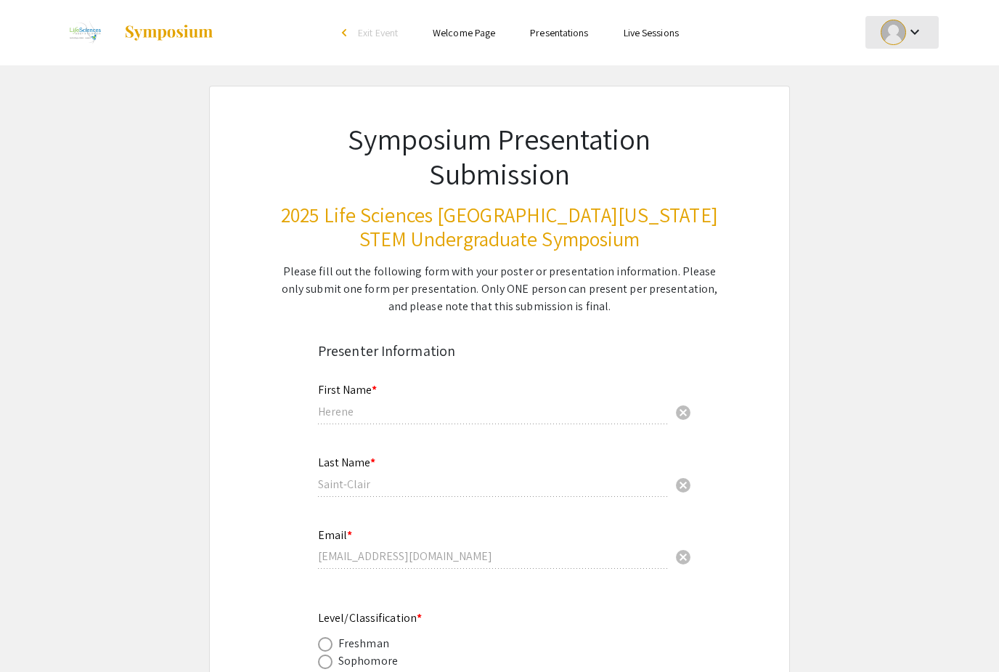
radio input "true"
type input "[PERSON_NAME], [PERSON_NAME]"
radio input "true"
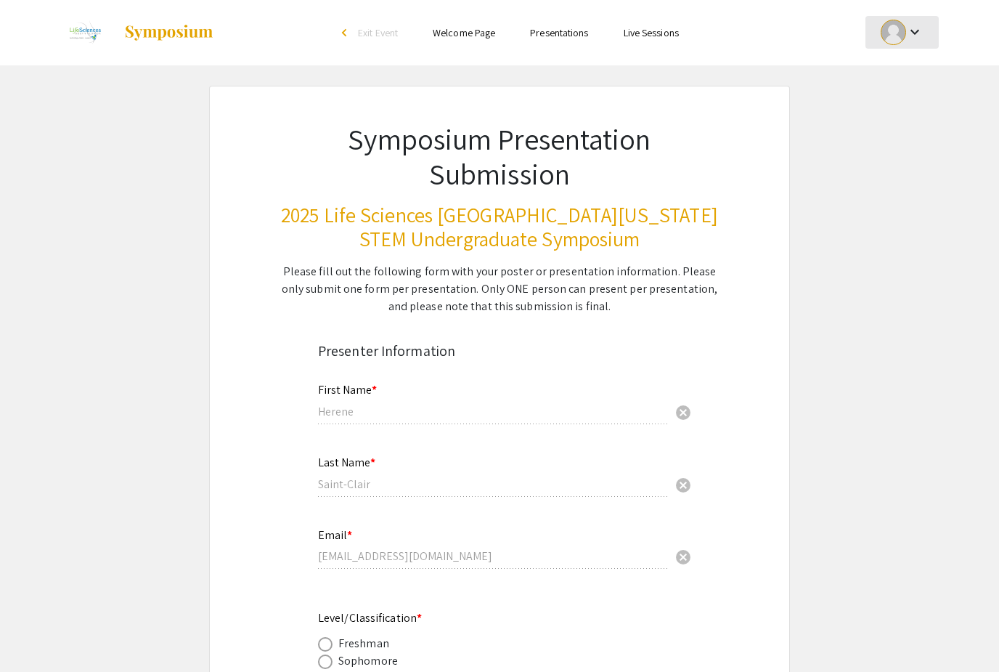
select select "custom"
type input "1"
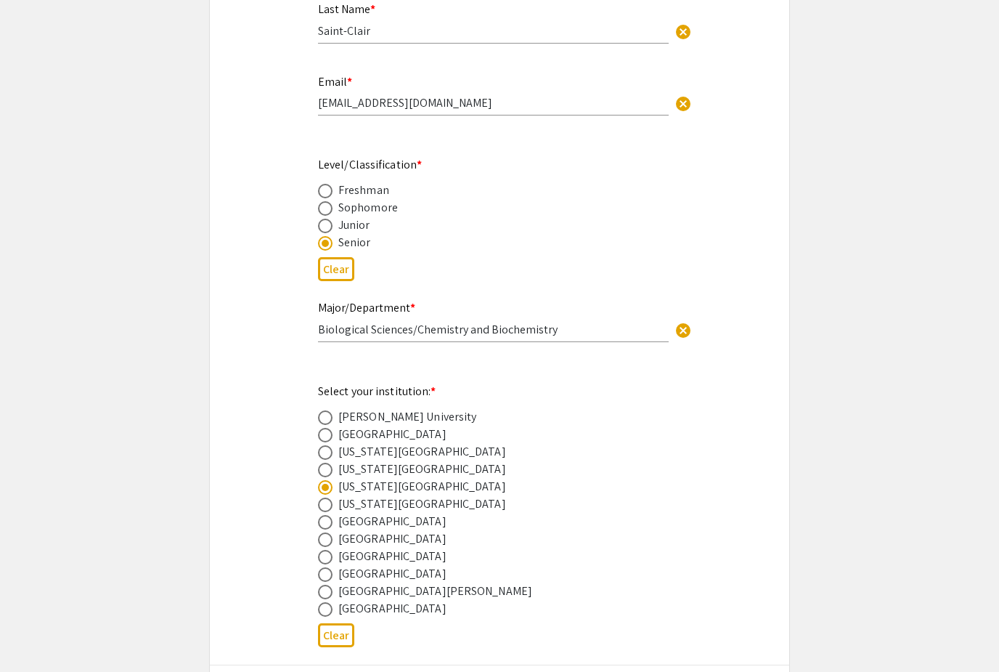
select select "auto"
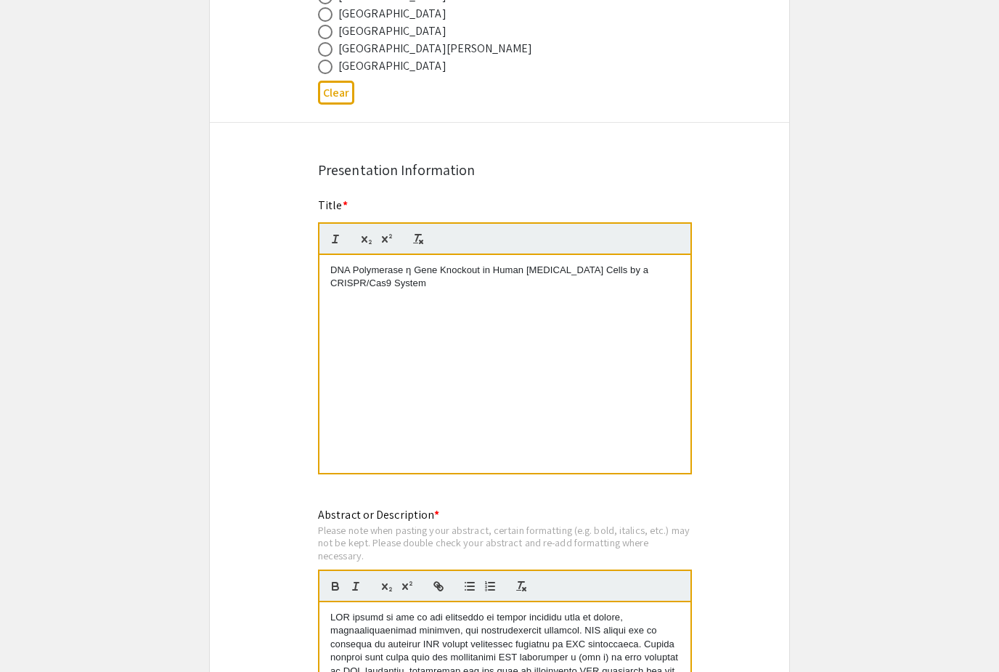
scroll to position [966, 0]
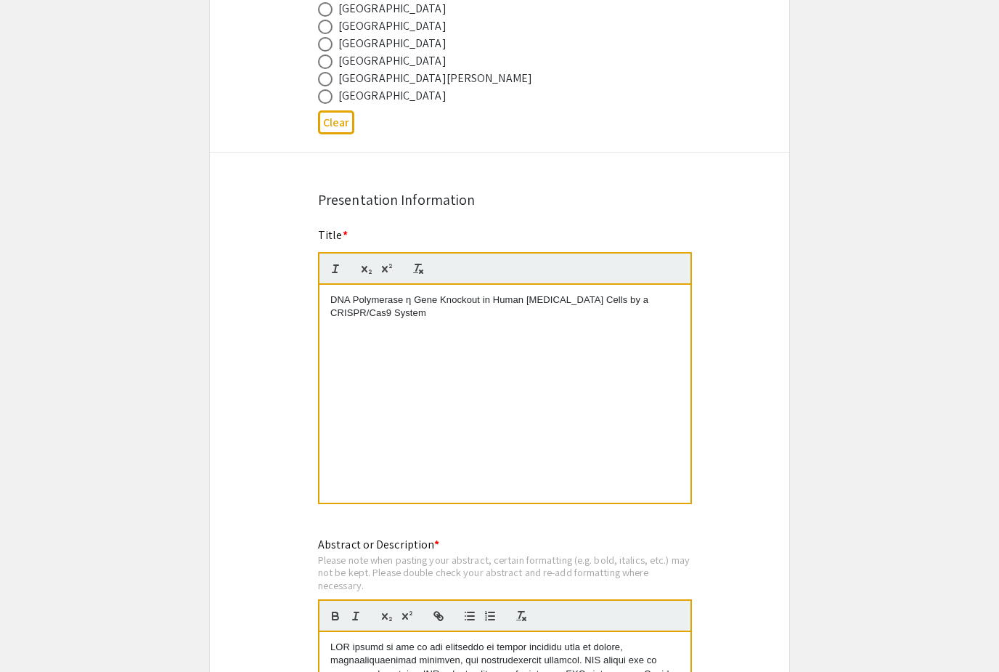
click at [370, 308] on p "DNA Polymerase η Gene Knockout in Human [MEDICAL_DATA] Cells by a CRISPR/Cas9 S…" at bounding box center [504, 306] width 349 height 27
click at [336, 306] on p "DNA Polymerase η Gene Knockout in Human [MEDICAL_DATA] Cells by a CRISPR/Cas9 S…" at bounding box center [504, 306] width 349 height 27
click at [411, 277] on button "button" at bounding box center [418, 268] width 20 height 17
click at [420, 273] on icon "button" at bounding box center [418, 268] width 13 height 13
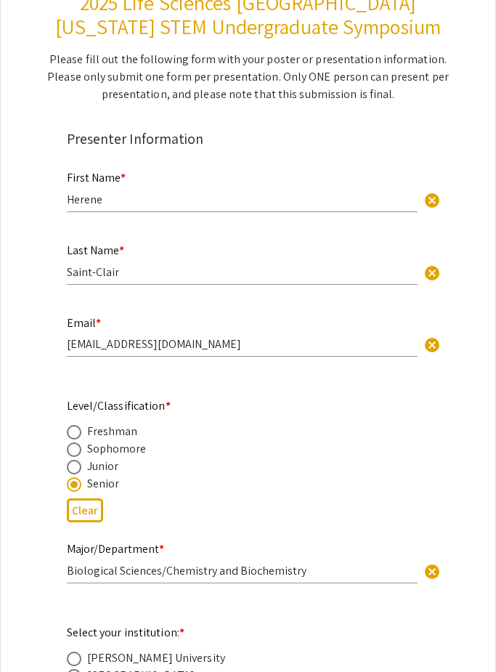
scroll to position [0, 0]
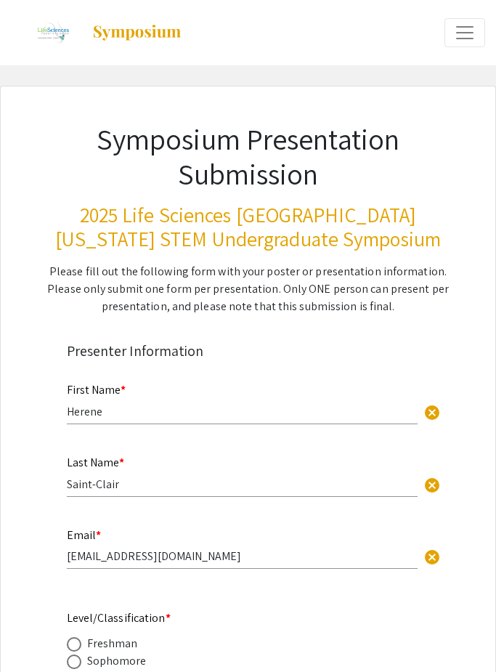
click at [49, 33] on img at bounding box center [52, 33] width 49 height 36
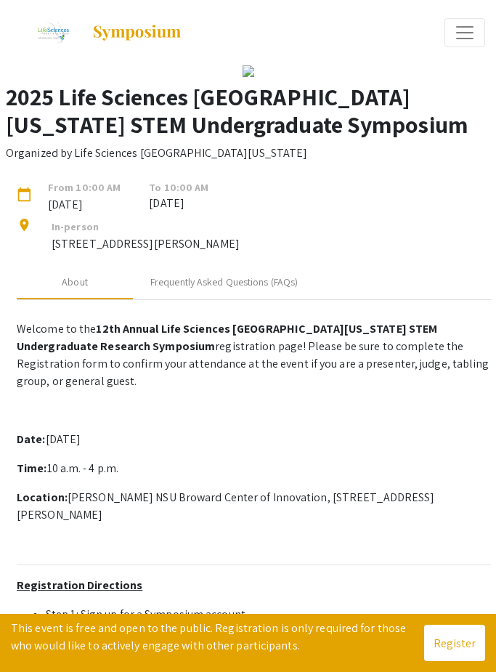
click at [457, 26] on span "Expand or Collapse Menu" at bounding box center [465, 33] width 22 height 22
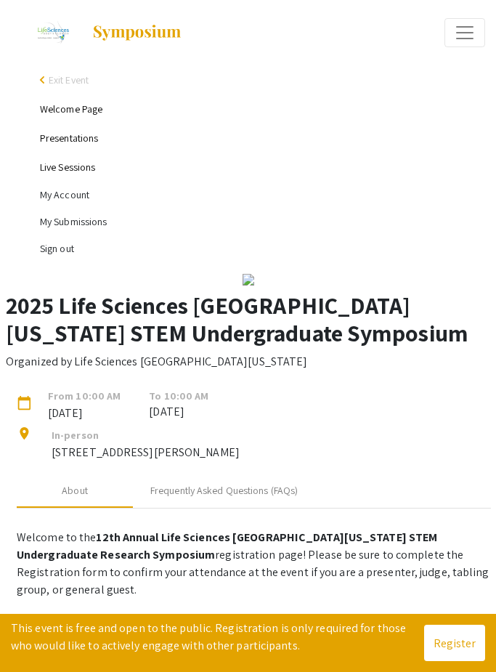
click at [74, 222] on li "My Submissions" at bounding box center [262, 221] width 445 height 27
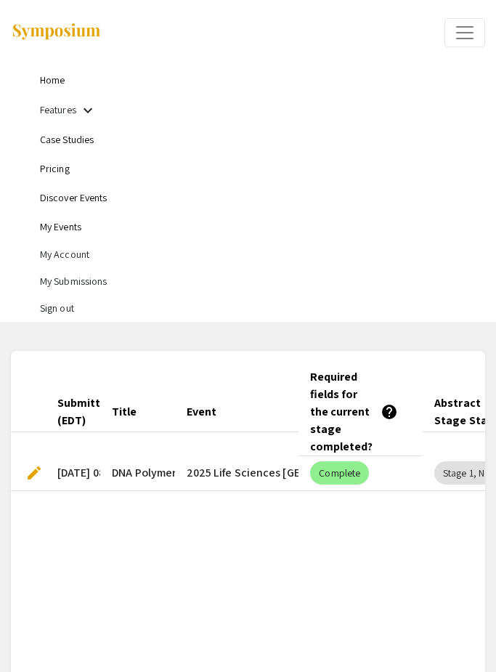
click at [32, 464] on span "edit" at bounding box center [33, 472] width 17 height 17
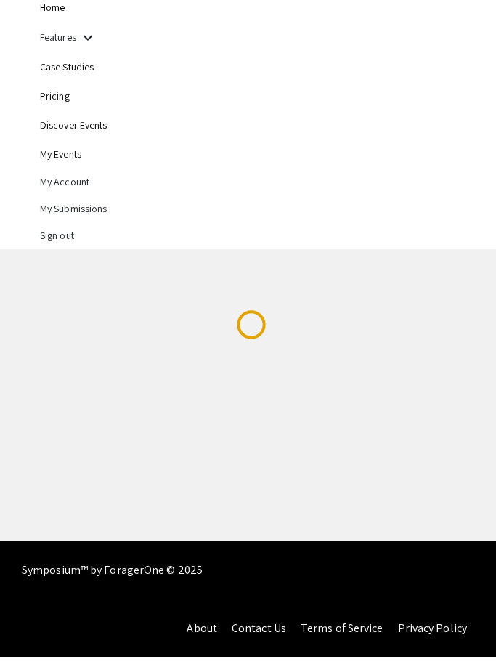
scroll to position [63, 0]
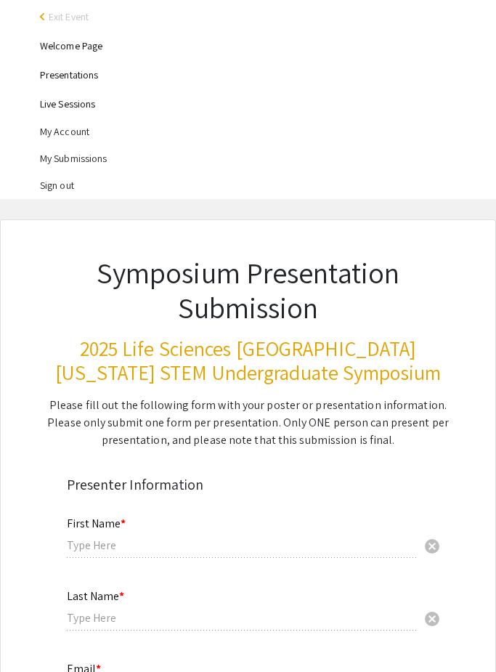
type input "Herene"
type input "Saint-Clair"
type input "[EMAIL_ADDRESS][DOMAIN_NAME]"
radio input "true"
type input "Biological Sciences/Chemistry and Biochemistry"
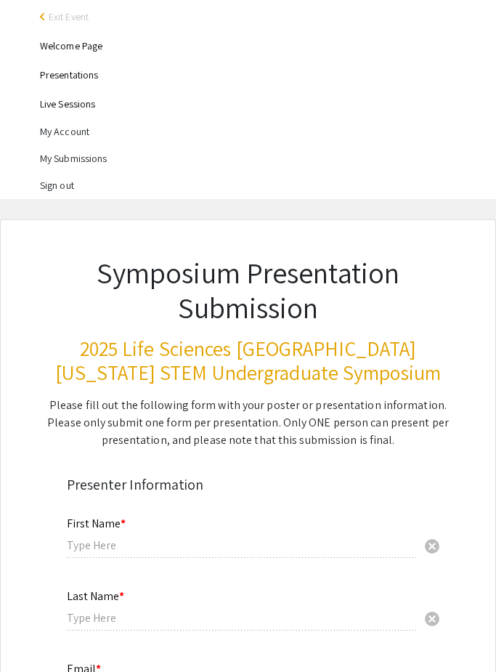
radio input "true"
type input "[PERSON_NAME], [PERSON_NAME]"
radio input "true"
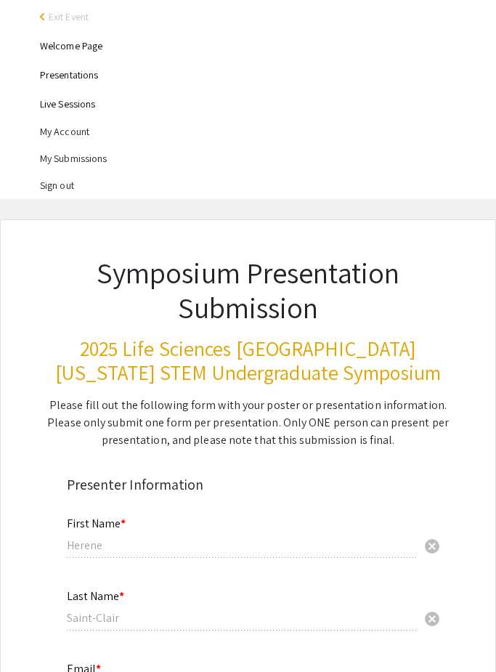
select select "custom"
type input "1"
select select "auto"
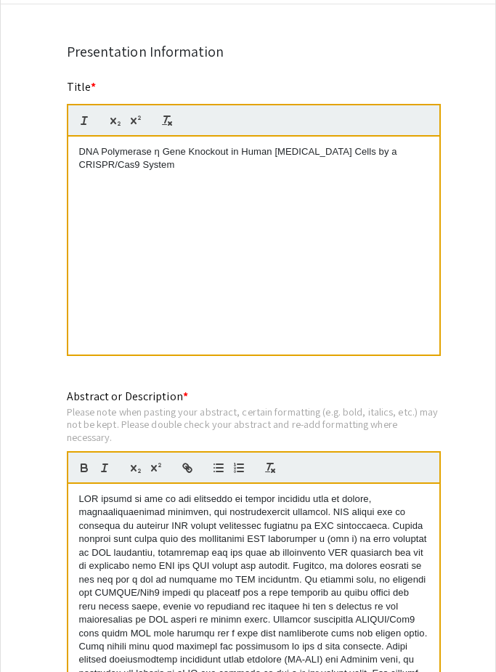
scroll to position [1308, 0]
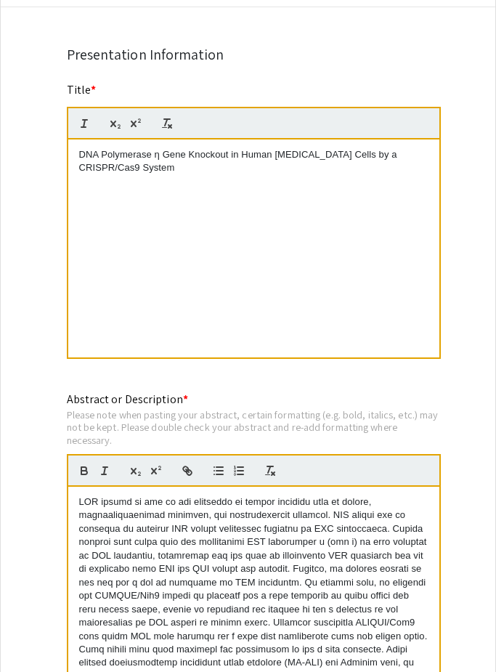
click at [178, 197] on div "DNA Polymerase η Gene Knockout in Human [MEDICAL_DATA] Cells by a CRISPR/Cas9 S…" at bounding box center [253, 248] width 371 height 218
click at [29, 285] on div "Symposium Presentation Submission 2025 Life Sciences [GEOGRAPHIC_DATA][US_STATE…" at bounding box center [248, 548] width 496 height 3146
click at [168, 175] on p "DNA Polymerase η Gene Knockout in Human [MEDICAL_DATA] Cells by a CRISPR/Cas9 S…" at bounding box center [253, 161] width 349 height 27
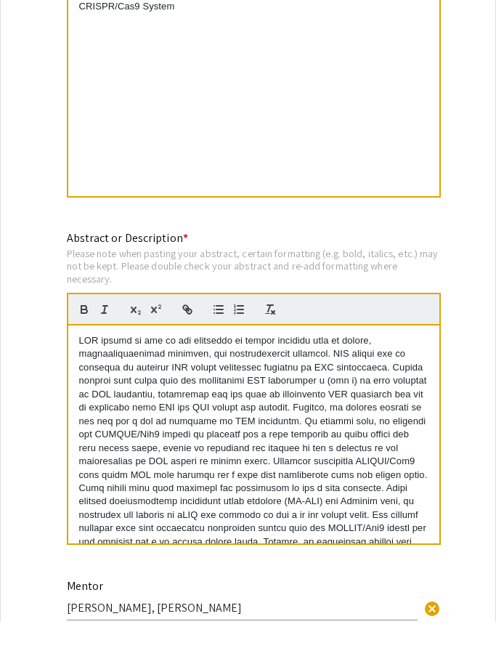
scroll to position [1419, 0]
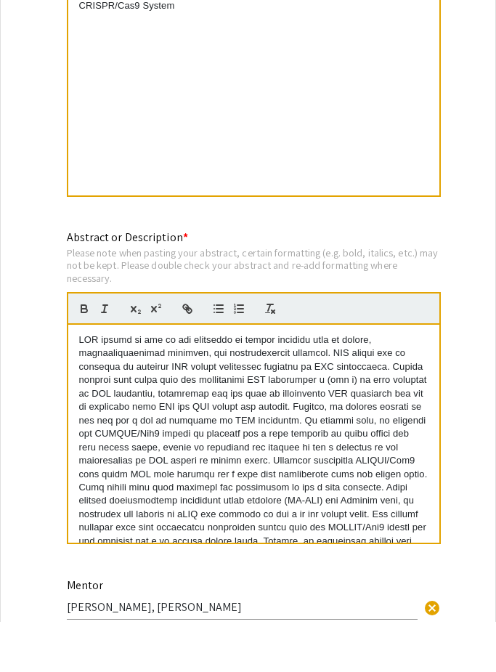
click at [79, 383] on p at bounding box center [253, 530] width 349 height 295
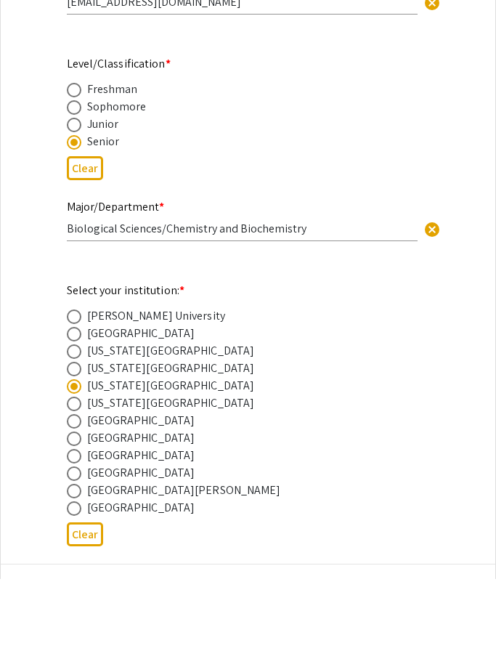
scroll to position [460, 0]
